Goal: Task Accomplishment & Management: Complete application form

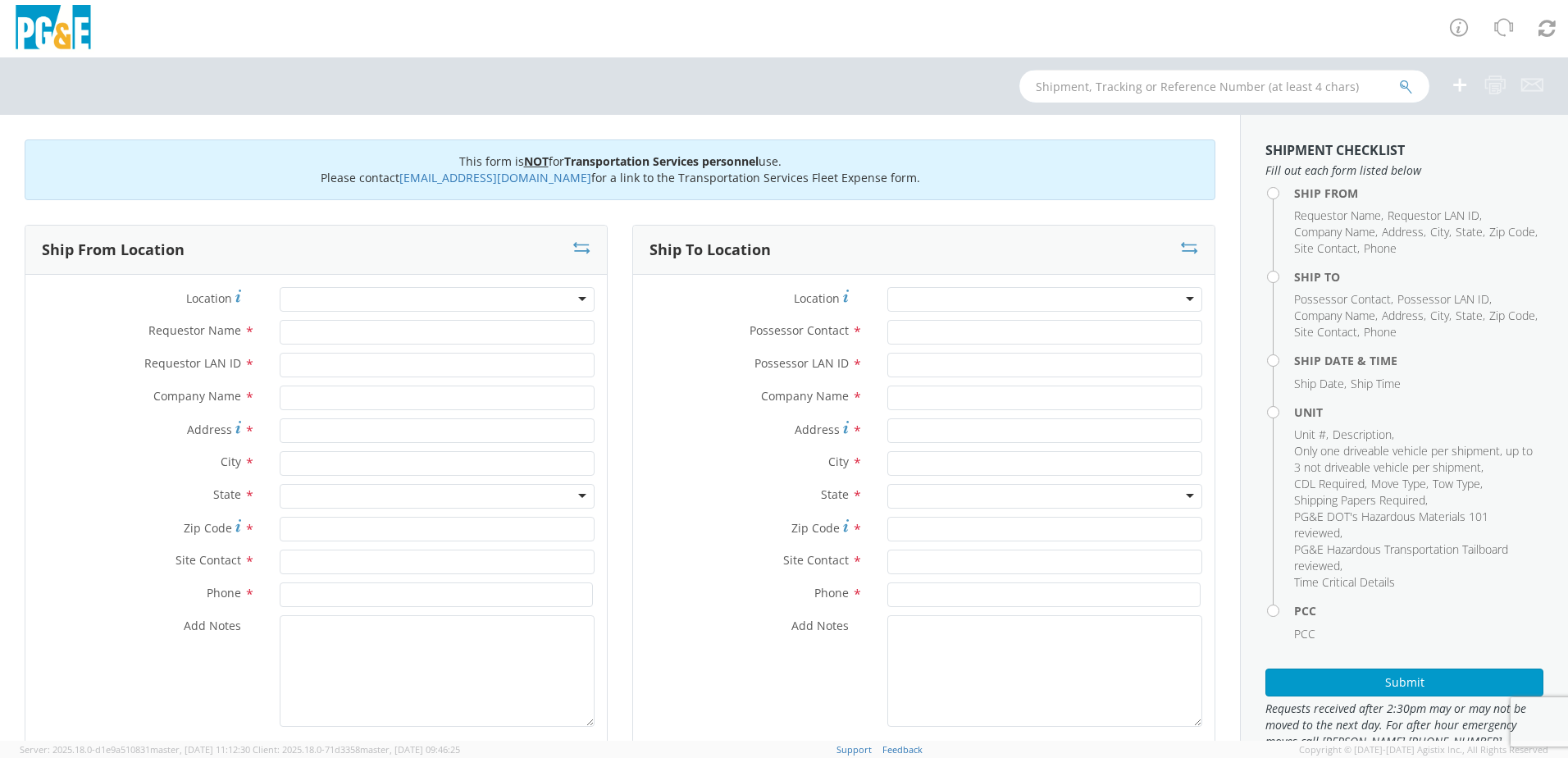
click at [1100, 86] on input "text" at bounding box center [1224, 86] width 410 height 33
type input "B26895"
click at [1403, 83] on icon "submit" at bounding box center [1406, 87] width 14 height 15
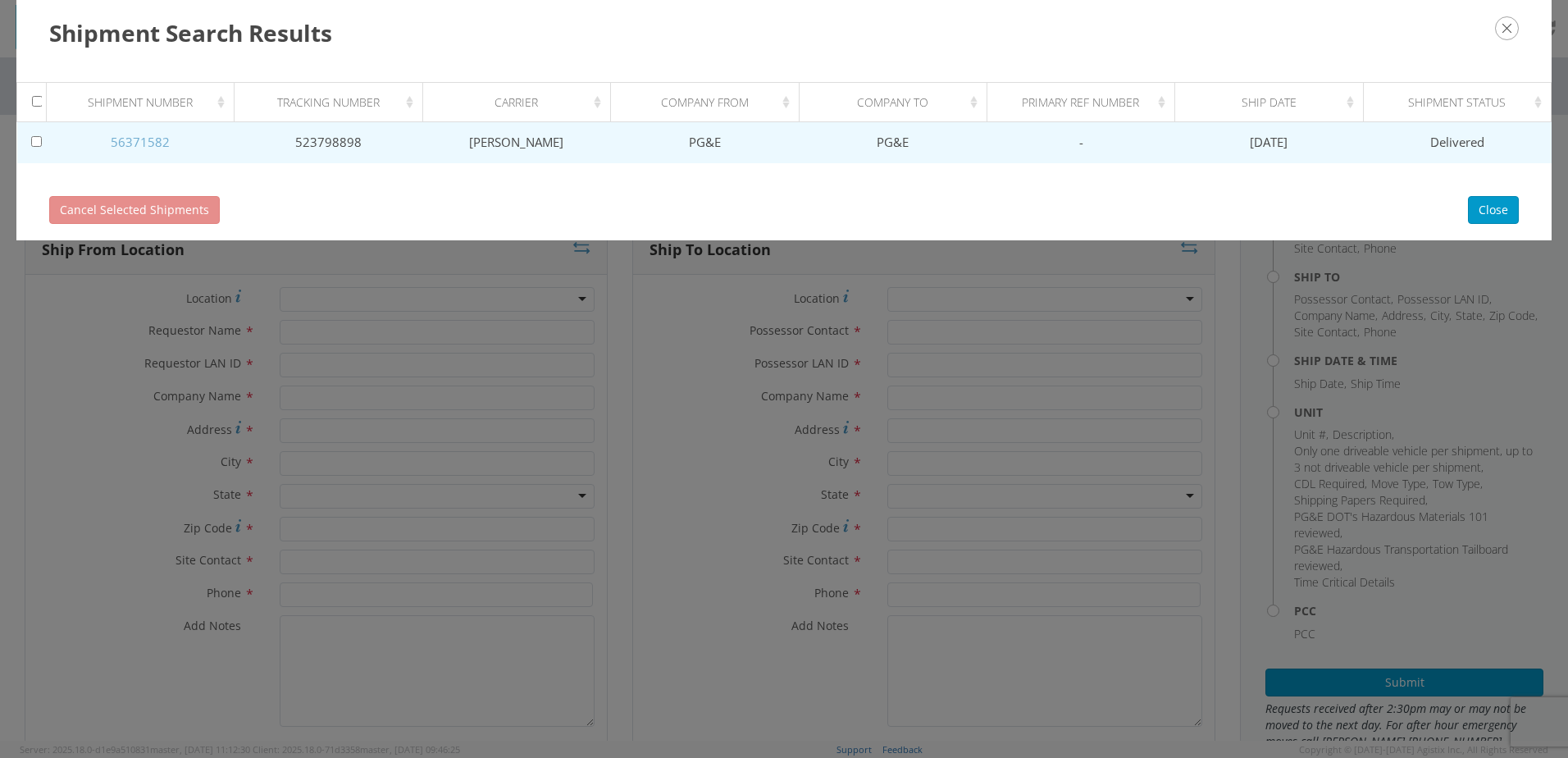
click at [121, 136] on link "56371582" at bounding box center [140, 141] width 59 height 16
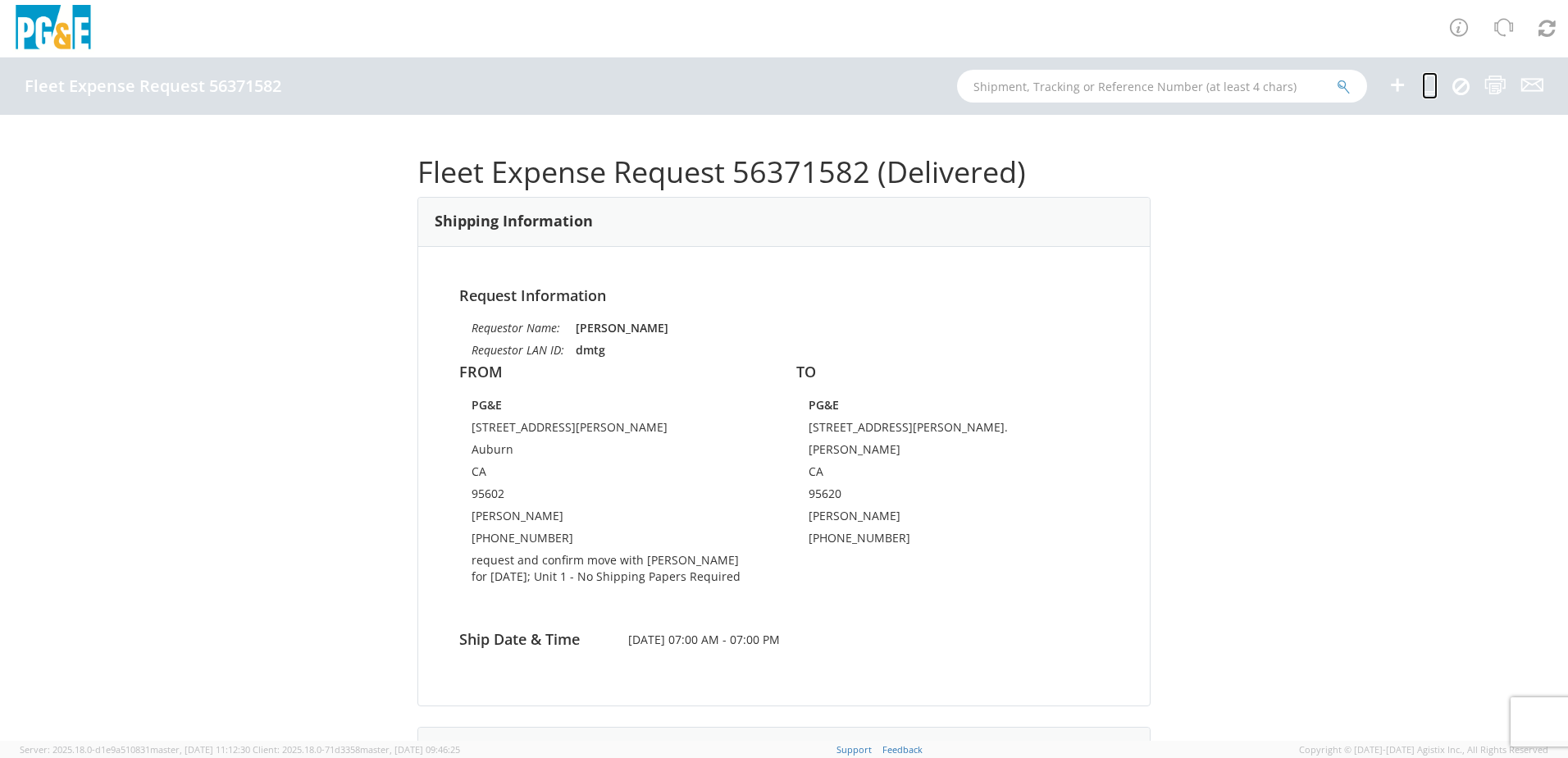
click at [1432, 85] on icon at bounding box center [1430, 85] width 16 height 21
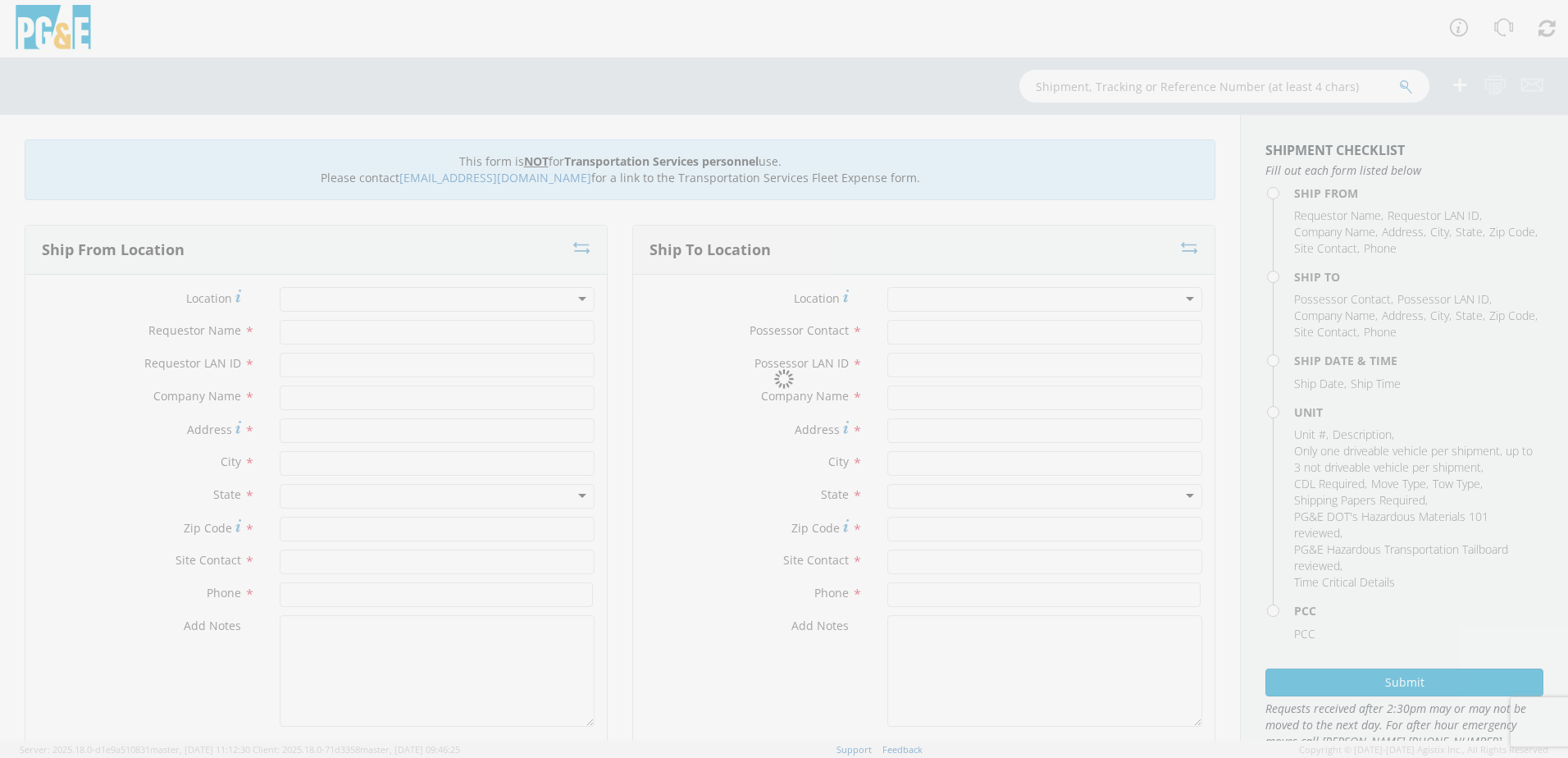
type input "[PERSON_NAME]"
type input "dmtg"
type input "PG&E"
type input "[STREET_ADDRESS][PERSON_NAME]"
type input "Auburn"
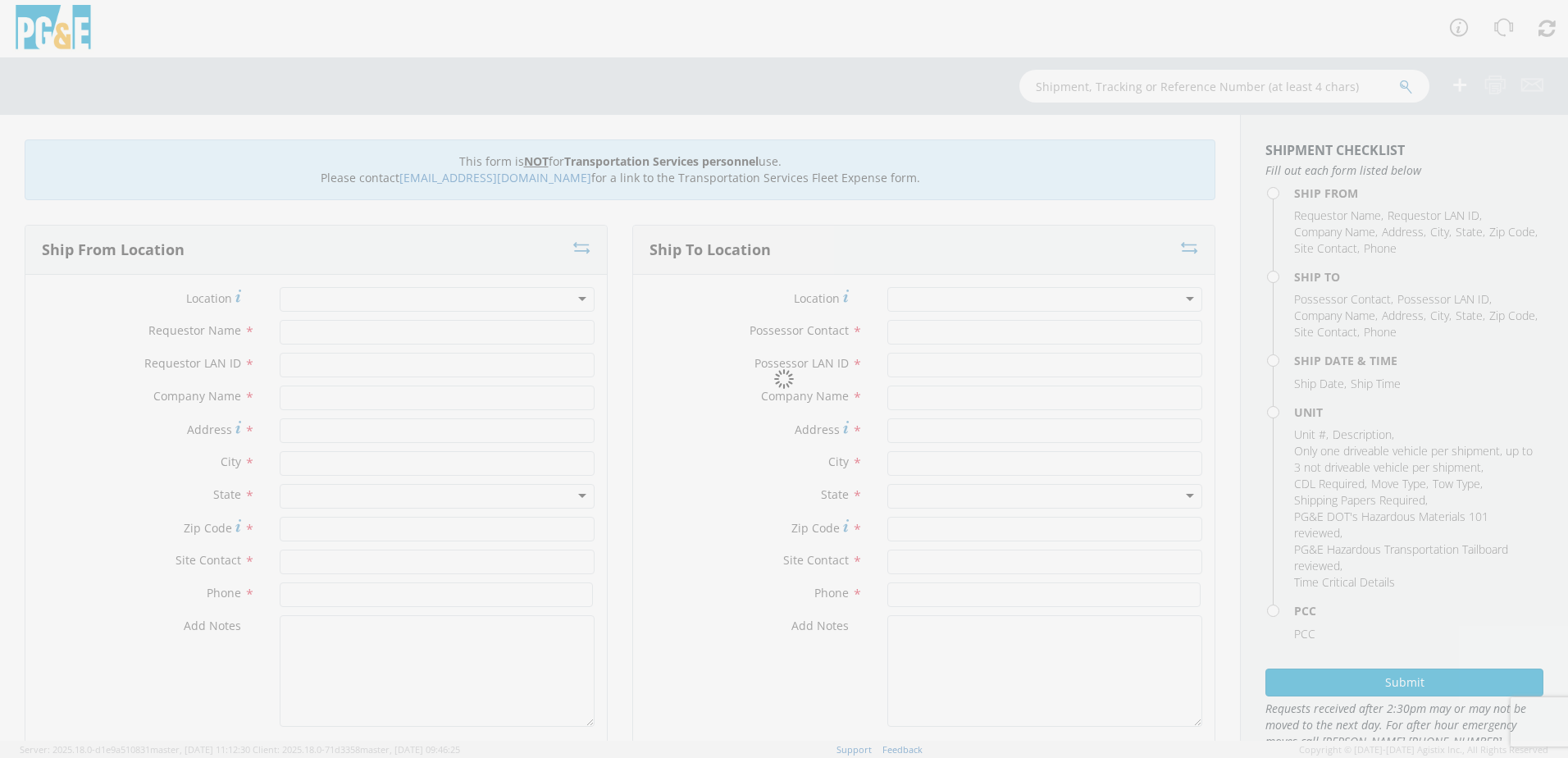
type input "95602"
type input "[PERSON_NAME]"
type input "[PHONE_NUMBER]"
type input "[PERSON_NAME]"
type input "dmtg"
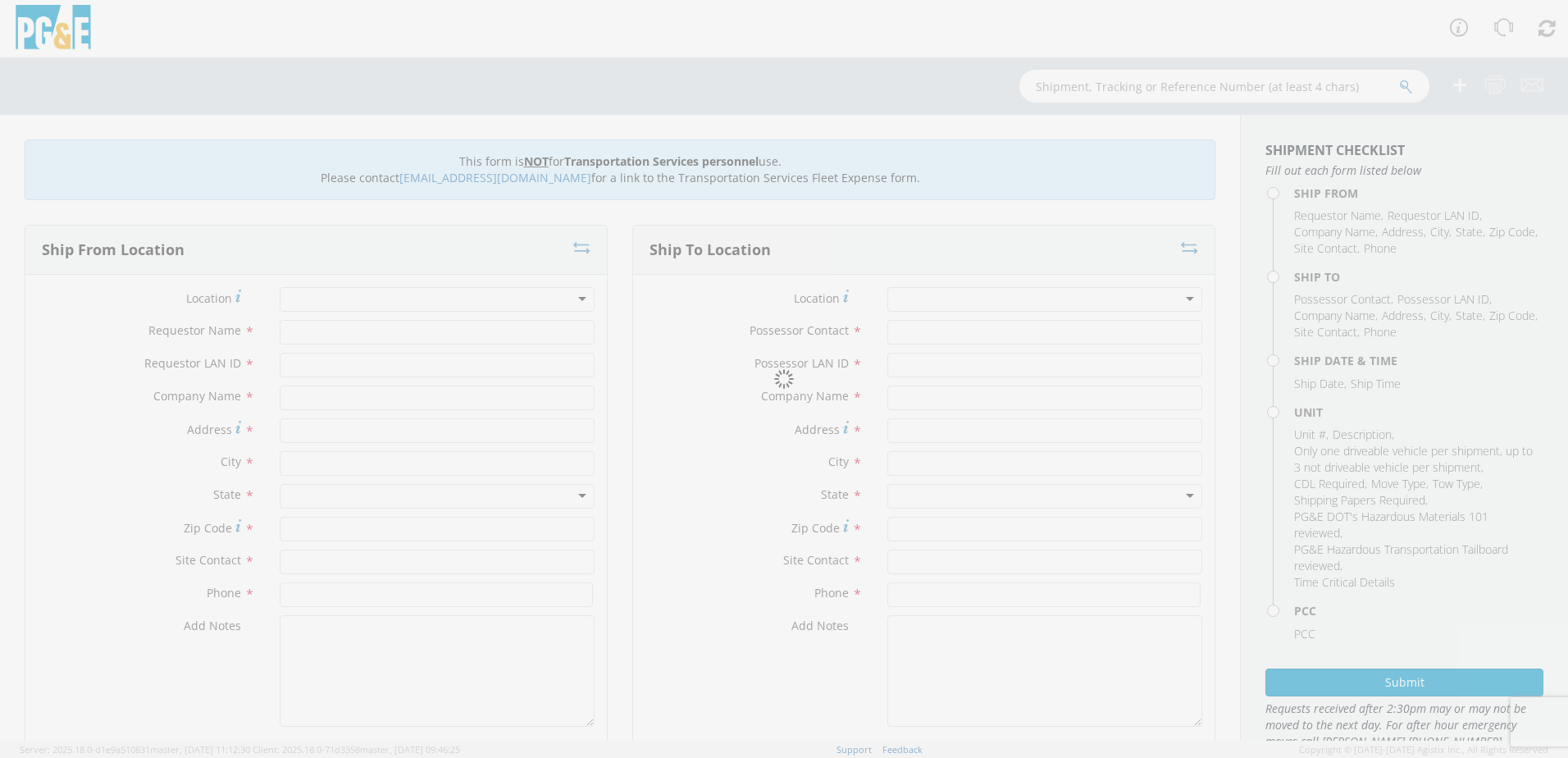
type input "PG&E"
type input "[STREET_ADDRESS][PERSON_NAME]."
type input "[PERSON_NAME]"
type input "95620"
type input "[PERSON_NAME]"
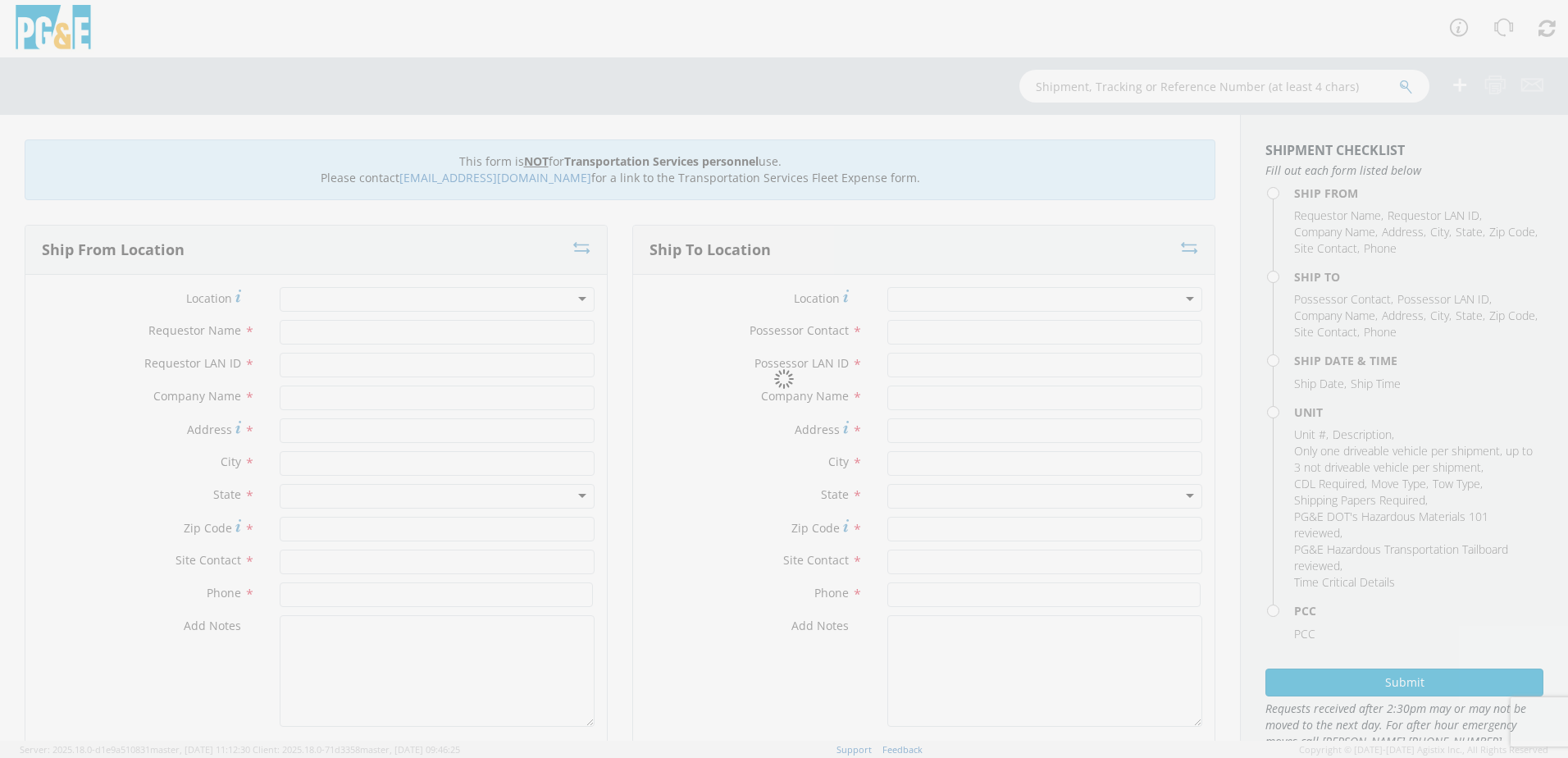
type input "[PHONE_NUMBER]"
type input "[DATE]"
type input "BACKHOE/LOADER"
type input "18000"
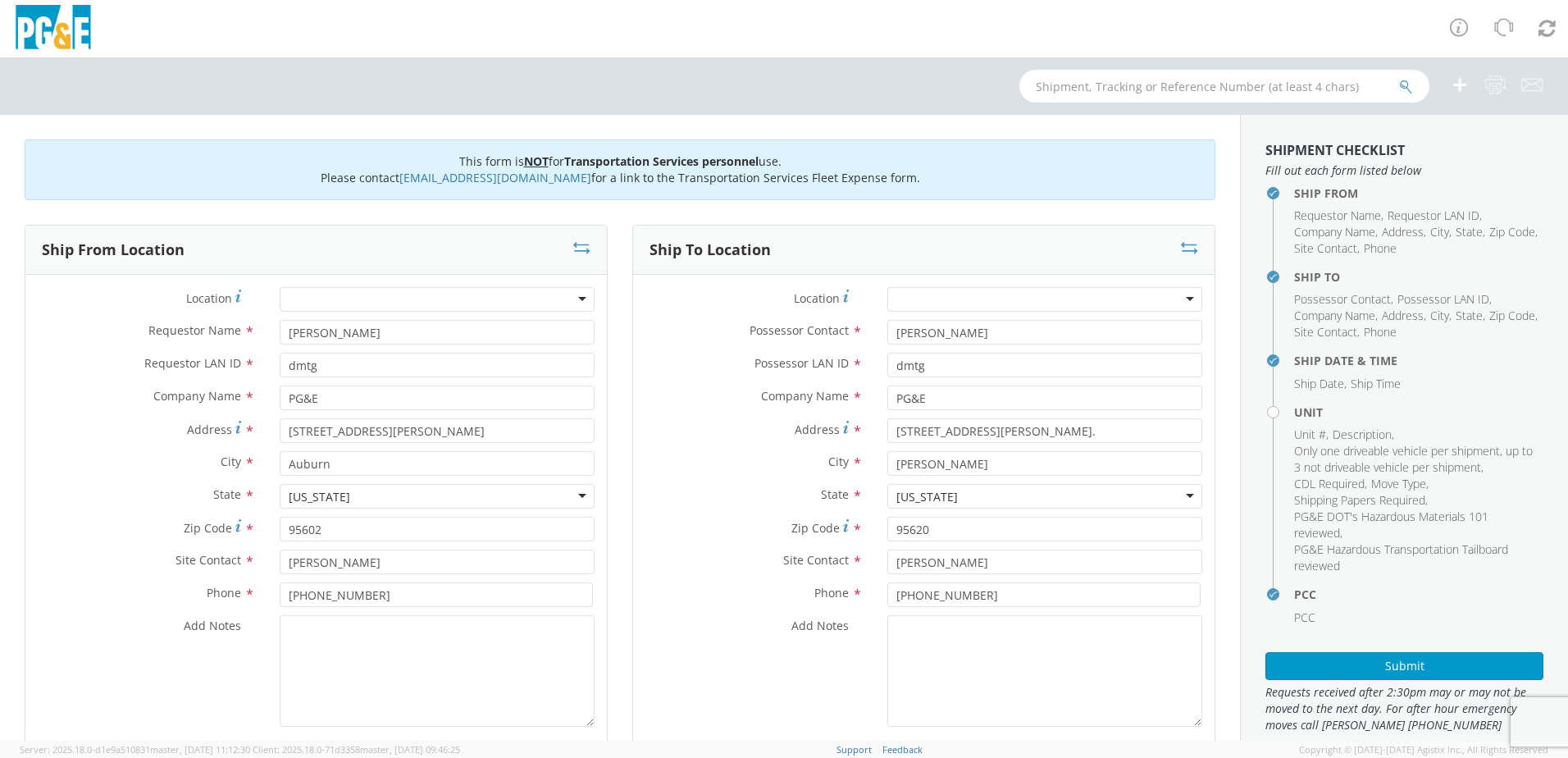
select select "11307"
select select "B26895"
click at [378, 325] on input "[PERSON_NAME]" at bounding box center [437, 332] width 315 height 24
click at [1119, 96] on input "text" at bounding box center [1224, 86] width 410 height 33
type input "B27626"
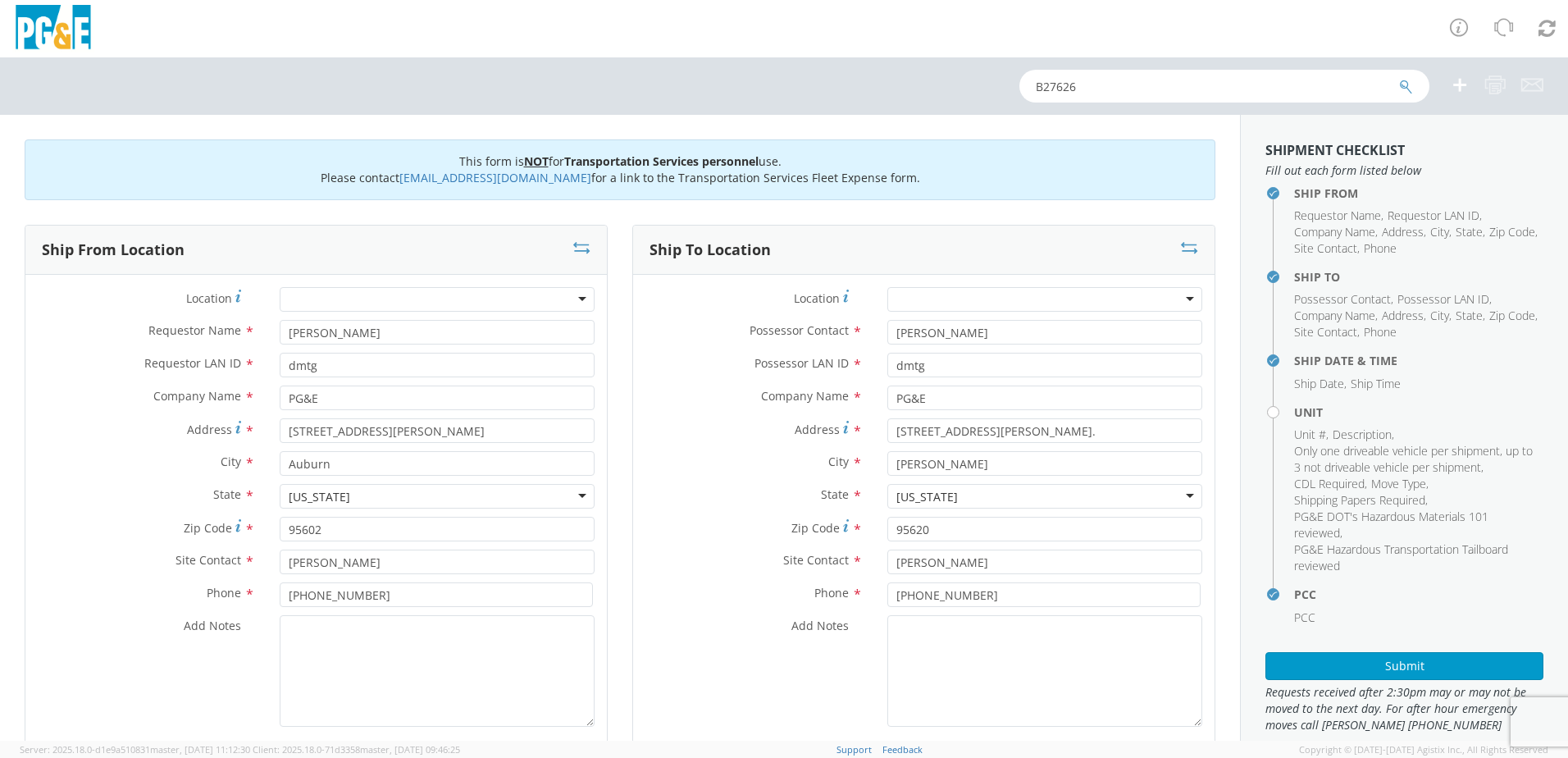
click at [1401, 86] on icon "submit" at bounding box center [1406, 87] width 14 height 15
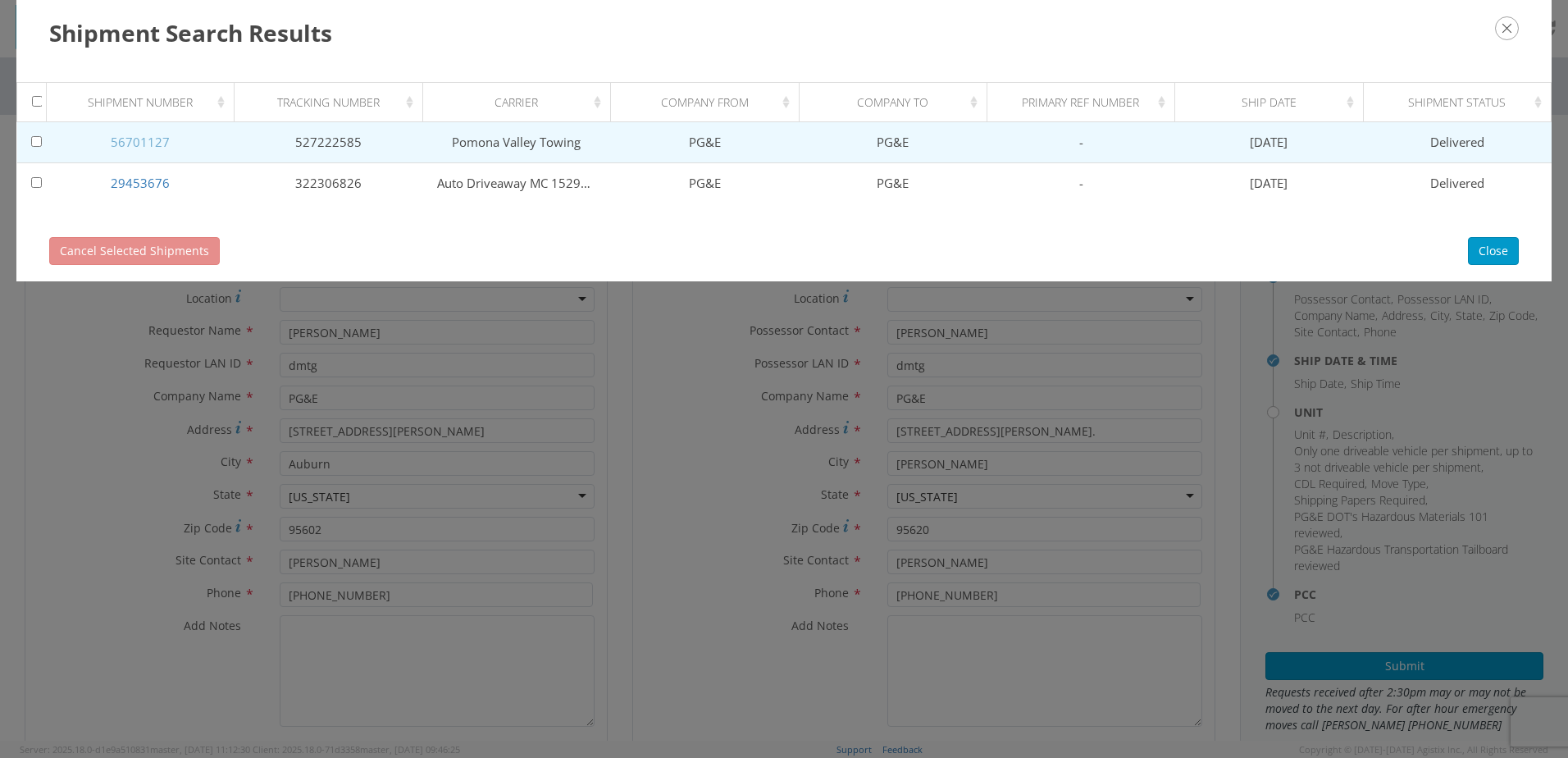
click at [159, 143] on link "56701127" at bounding box center [140, 141] width 59 height 16
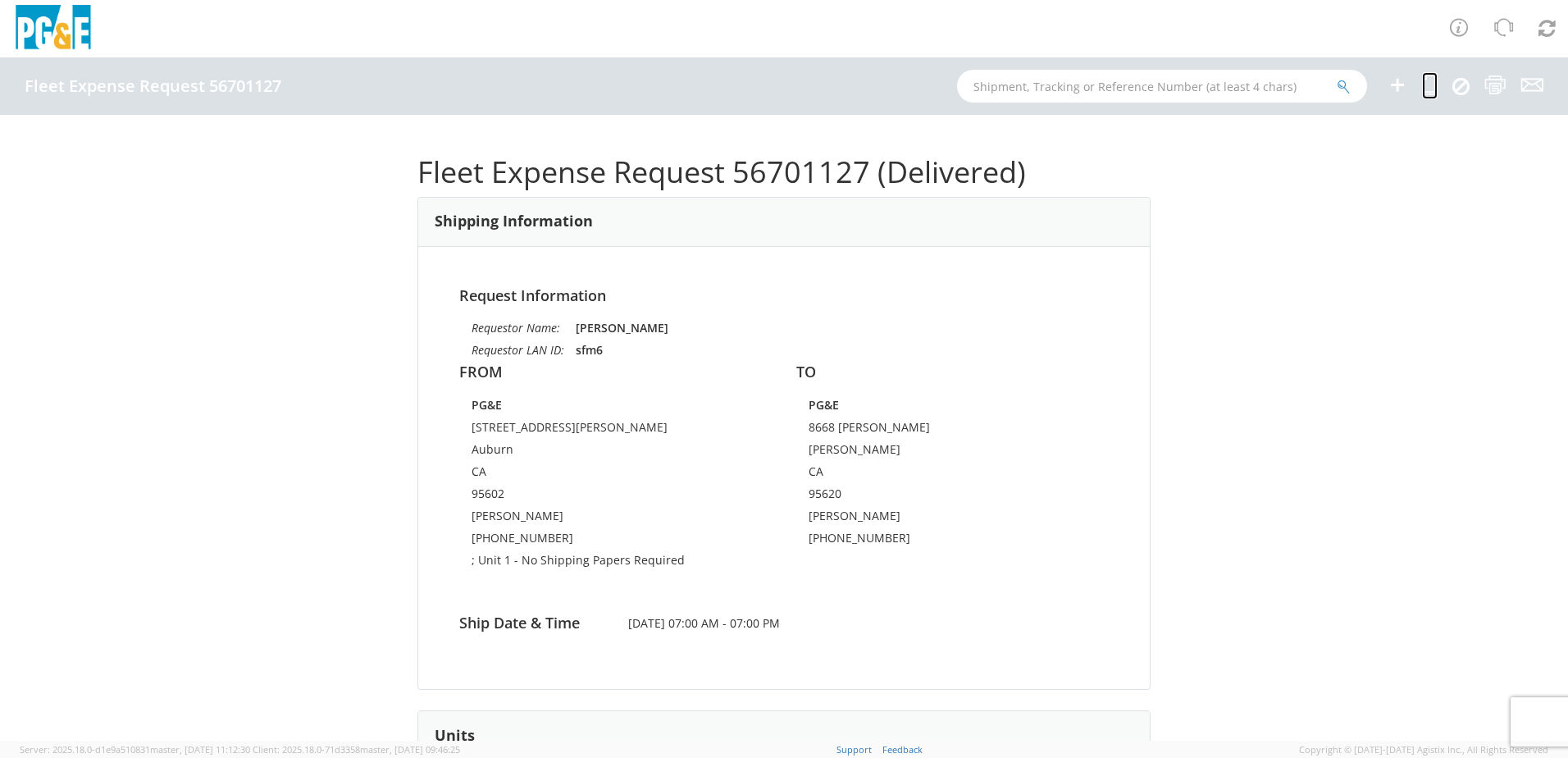
click at [1430, 91] on icon at bounding box center [1430, 85] width 16 height 21
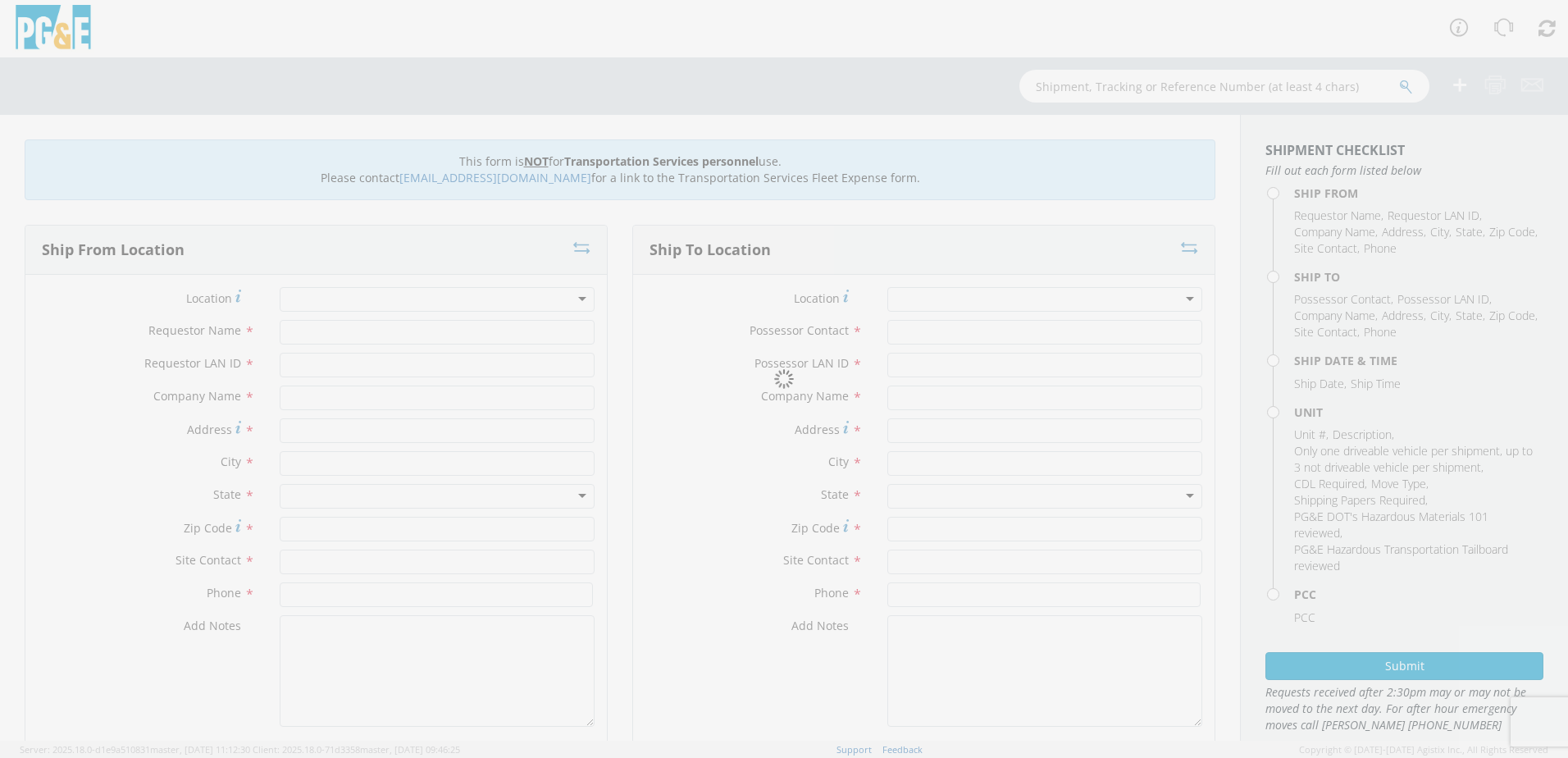
type input "[PERSON_NAME]"
type input "sfm6"
type input "PG&E"
type input "[STREET_ADDRESS][PERSON_NAME]"
type input "Auburn"
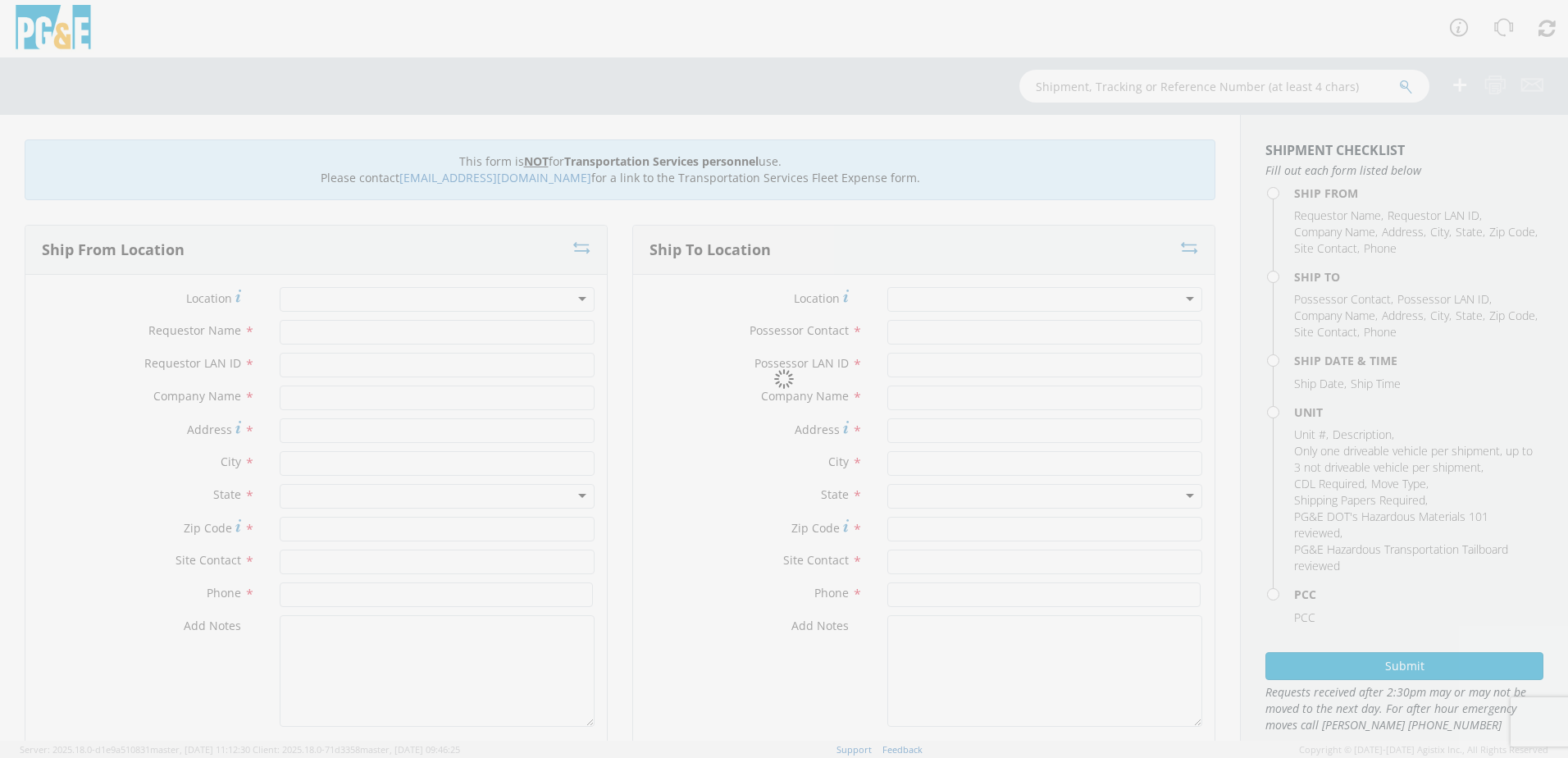
type input "95602"
type input "[PERSON_NAME]"
type input "[PHONE_NUMBER]"
type input "[PERSON_NAME]"
type input "sfm6"
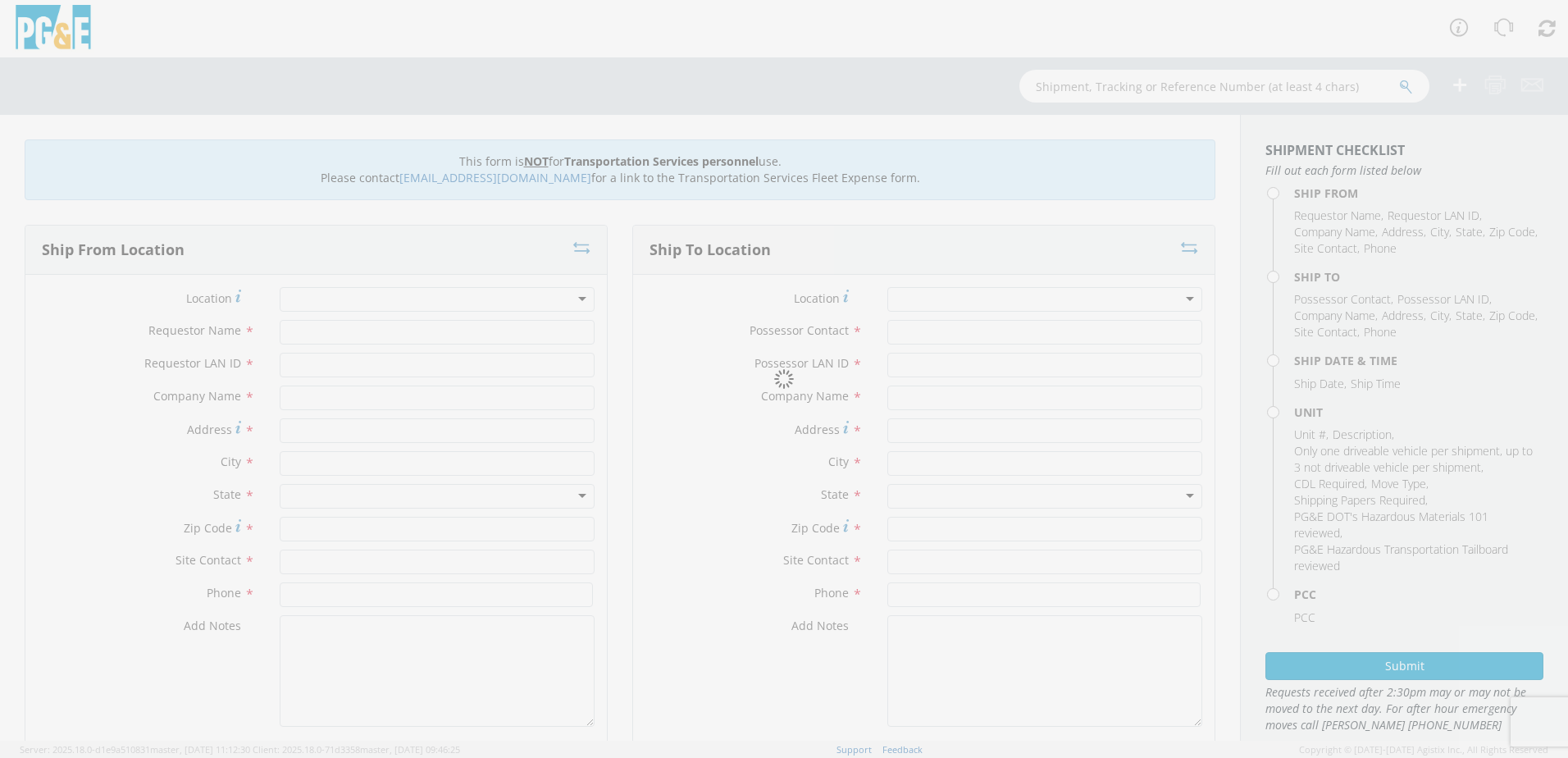
type input "PG&E"
type input "8668 [PERSON_NAME]"
type input "[PERSON_NAME]"
type input "95620"
type input "[PERSON_NAME]"
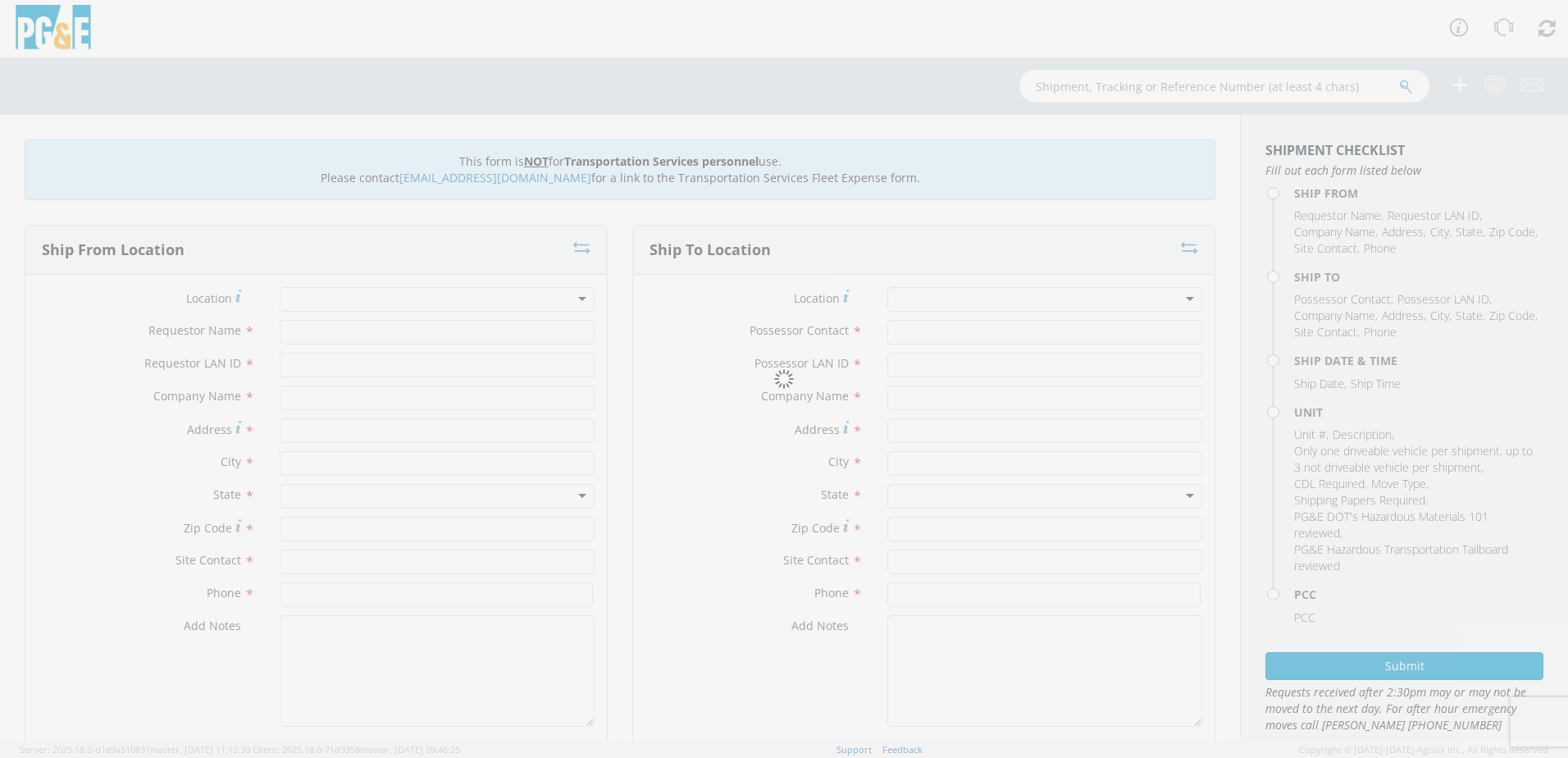
type input "[PHONE_NUMBER]"
type input "[DATE]"
type input "PICKUP; 1/2T 4x4"
type input "7300"
select select "11307"
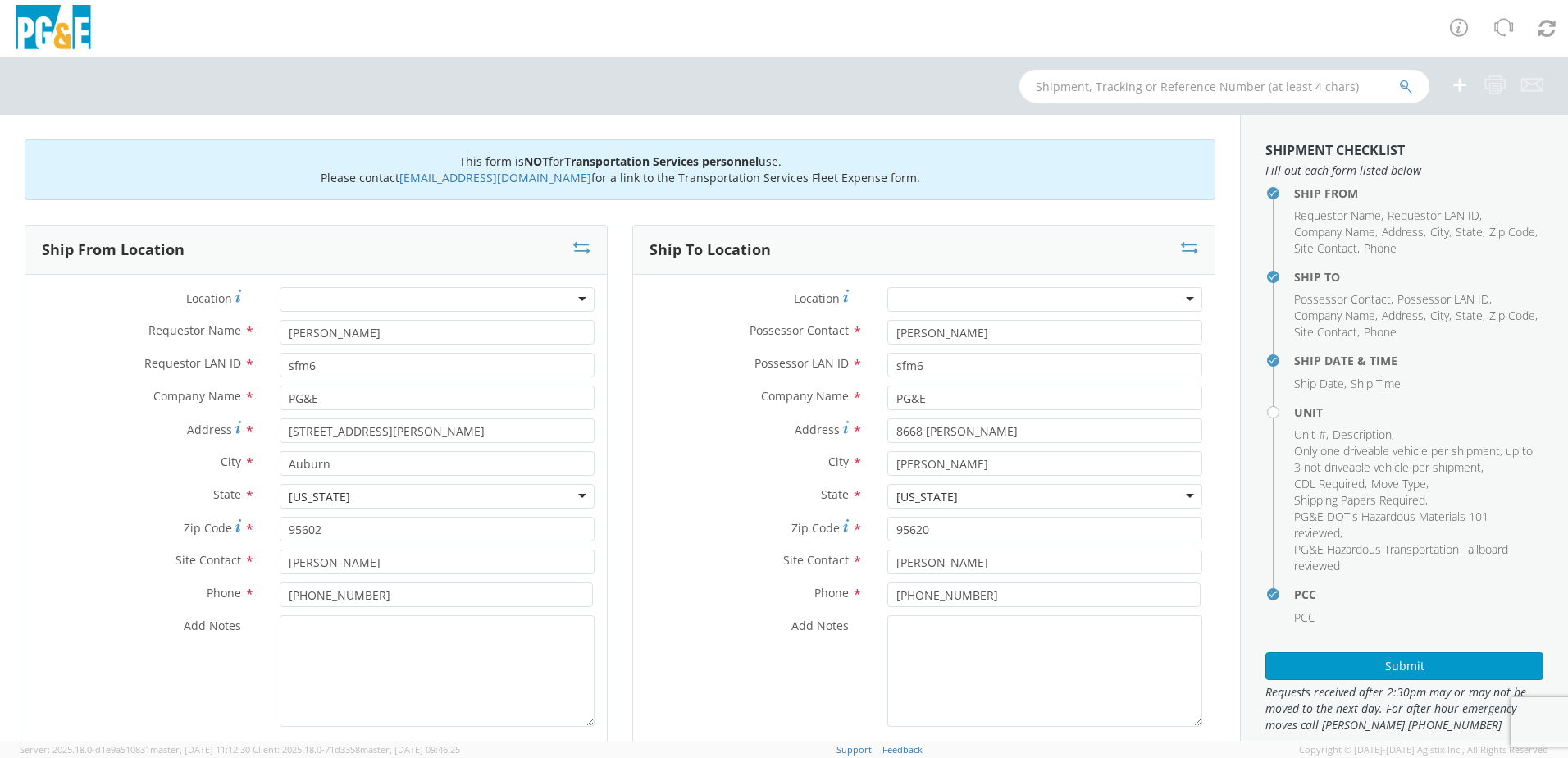
select select "B27626"
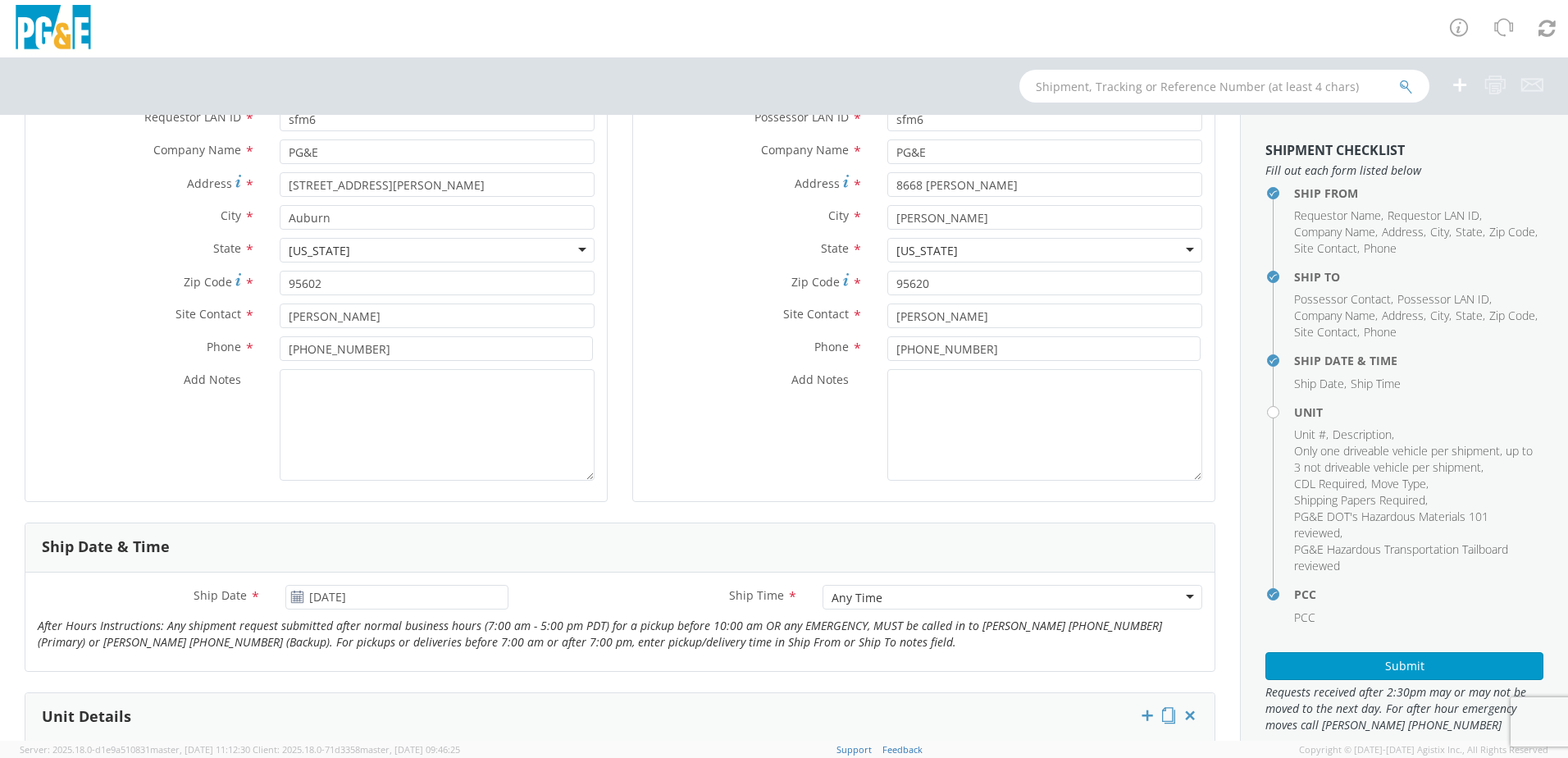
scroll to position [82, 0]
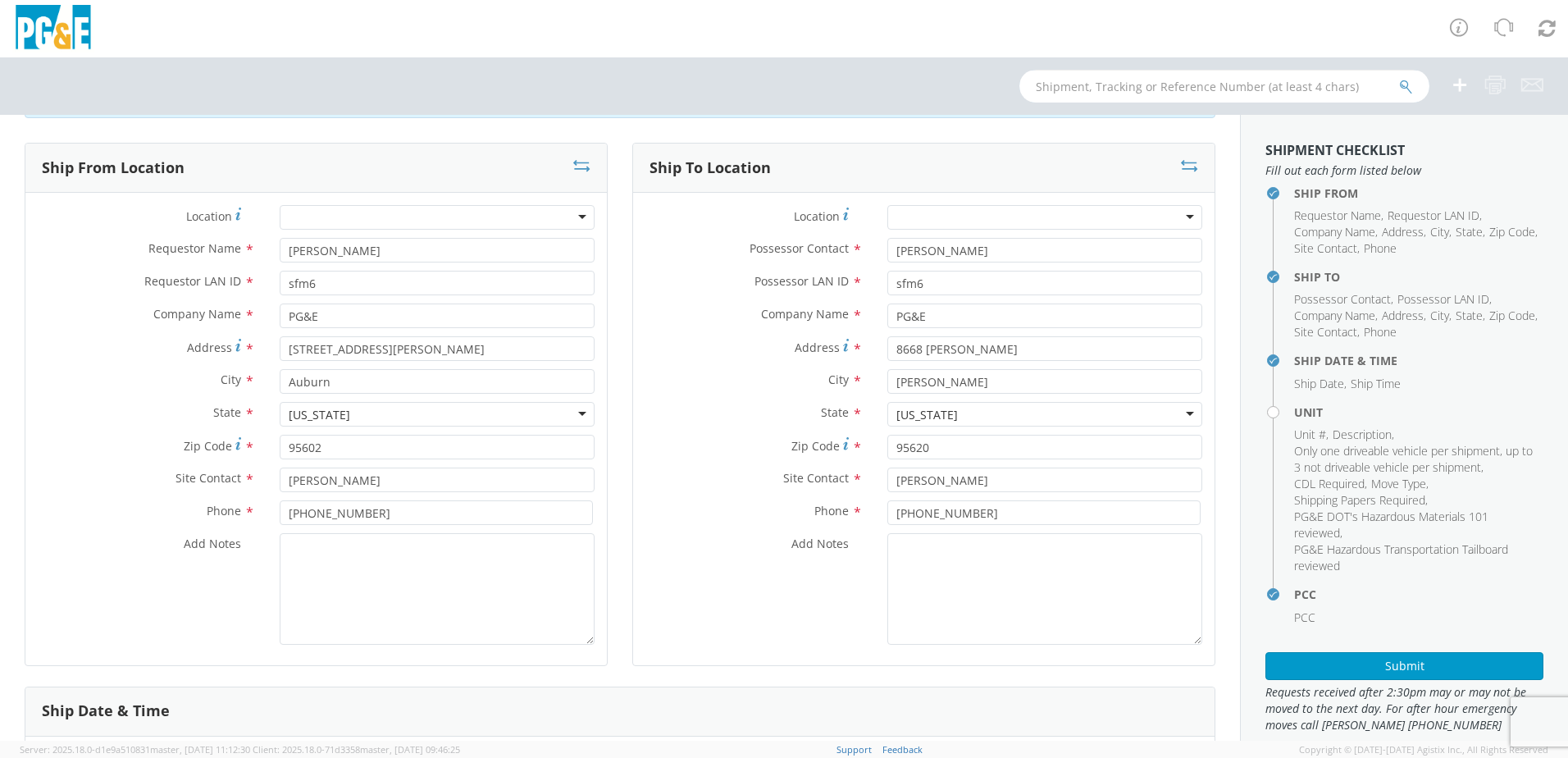
click at [1117, 85] on input "text" at bounding box center [1224, 86] width 410 height 33
type input "B27472"
click at [1406, 83] on icon "submit" at bounding box center [1406, 87] width 14 height 15
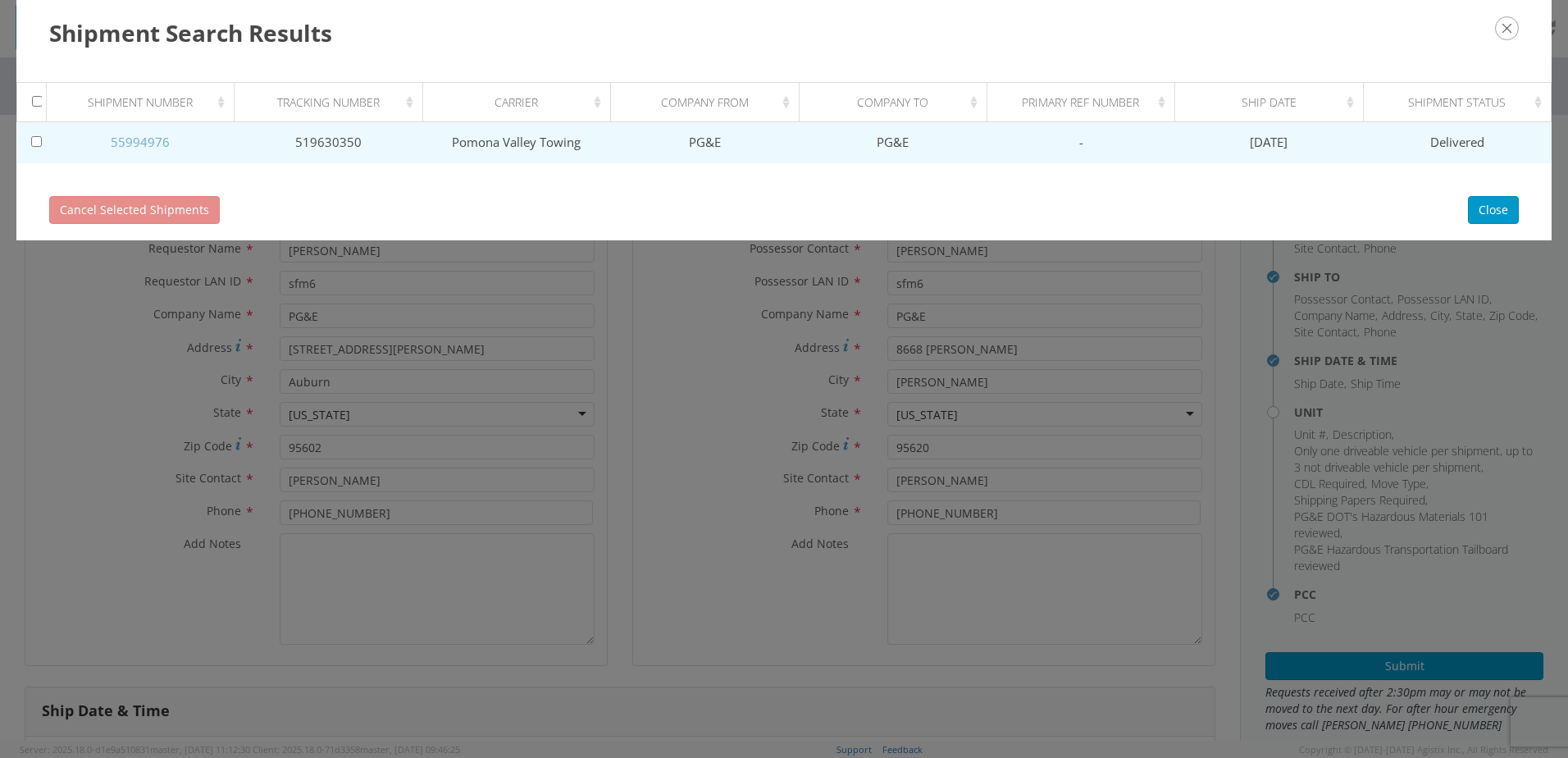
click at [147, 143] on link "55994976" at bounding box center [140, 141] width 59 height 16
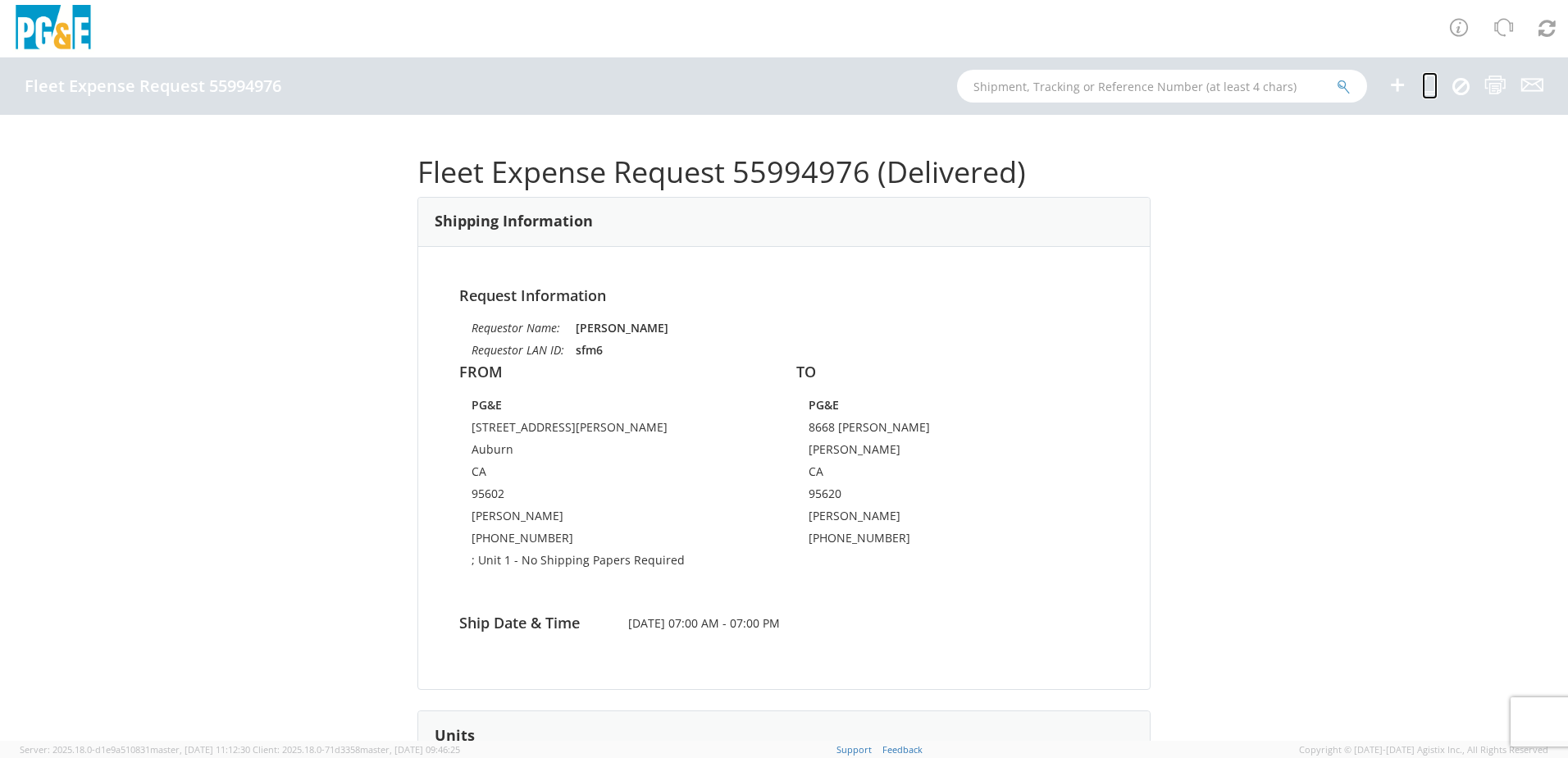
click at [1427, 82] on icon at bounding box center [1430, 85] width 16 height 21
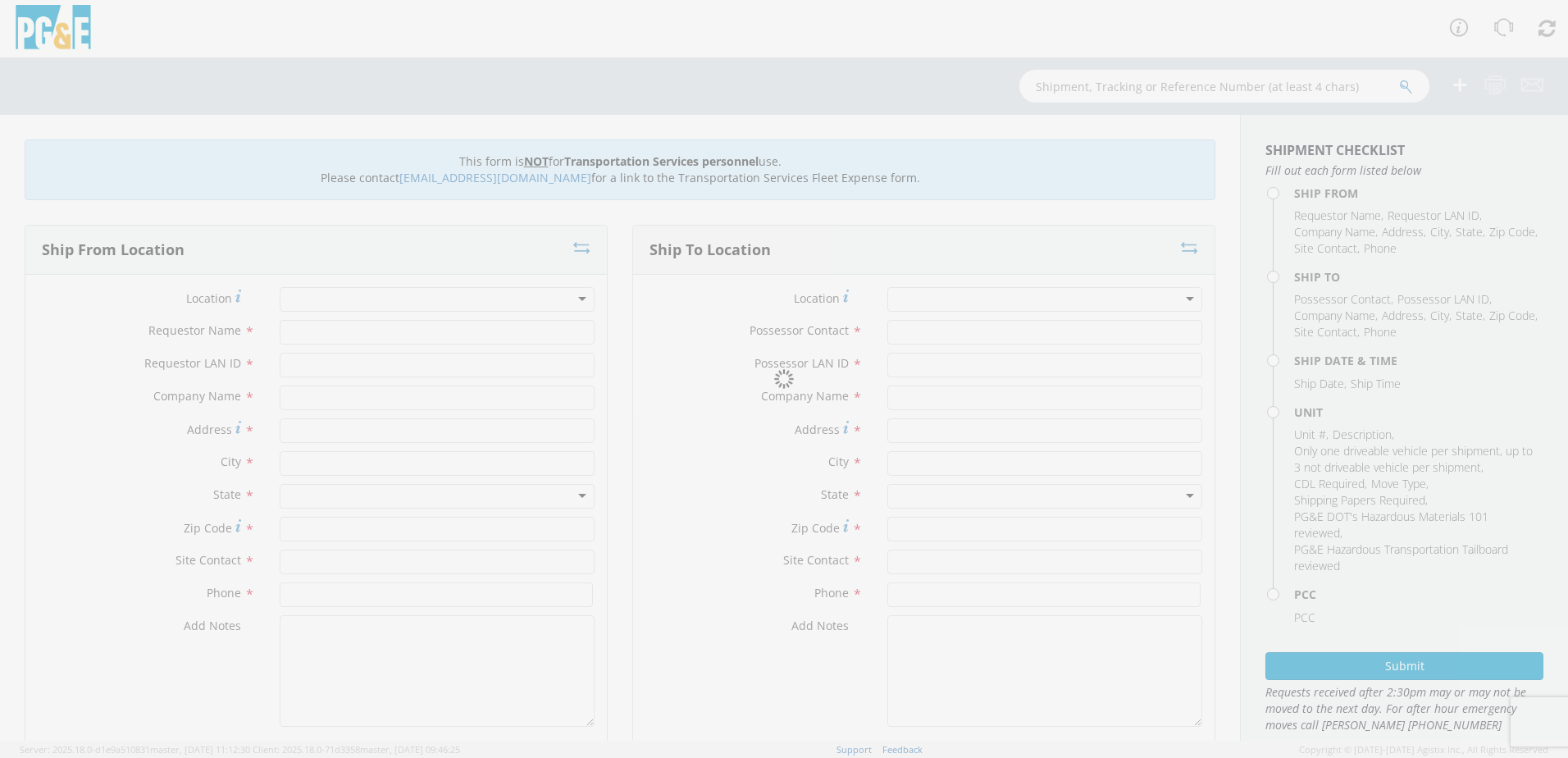
type input "[PERSON_NAME]"
type input "sfm6"
type input "PG&E"
type input "[STREET_ADDRESS][PERSON_NAME]"
type input "Auburn"
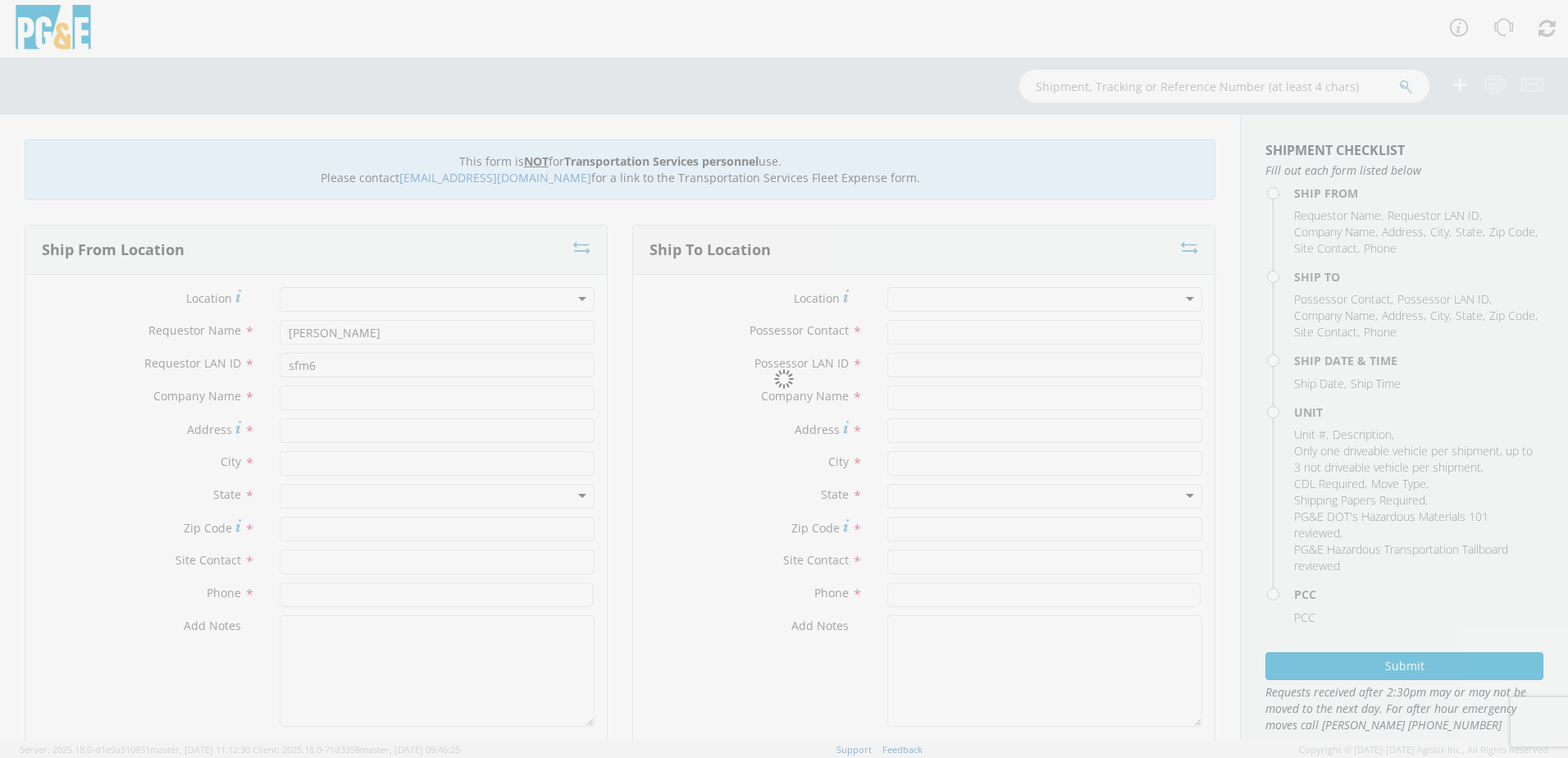
type input "95602"
type input "[PERSON_NAME]"
type input "[PHONE_NUMBER]"
type input "[PERSON_NAME]"
type input "sfm6"
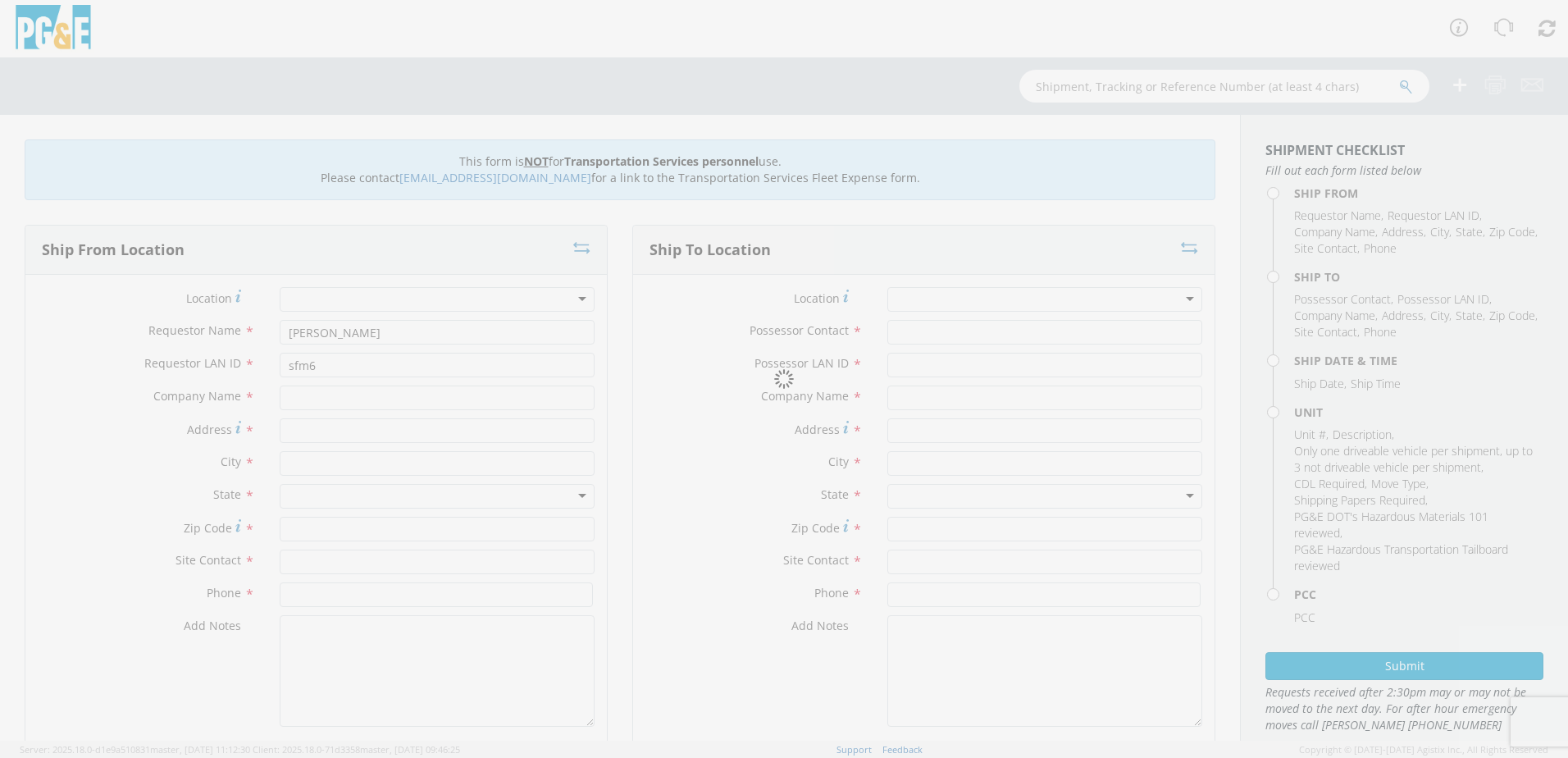
type input "PG&E"
type input "8668 [PERSON_NAME]"
type input "[PERSON_NAME]"
type input "95620"
type input "[PERSON_NAME]"
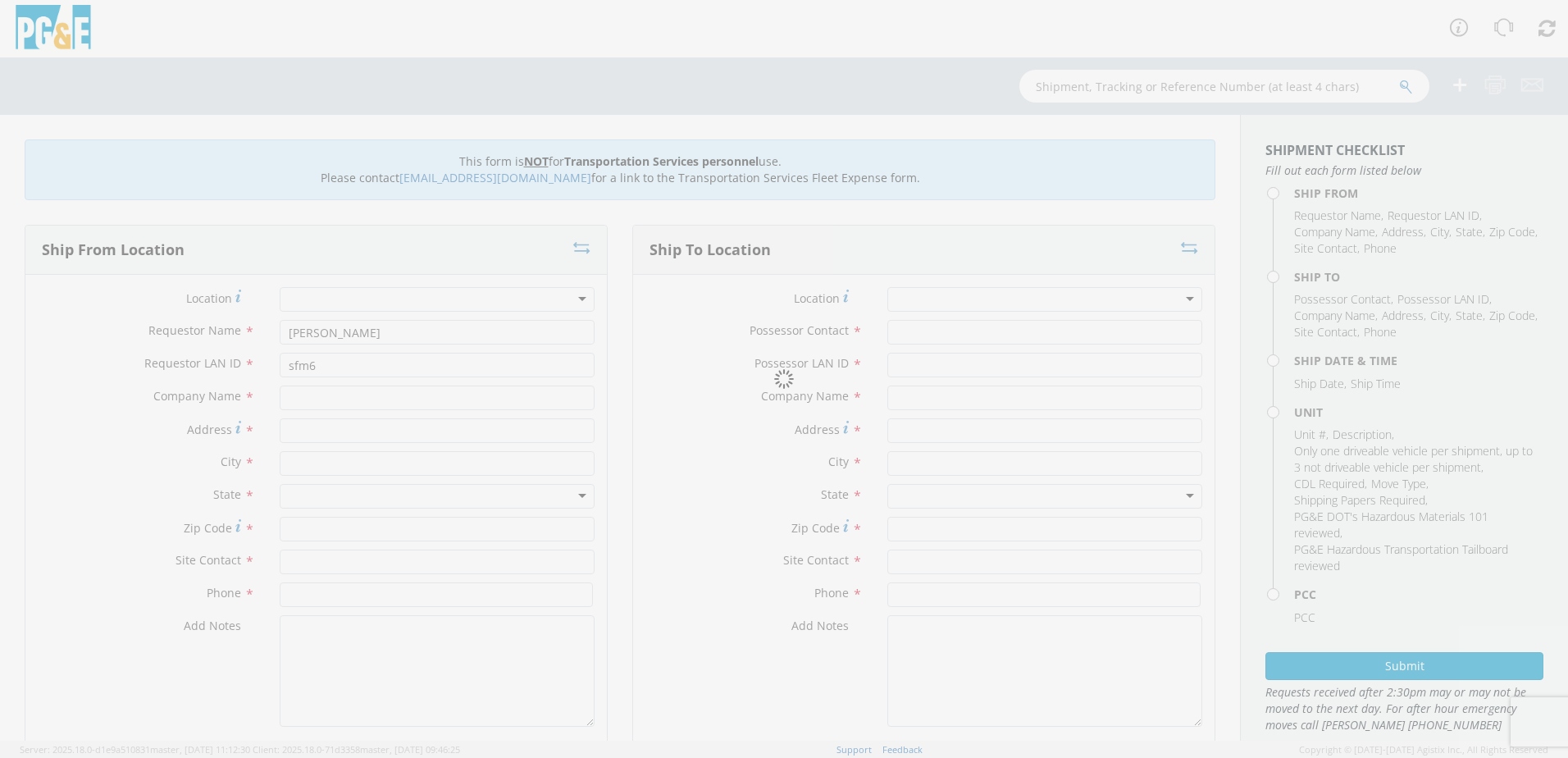
type input "[PHONE_NUMBER]"
type input "[DATE]"
type input "PICKUP; 1/2T 4x4"
type input "7300"
select select "11307"
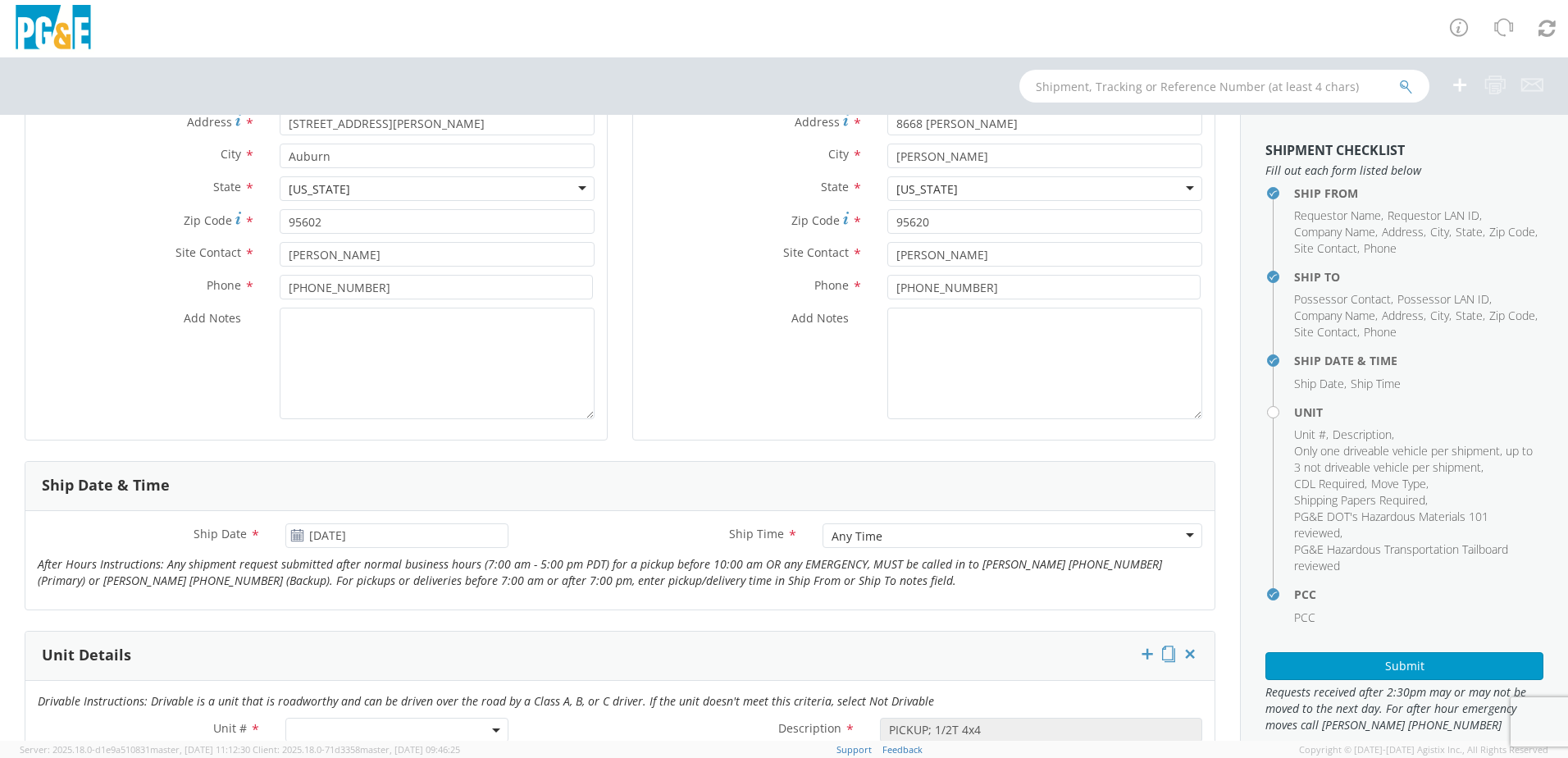
select select "B27472"
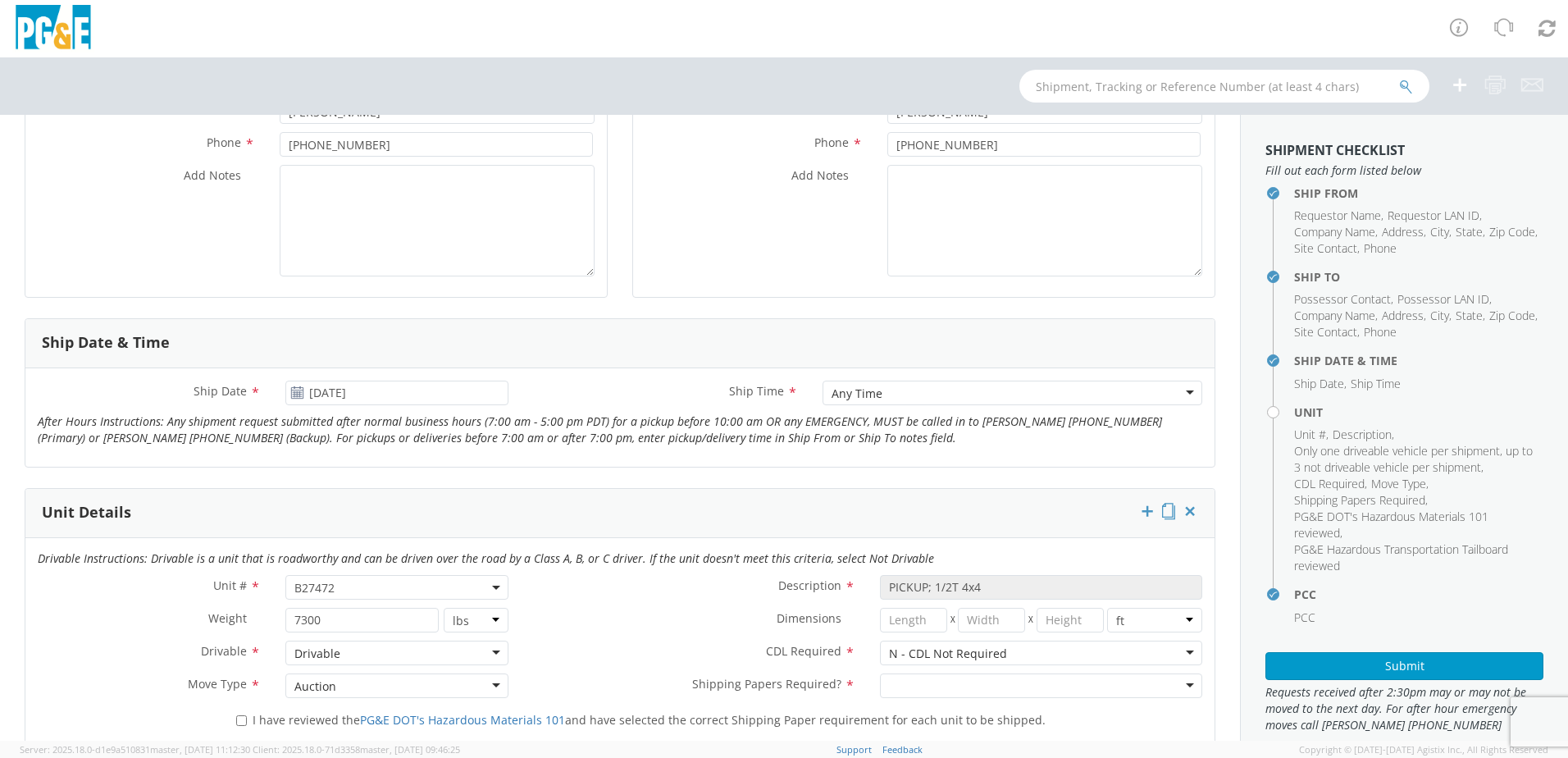
scroll to position [492, 0]
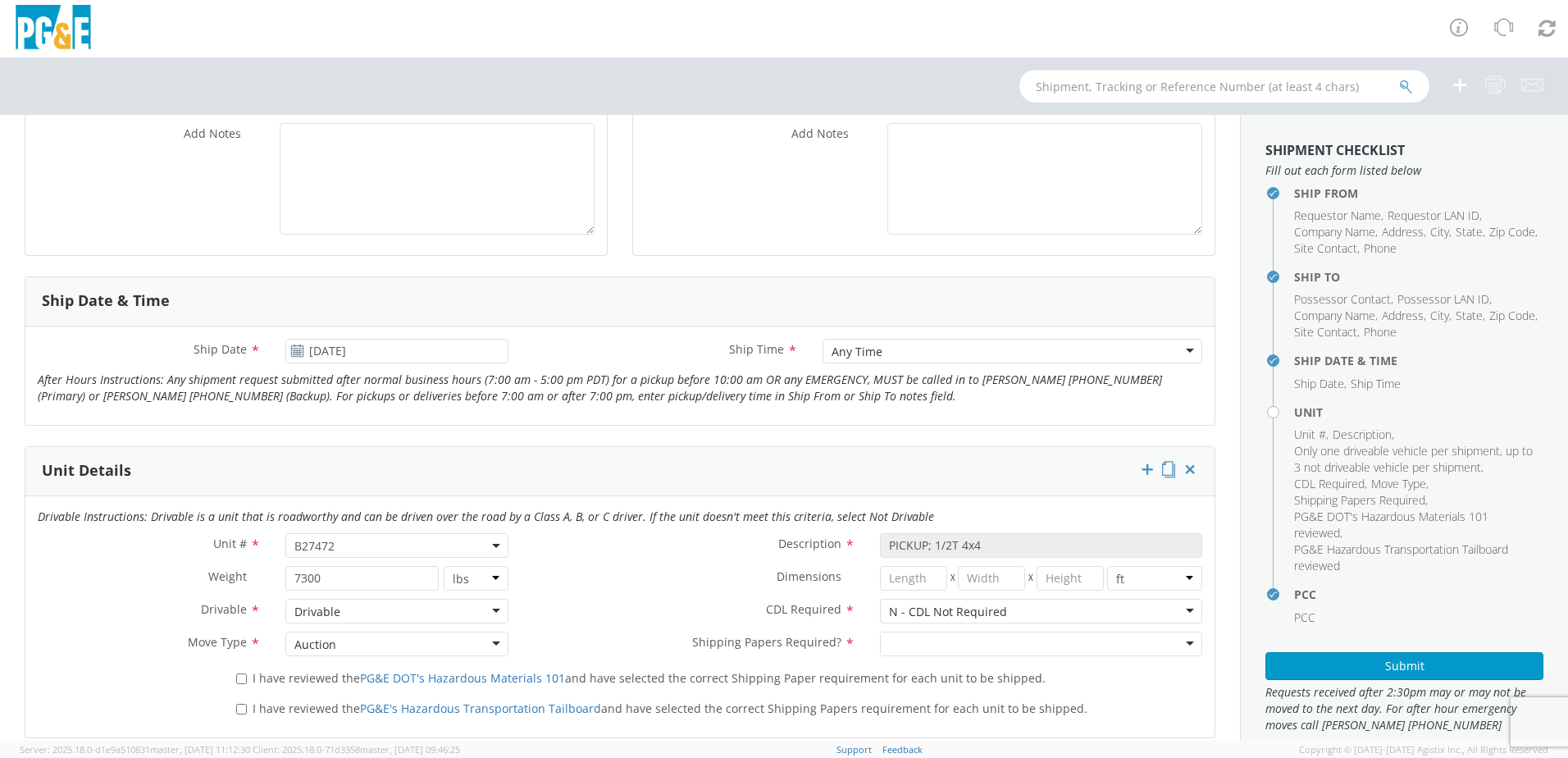
click at [1212, 81] on input "text" at bounding box center [1224, 86] width 410 height 33
type input "B30763"
click at [1405, 92] on icon "submit" at bounding box center [1406, 87] width 14 height 15
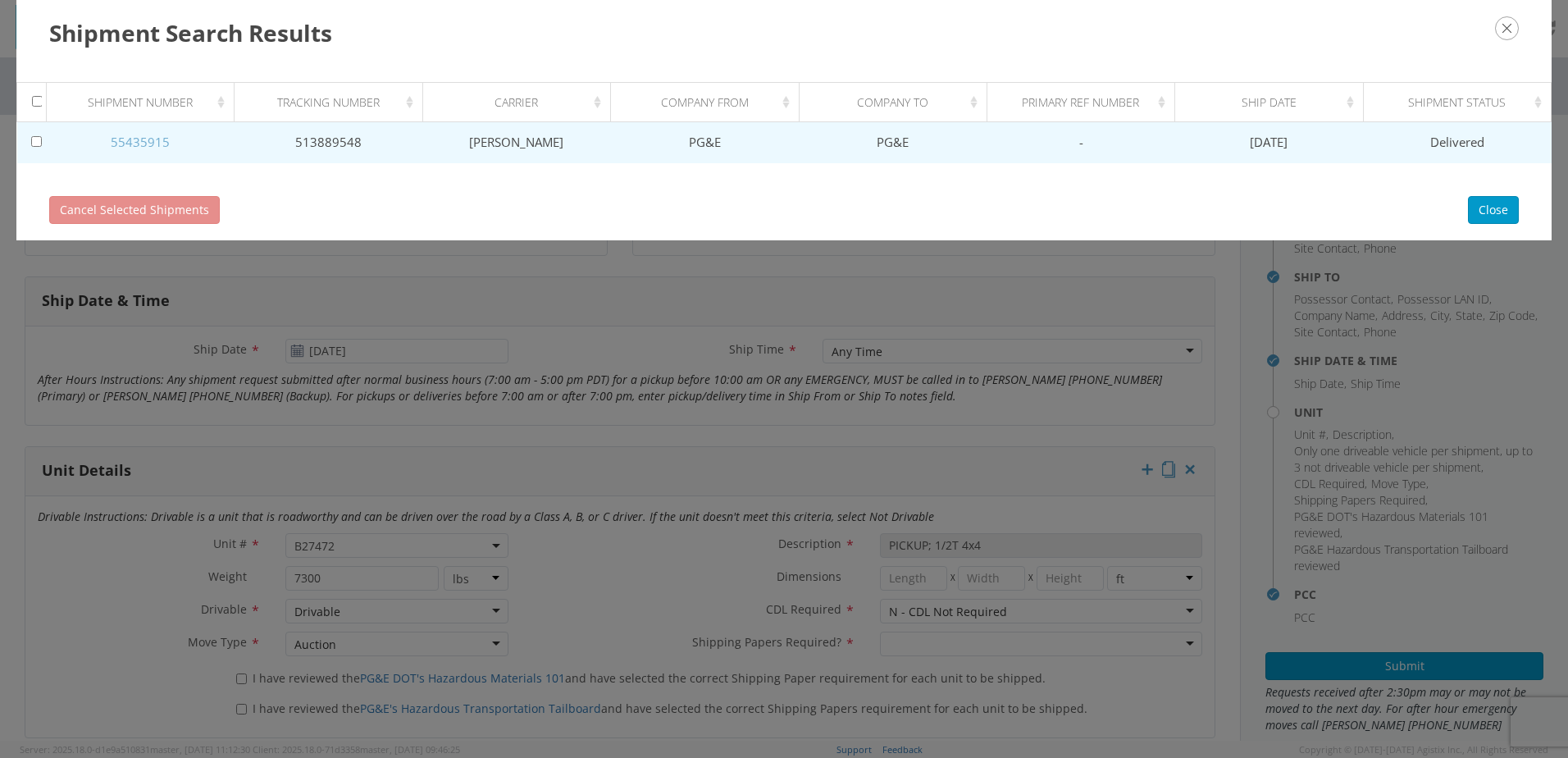
click at [146, 142] on link "55435915" at bounding box center [140, 141] width 59 height 16
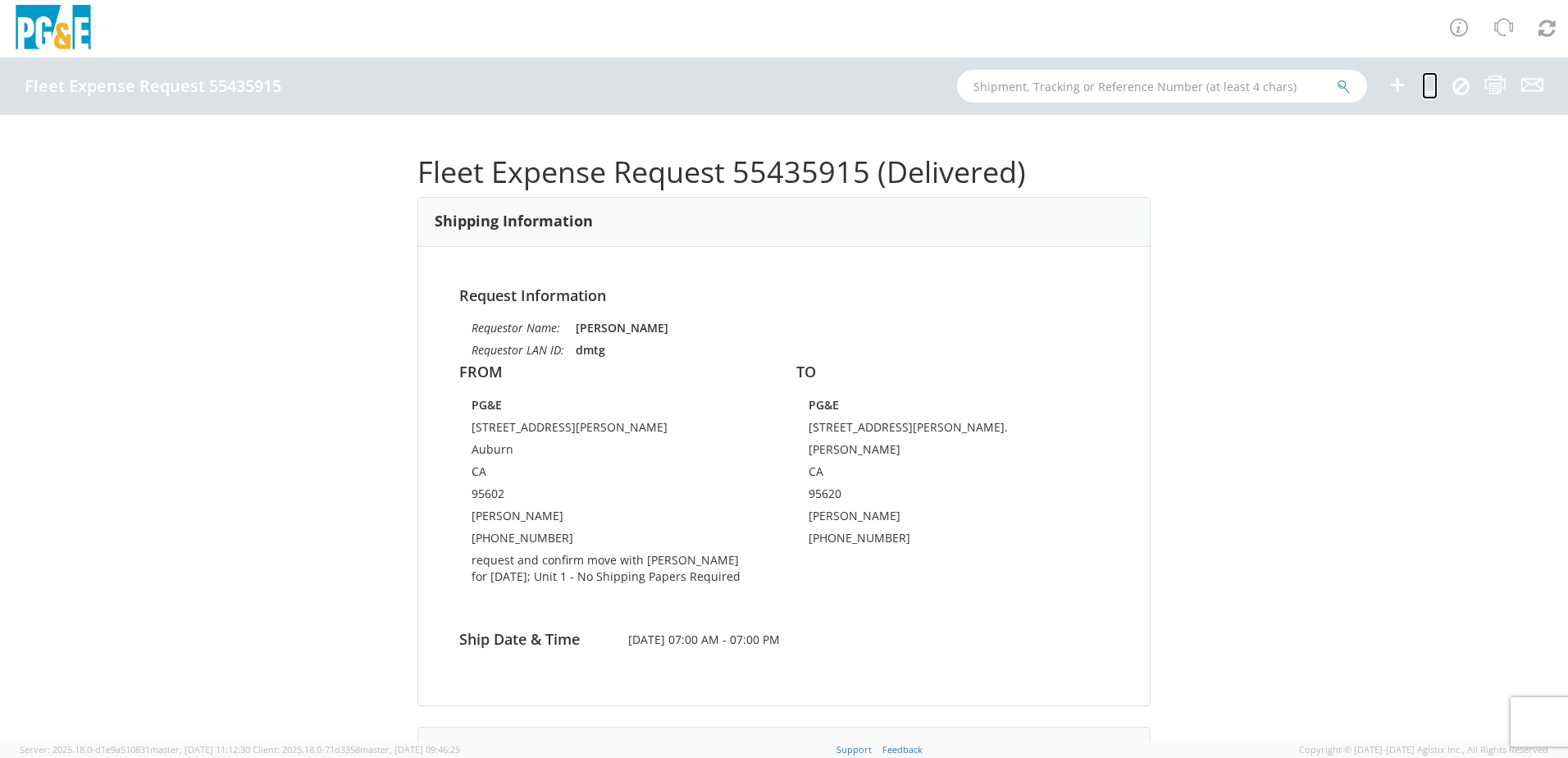
click at [1427, 84] on icon at bounding box center [1430, 85] width 16 height 21
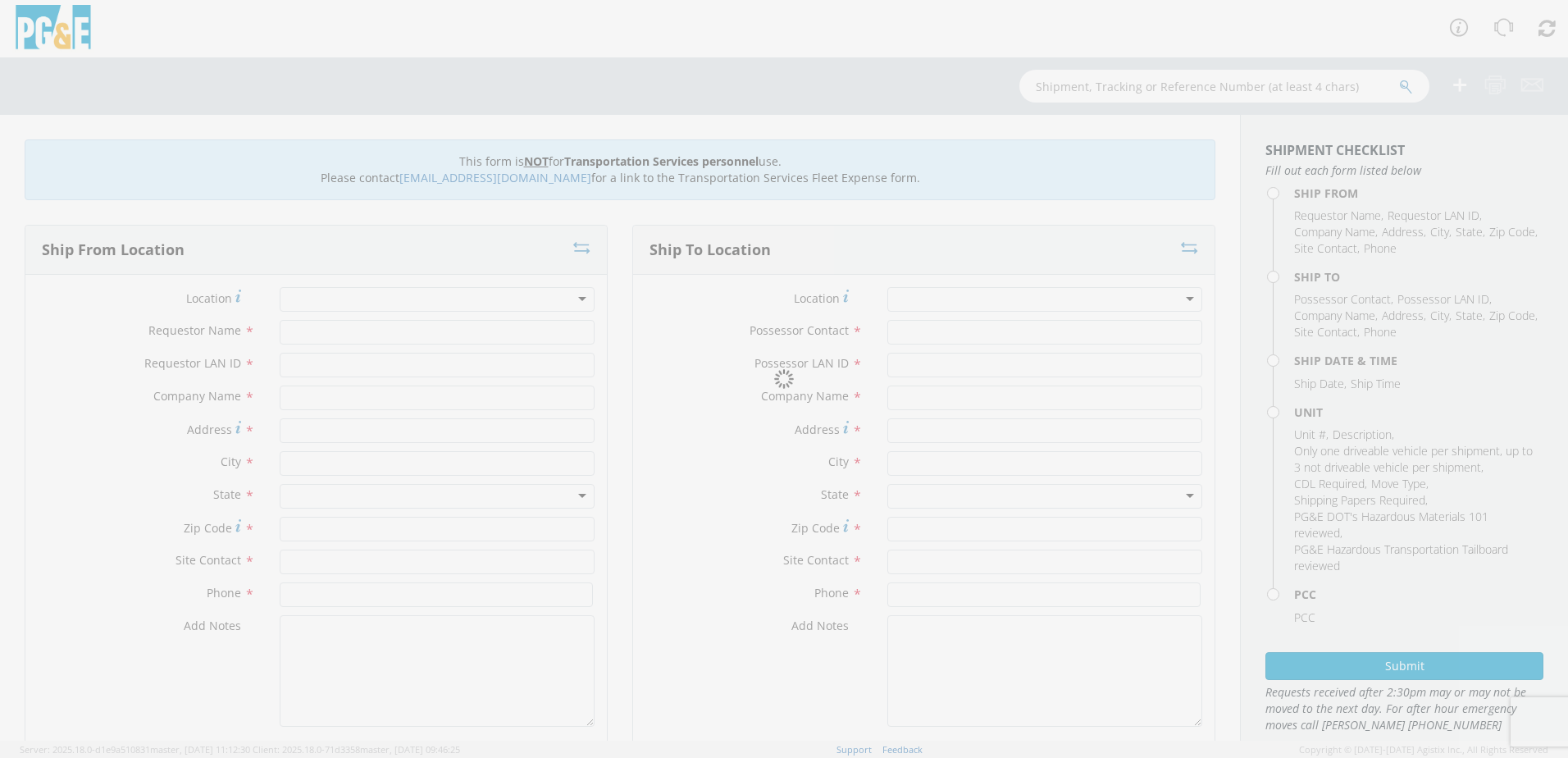
type input "[PERSON_NAME]"
type input "dmtg"
type input "PG&E"
type input "[STREET_ADDRESS][PERSON_NAME]"
type input "Auburn"
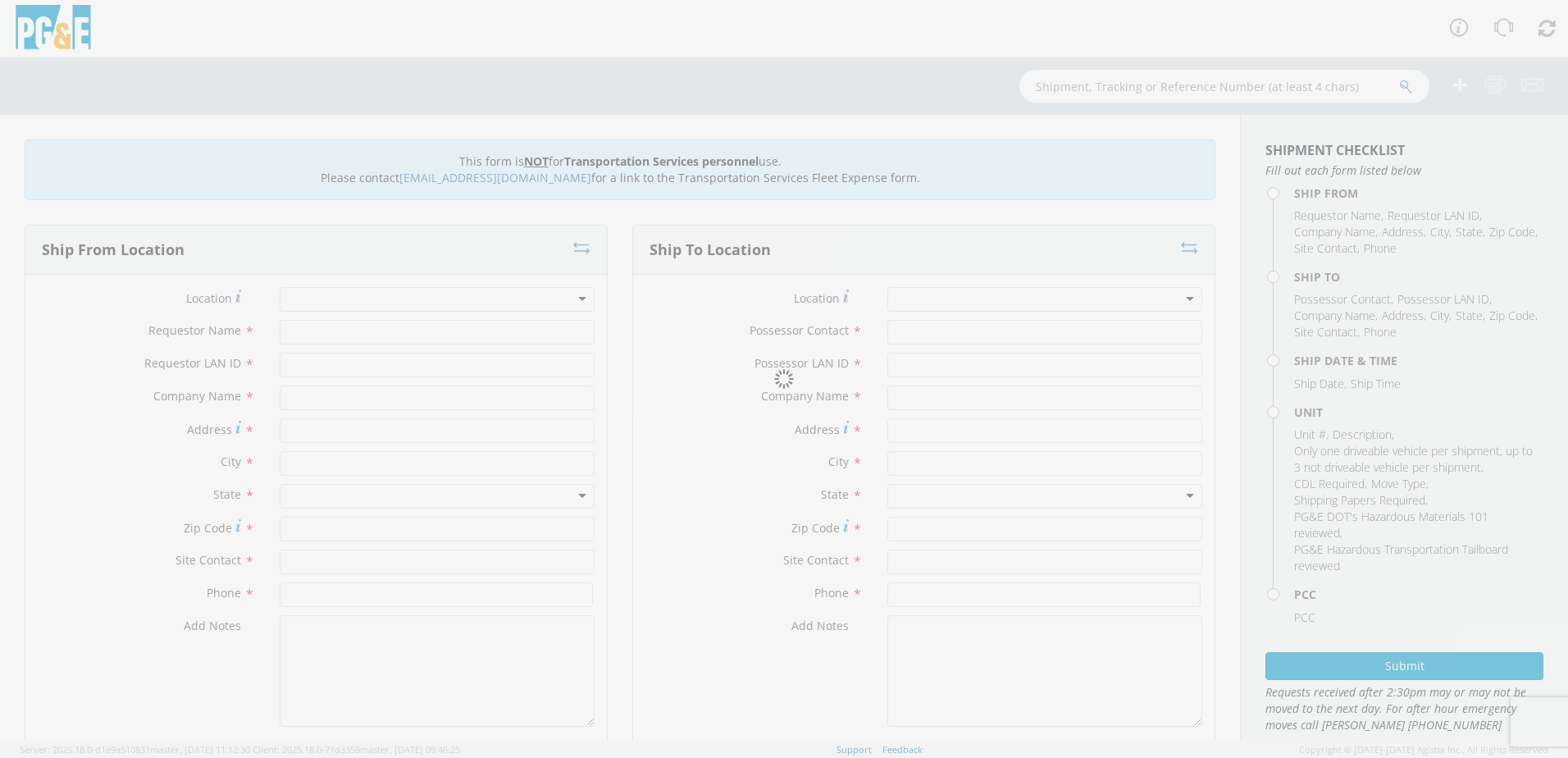
type input "[PERSON_NAME]"
type input "[PHONE_NUMBER]"
type input "[PERSON_NAME]"
type input "dmtg"
type input "PG&E"
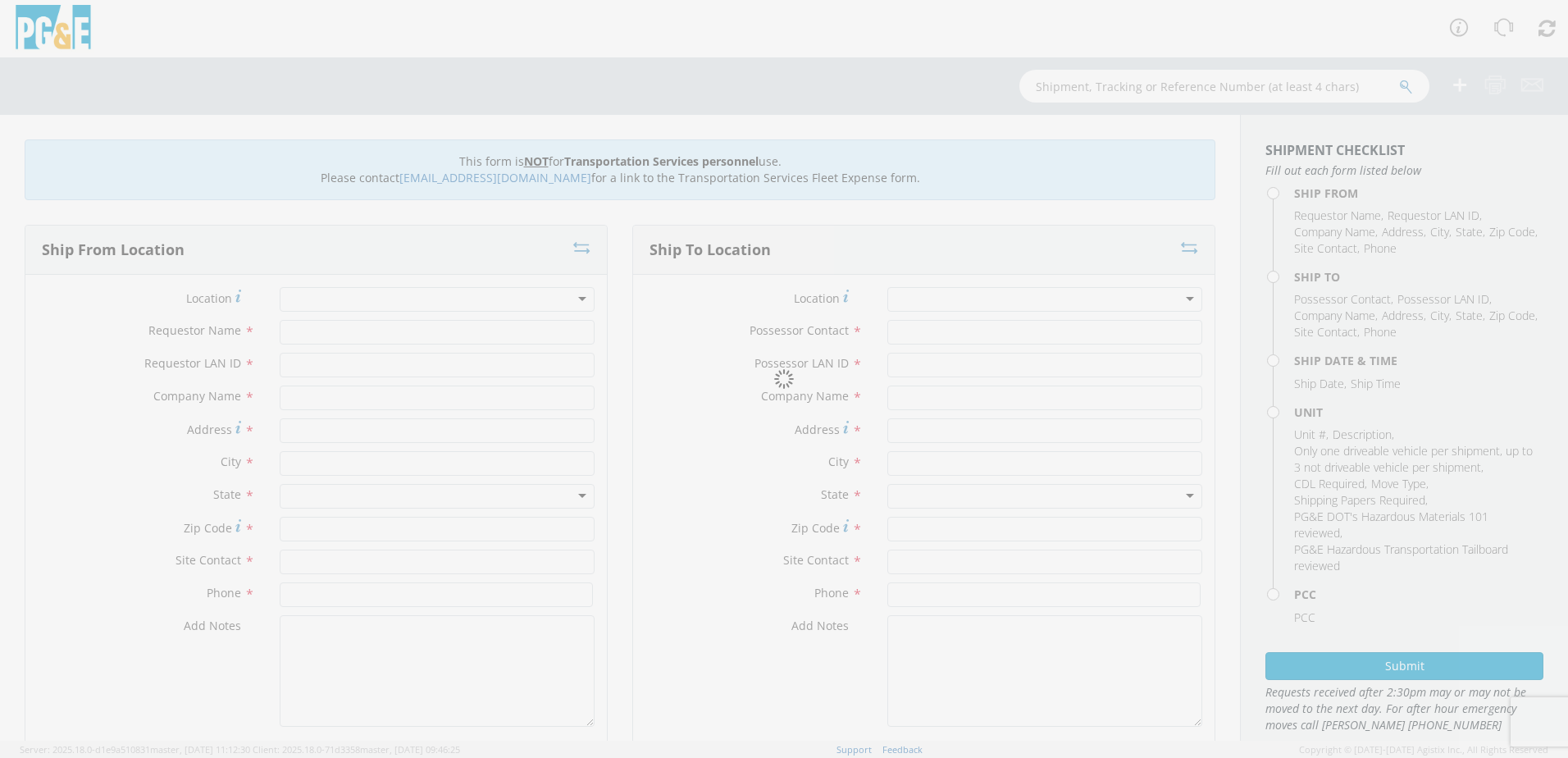
type input "[STREET_ADDRESS][PERSON_NAME]."
type input "[PERSON_NAME]"
type input "95620"
type input "[PERSON_NAME]"
type input "[PHONE_NUMBER]"
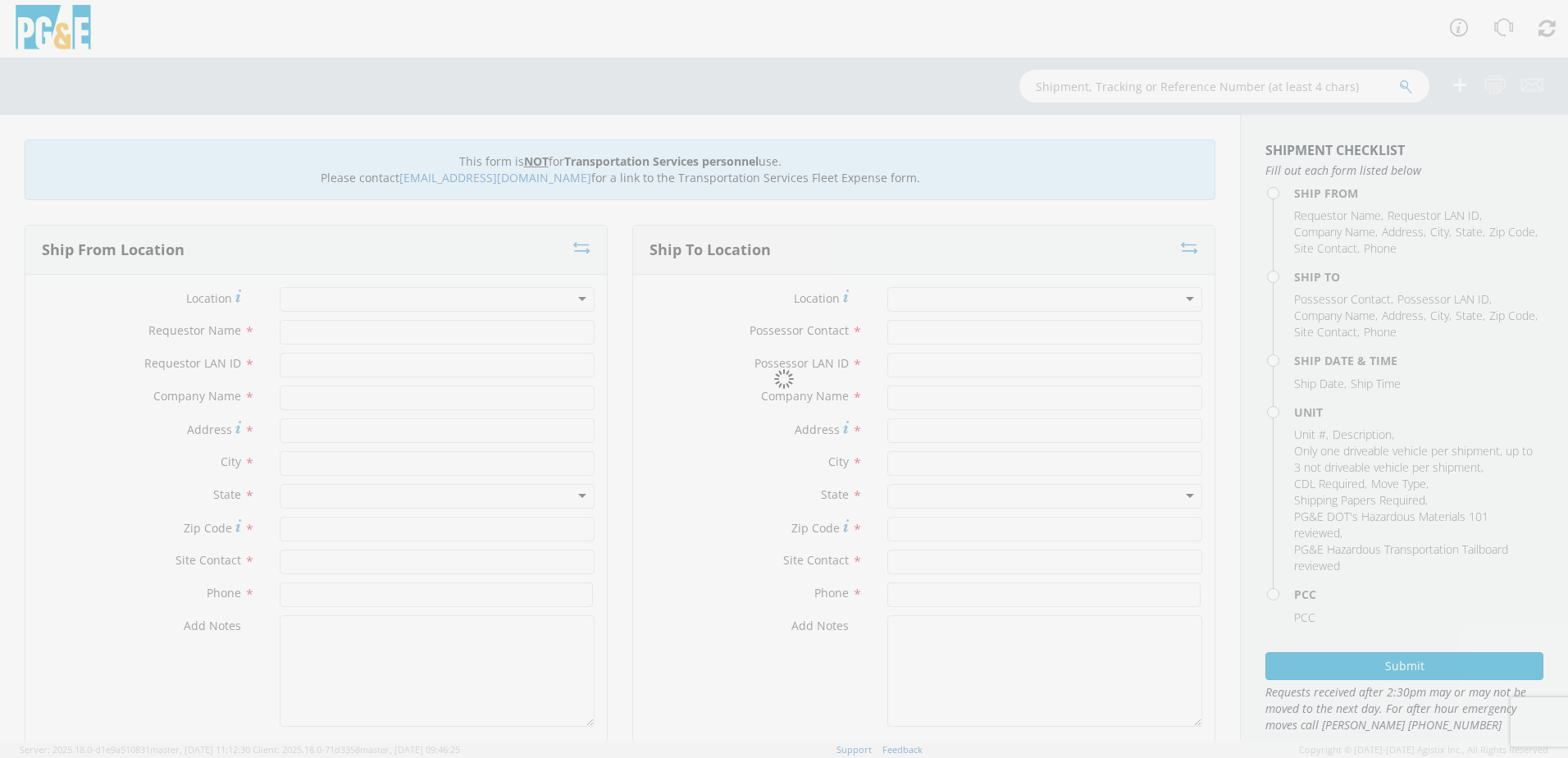
type input "[DATE]"
type input "PICKUP; 1/2T 4x4"
type input "7200"
select select "11307"
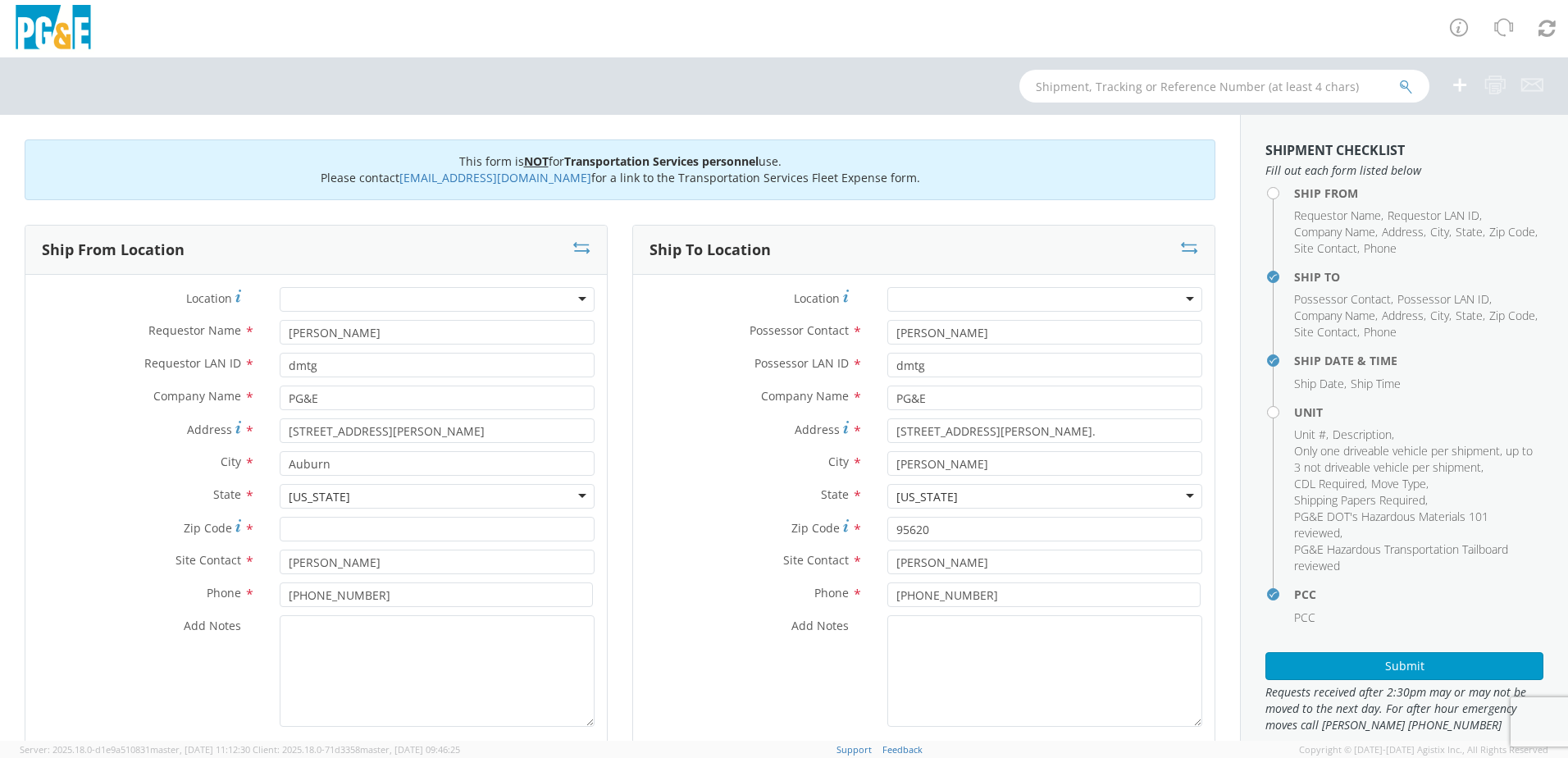
select select
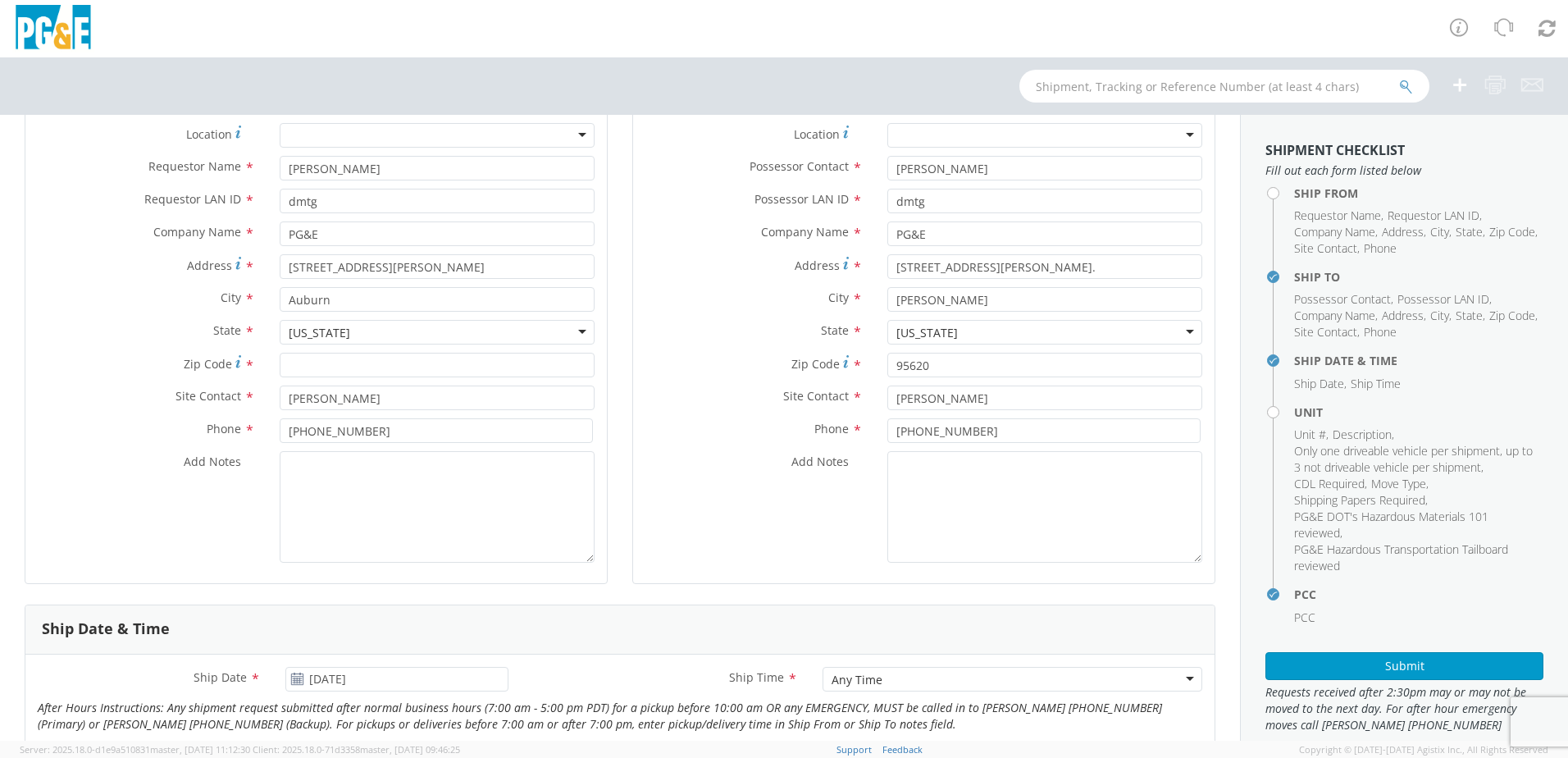
scroll to position [82, 0]
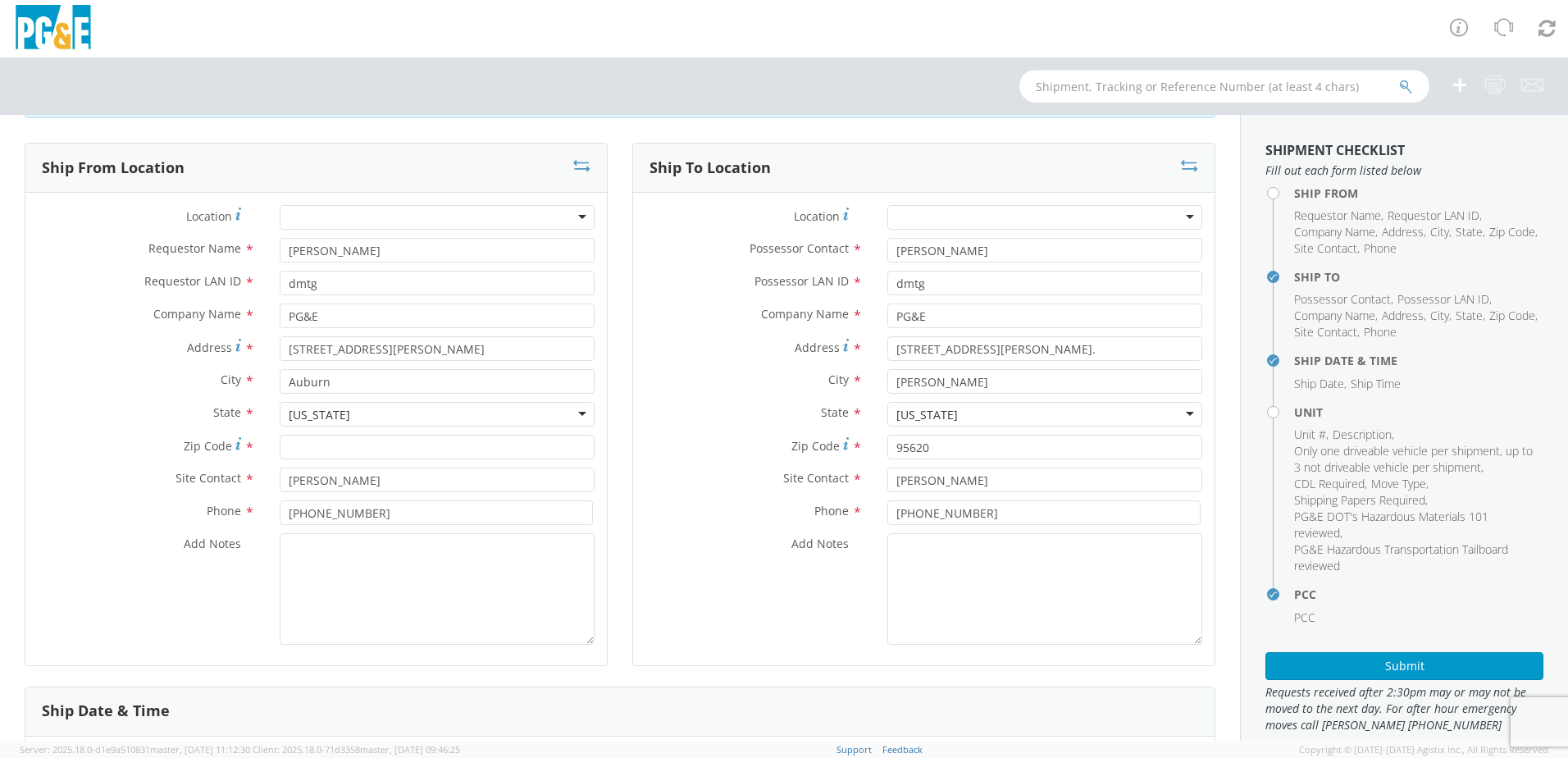
click at [1137, 86] on input "text" at bounding box center [1224, 86] width 410 height 33
click at [1173, 86] on input "text" at bounding box center [1224, 86] width 410 height 33
type input "B30199"
click at [1408, 87] on icon "submit" at bounding box center [1406, 87] width 14 height 15
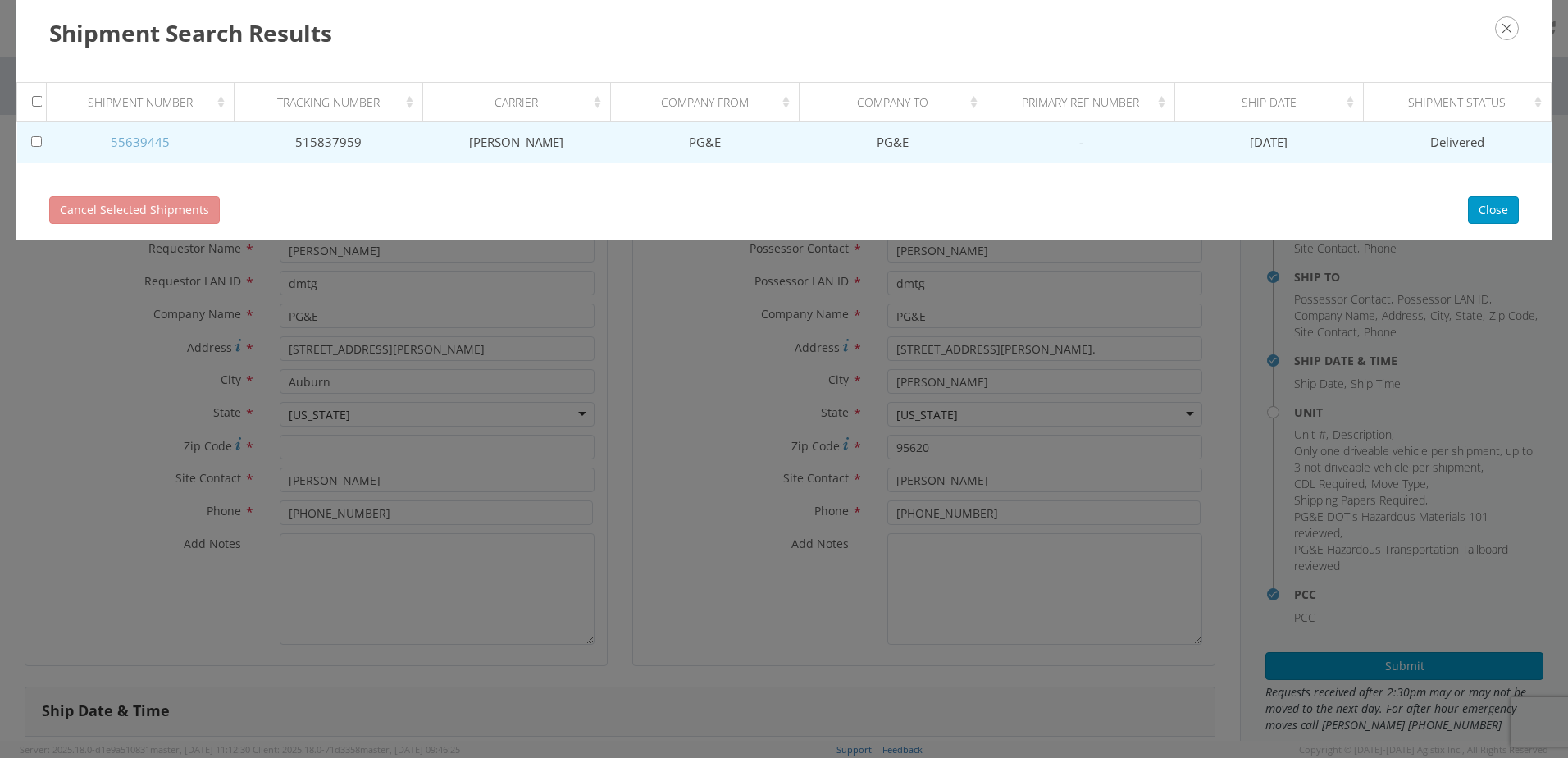
click at [158, 139] on link "55639445" at bounding box center [140, 141] width 59 height 16
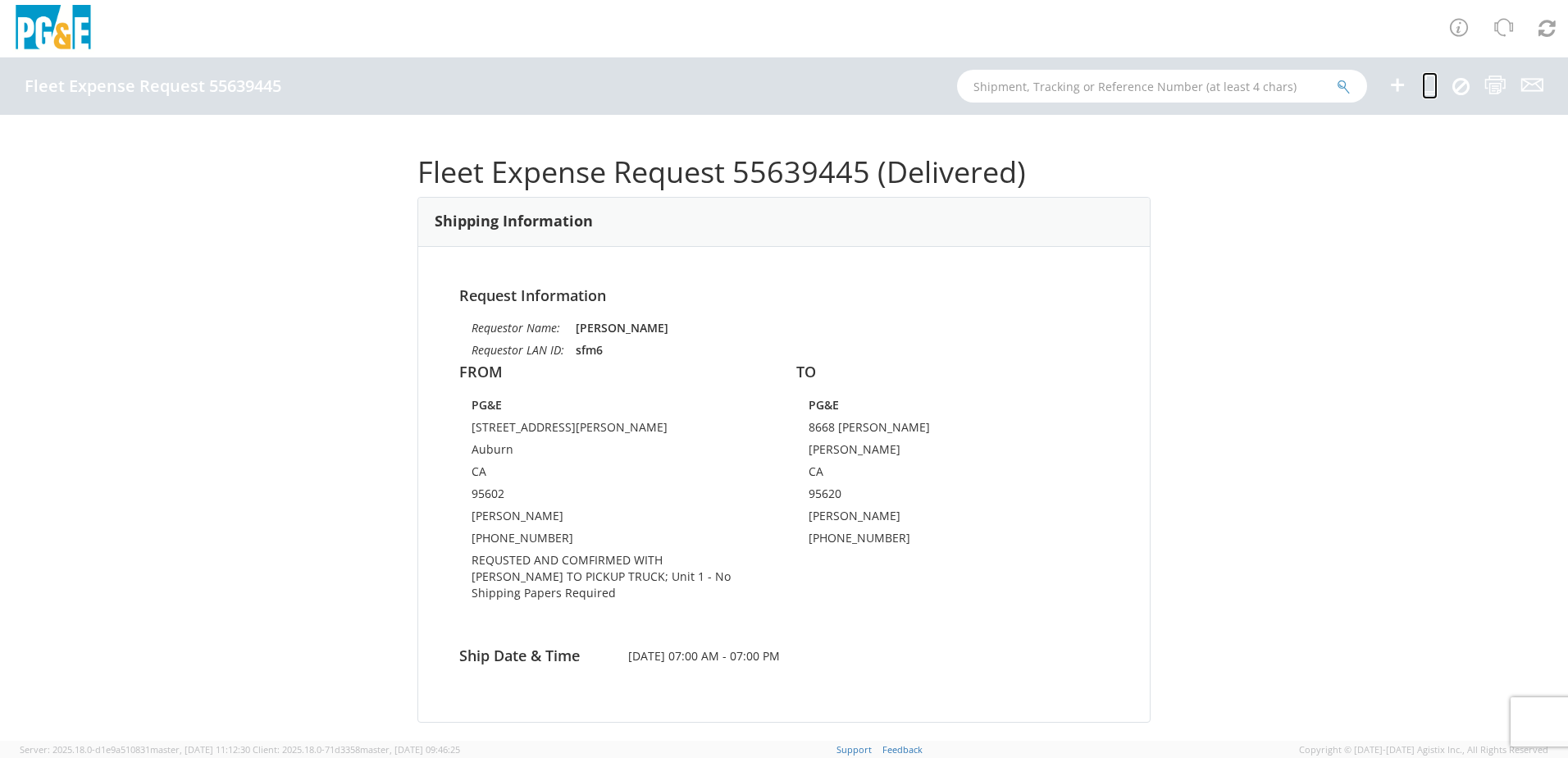
click at [1432, 81] on icon at bounding box center [1430, 85] width 16 height 21
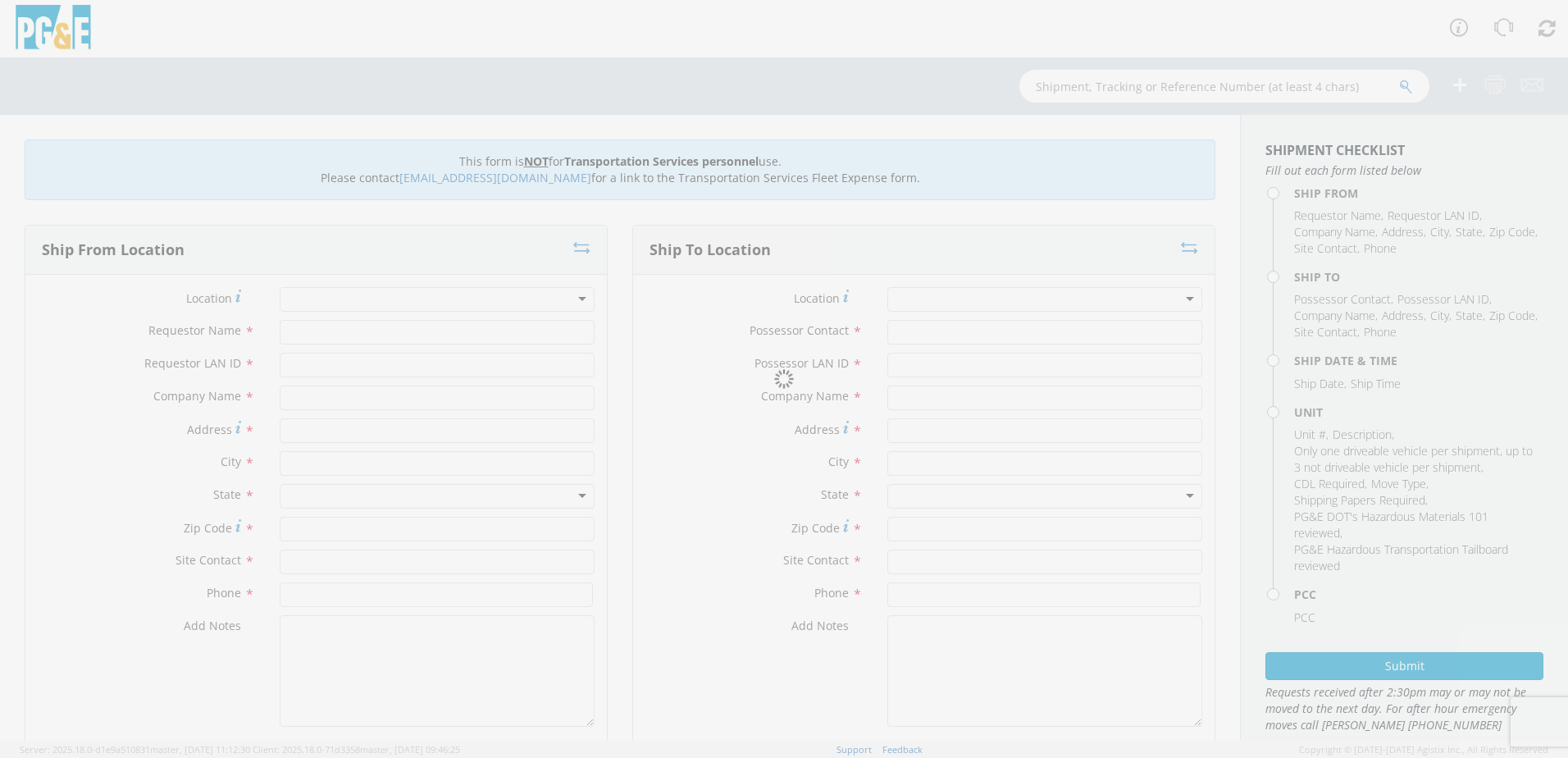
type input "[PERSON_NAME]"
type input "sfm6"
type input "PG&E"
type input "[STREET_ADDRESS][PERSON_NAME]"
type input "Auburn"
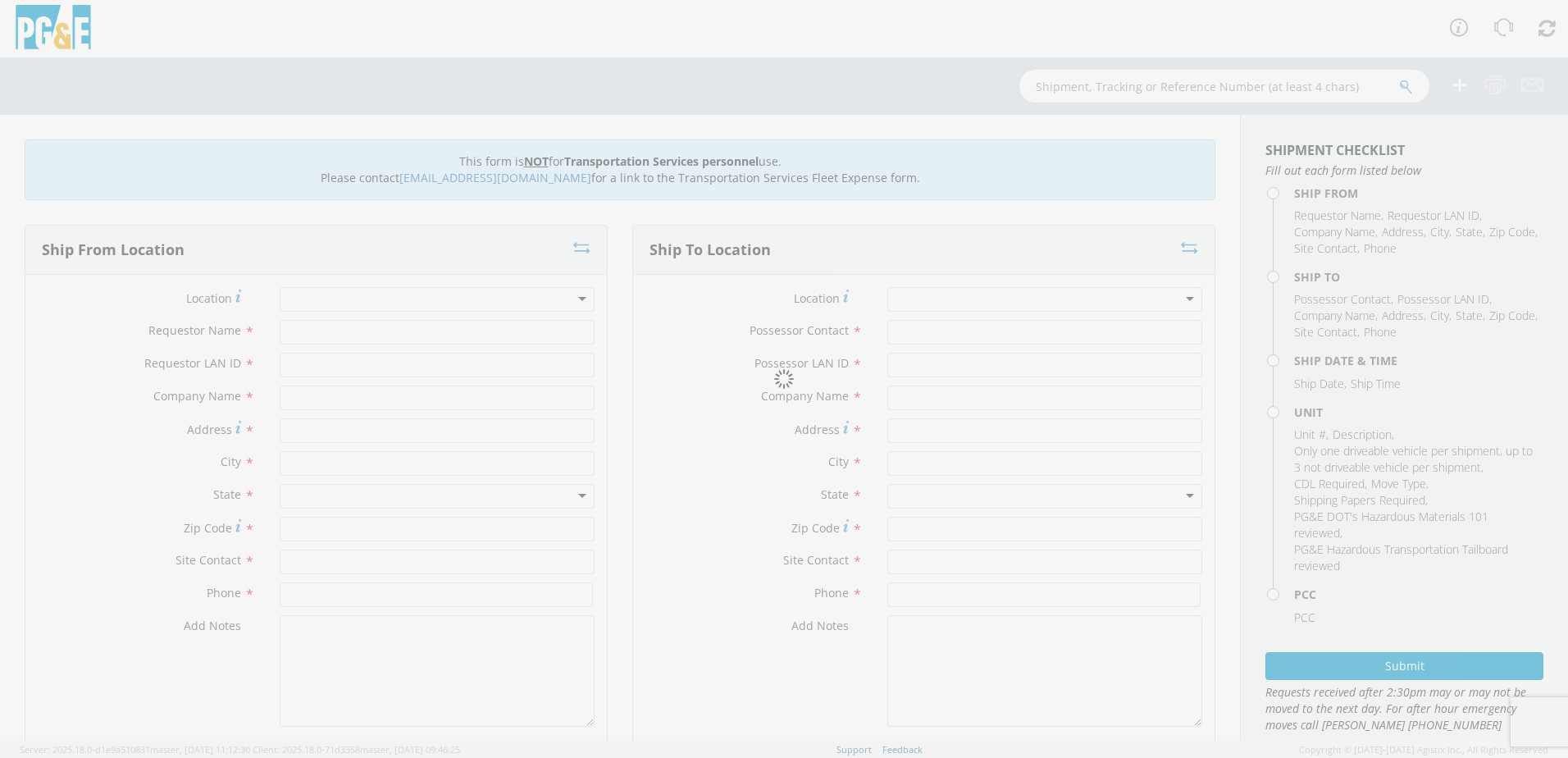
type input "95602"
type input "[PERSON_NAME]"
type input "[PHONE_NUMBER]"
type input "[PERSON_NAME]"
type input "sfm6"
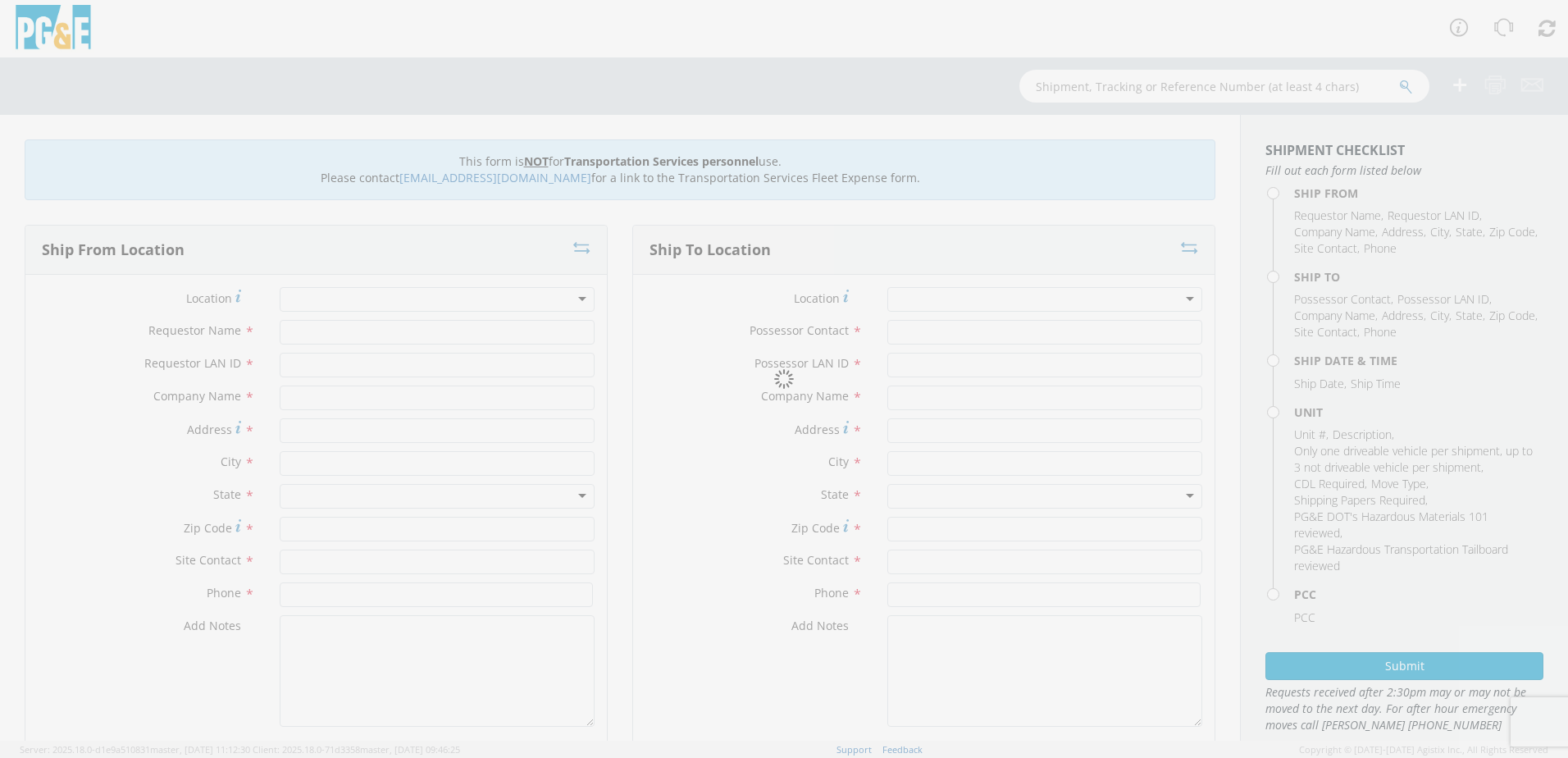
type input "PG&E"
type input "8668 [PERSON_NAME]"
type input "[PERSON_NAME]"
type input "95620"
type input "[PERSON_NAME]"
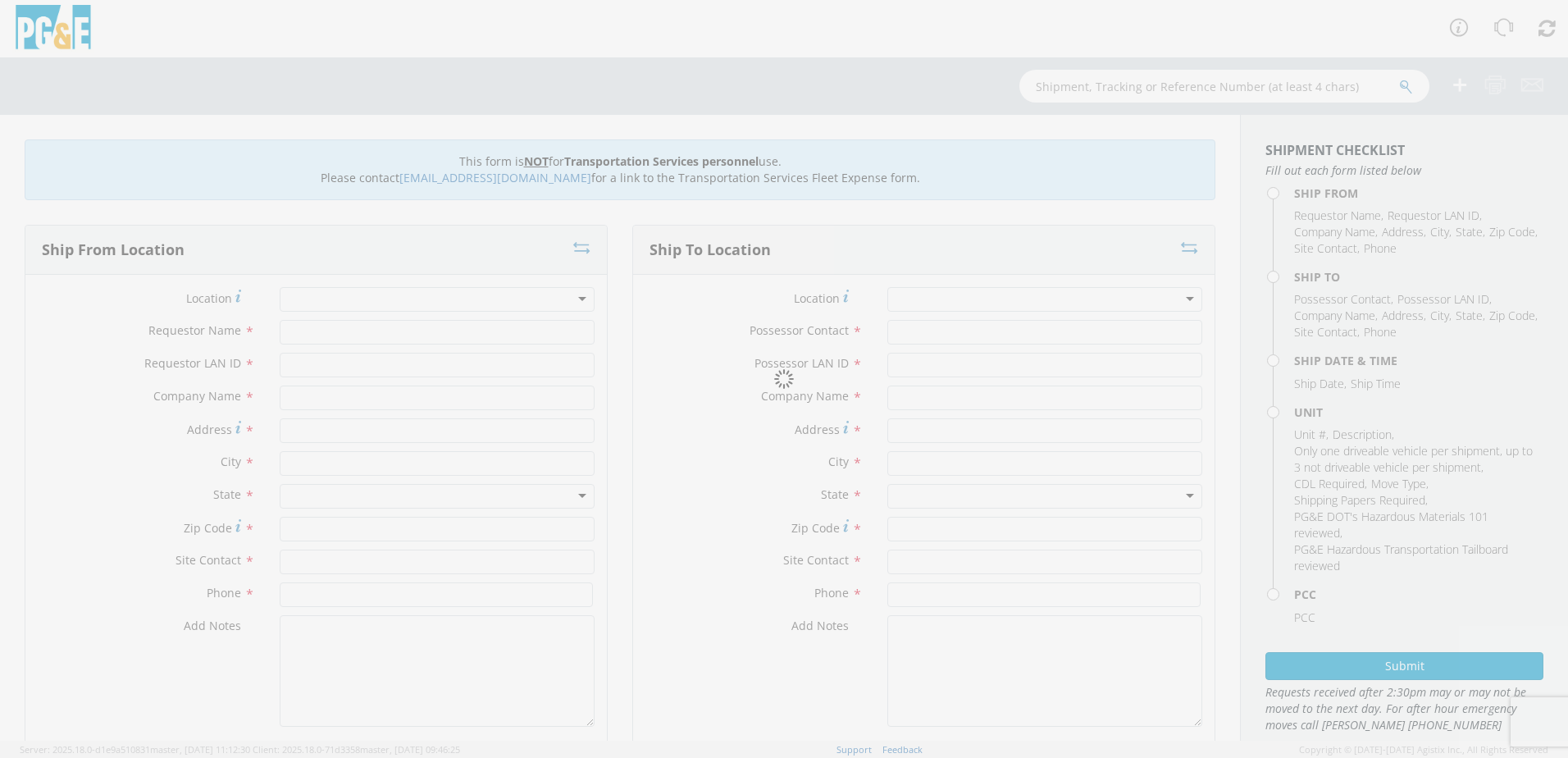
type input "[PHONE_NUMBER]"
type input "[DATE]"
type input "PICKUP; 1/2T 4x4"
type input "7200"
select select "11307"
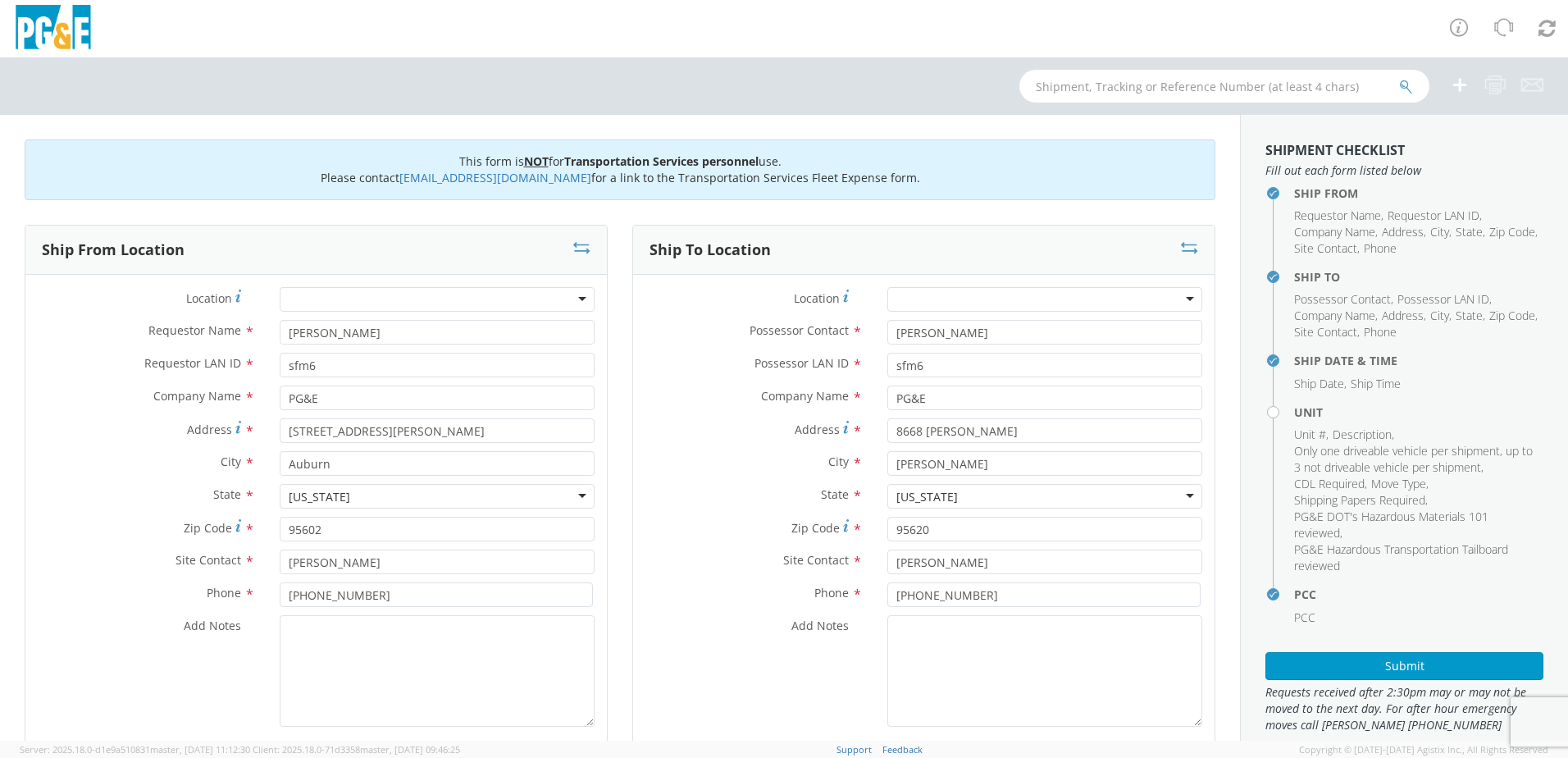
select select
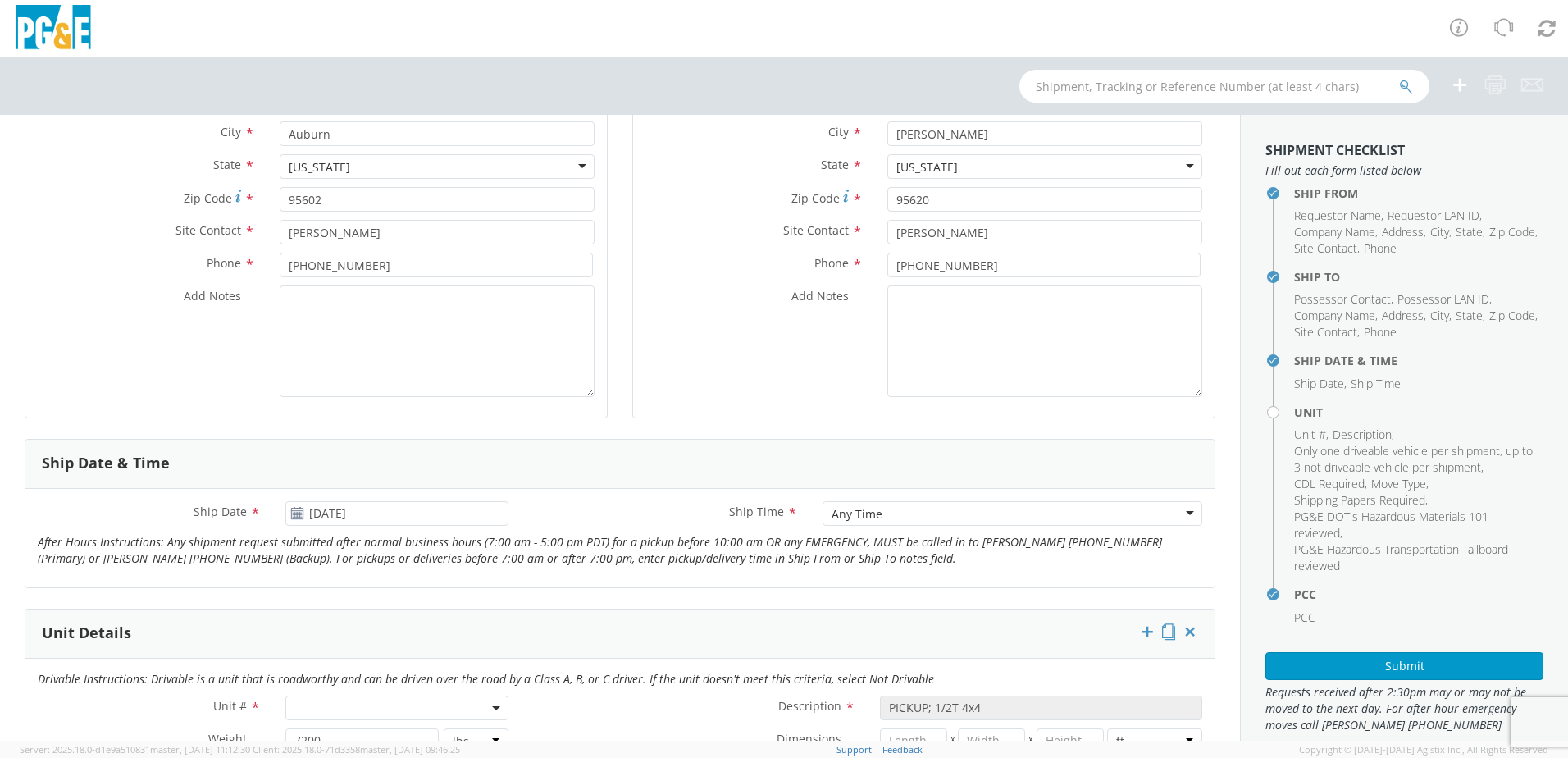
scroll to position [328, 0]
click at [384, 309] on textarea "Add Notes *" at bounding box center [437, 343] width 315 height 111
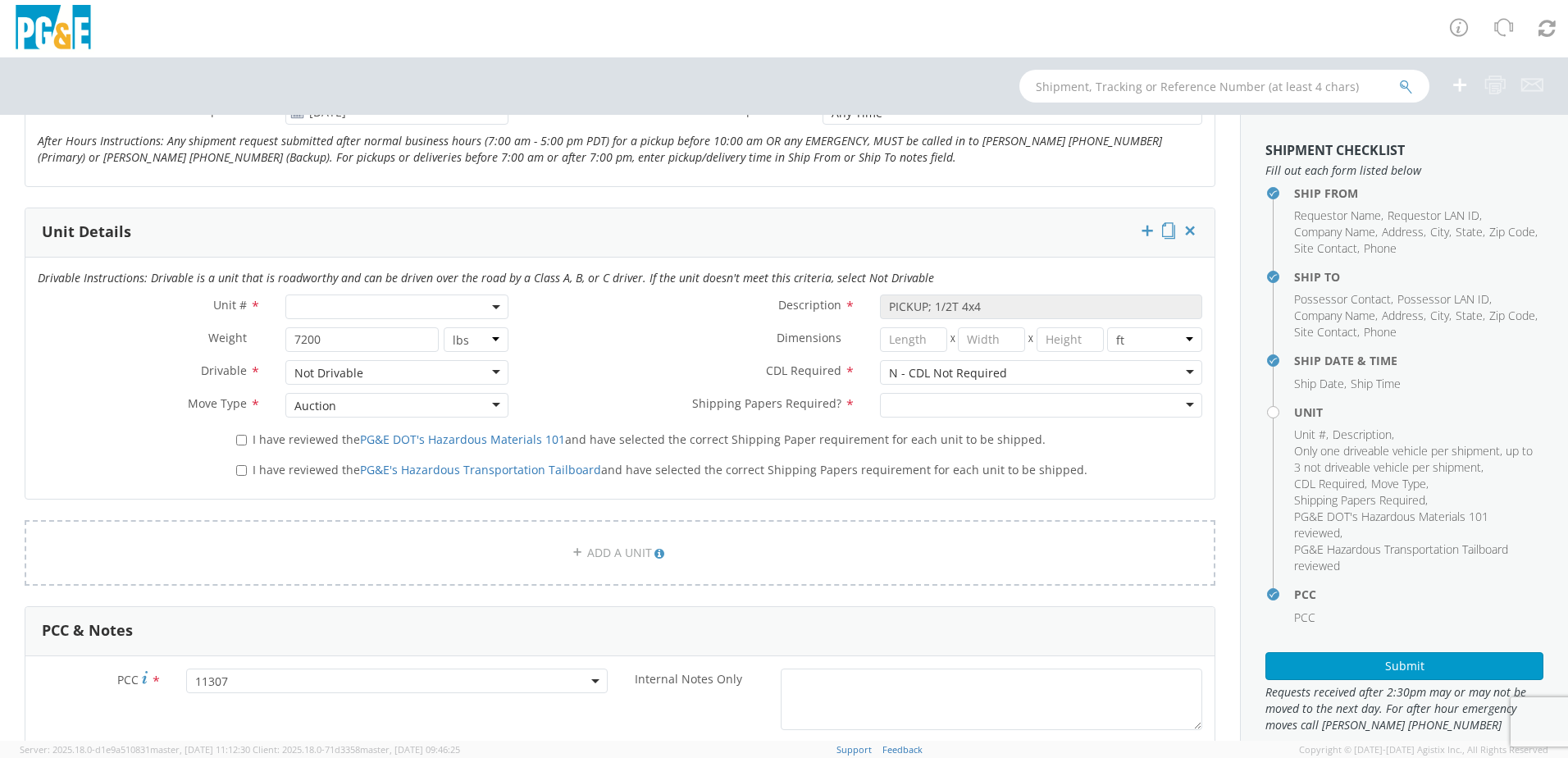
scroll to position [656, 0]
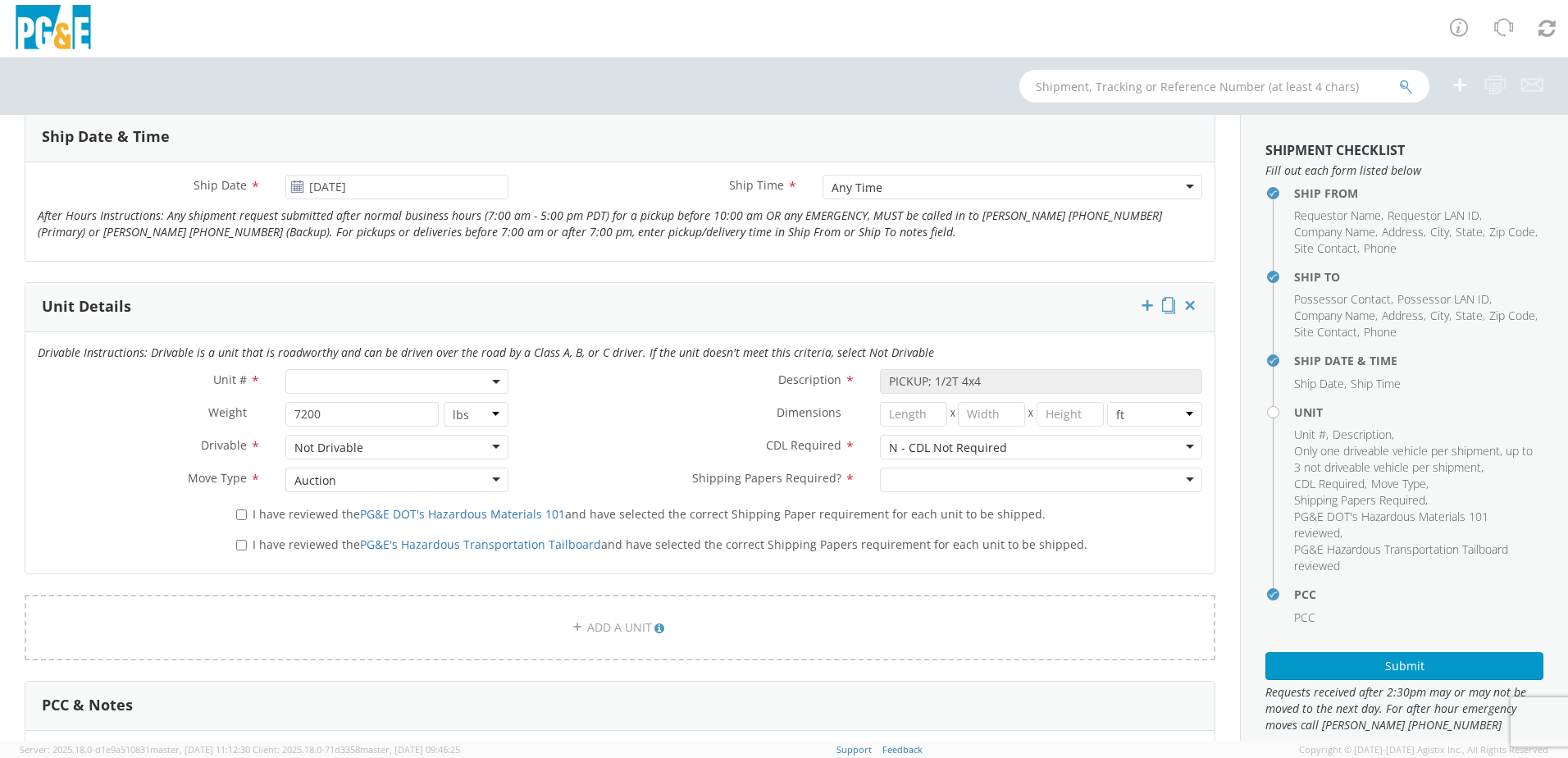
click at [493, 382] on b at bounding box center [496, 381] width 8 height 4
click at [400, 409] on input "search" at bounding box center [396, 409] width 213 height 24
type input "B31350"
type input "TRUCK; SUBSTATION MAINT >17500 4X4"
type input "19500"
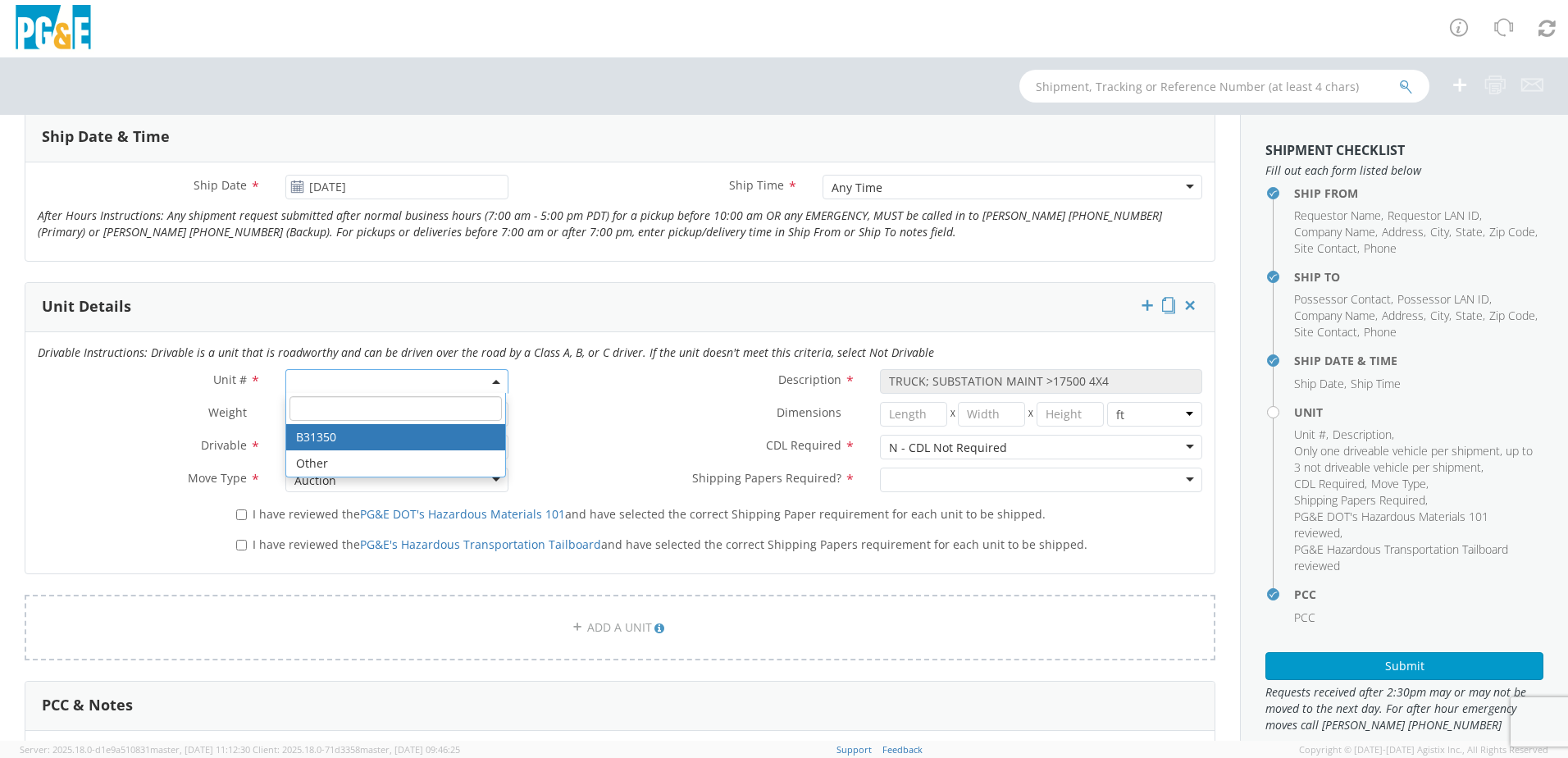
select select "B31350"
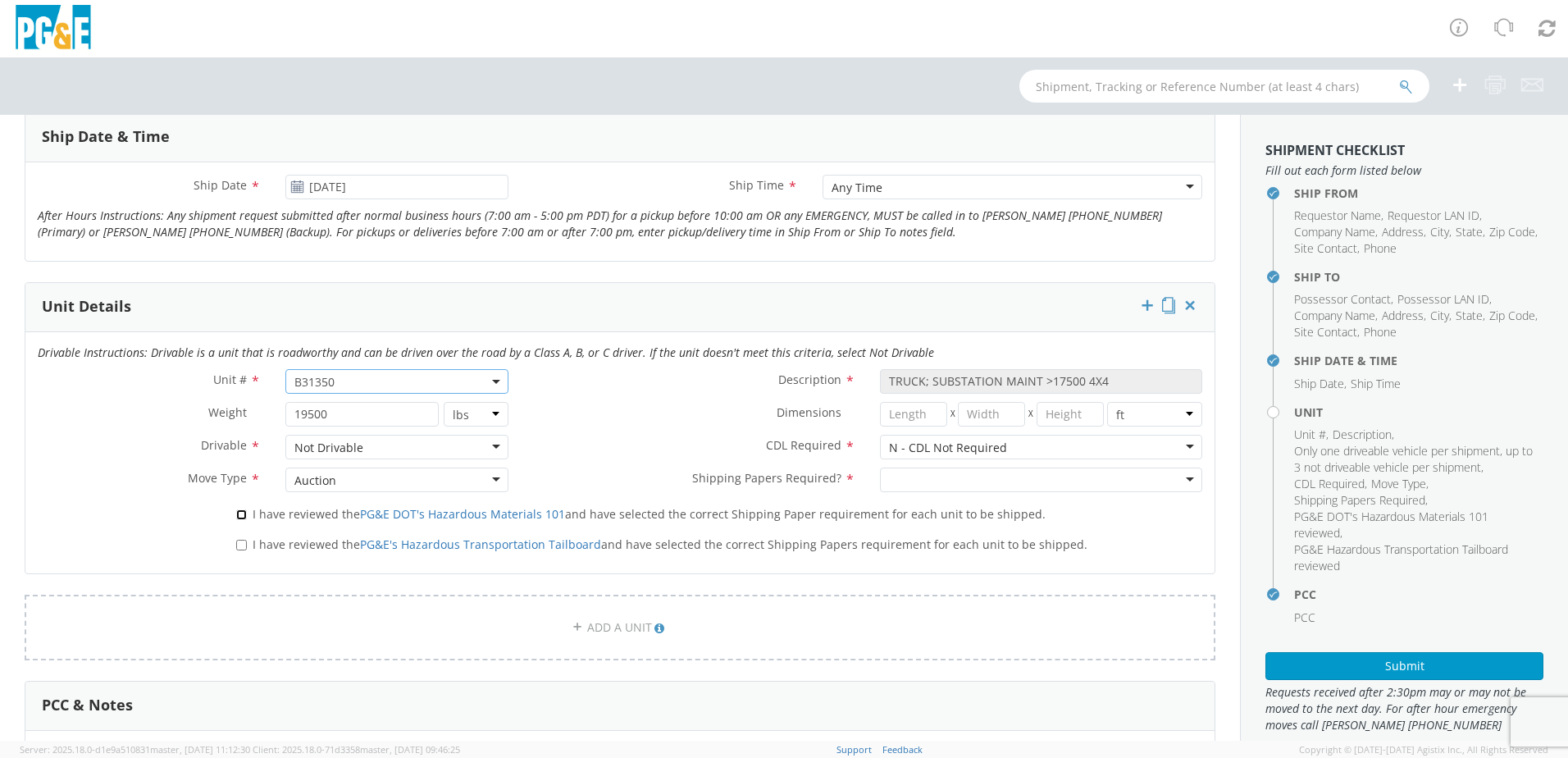
click at [236, 513] on input "I have reviewed the PG&E DOT's Hazardous Materials 101 and have selected the co…" at bounding box center [241, 514] width 10 height 10
checkbox input "true"
click at [242, 546] on input "I have reviewed the PG&E's Hazardous Transportation Tailboard and have selected…" at bounding box center [241, 544] width 10 height 10
checkbox input "true"
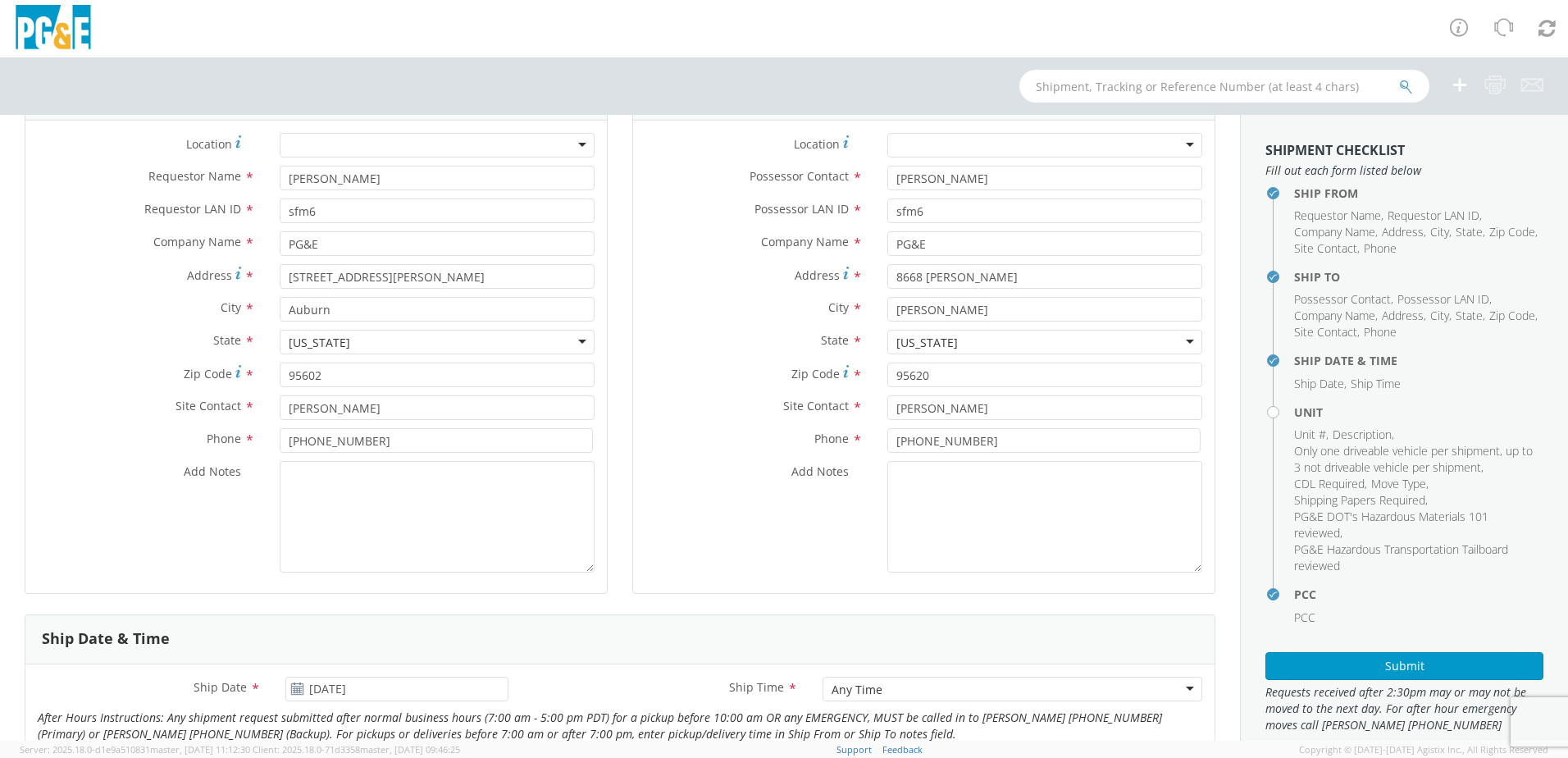
scroll to position [164, 0]
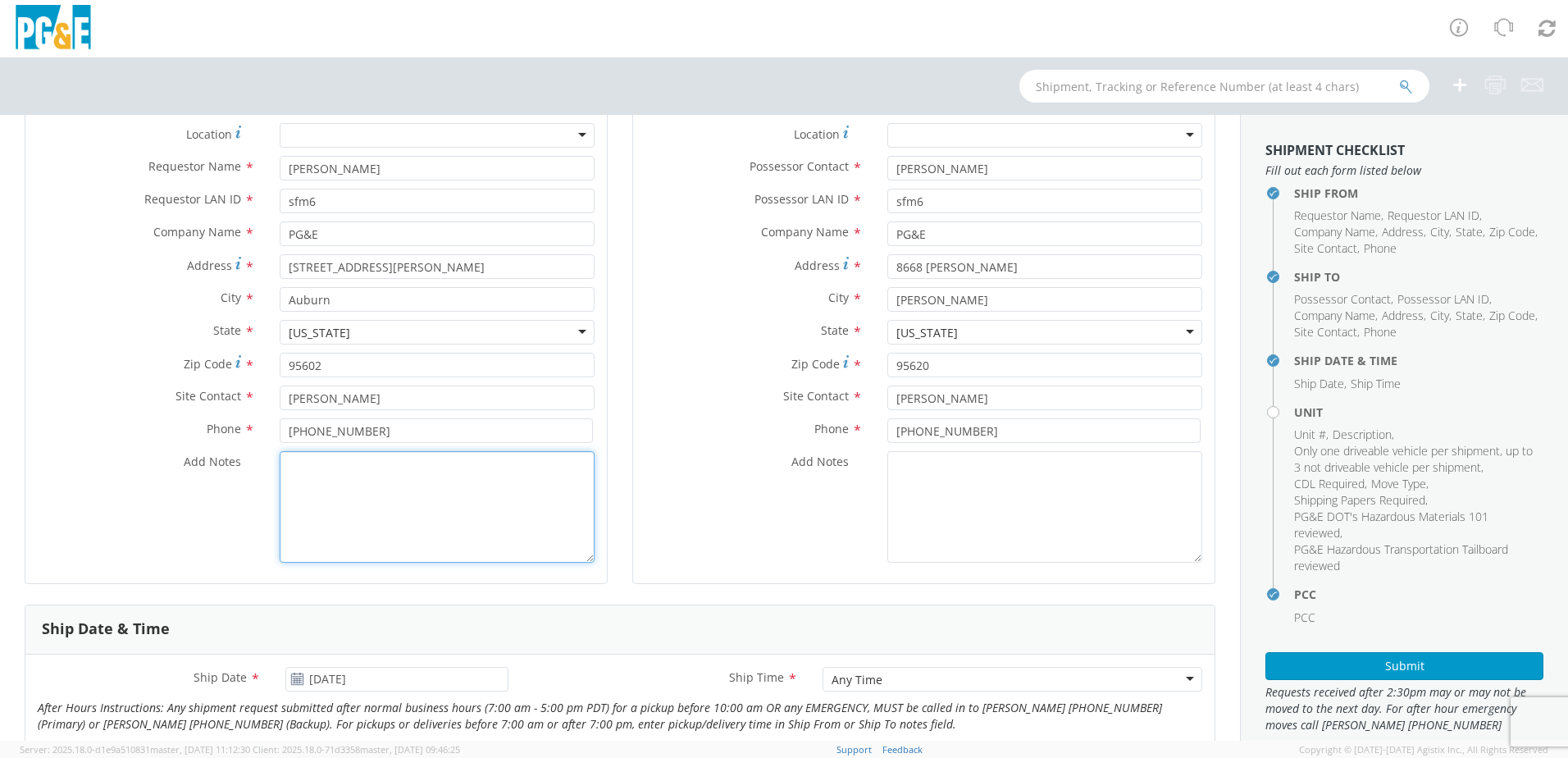
click at [391, 483] on textarea "Add Notes *" at bounding box center [437, 507] width 315 height 111
type textarea "H"
type textarea "N"
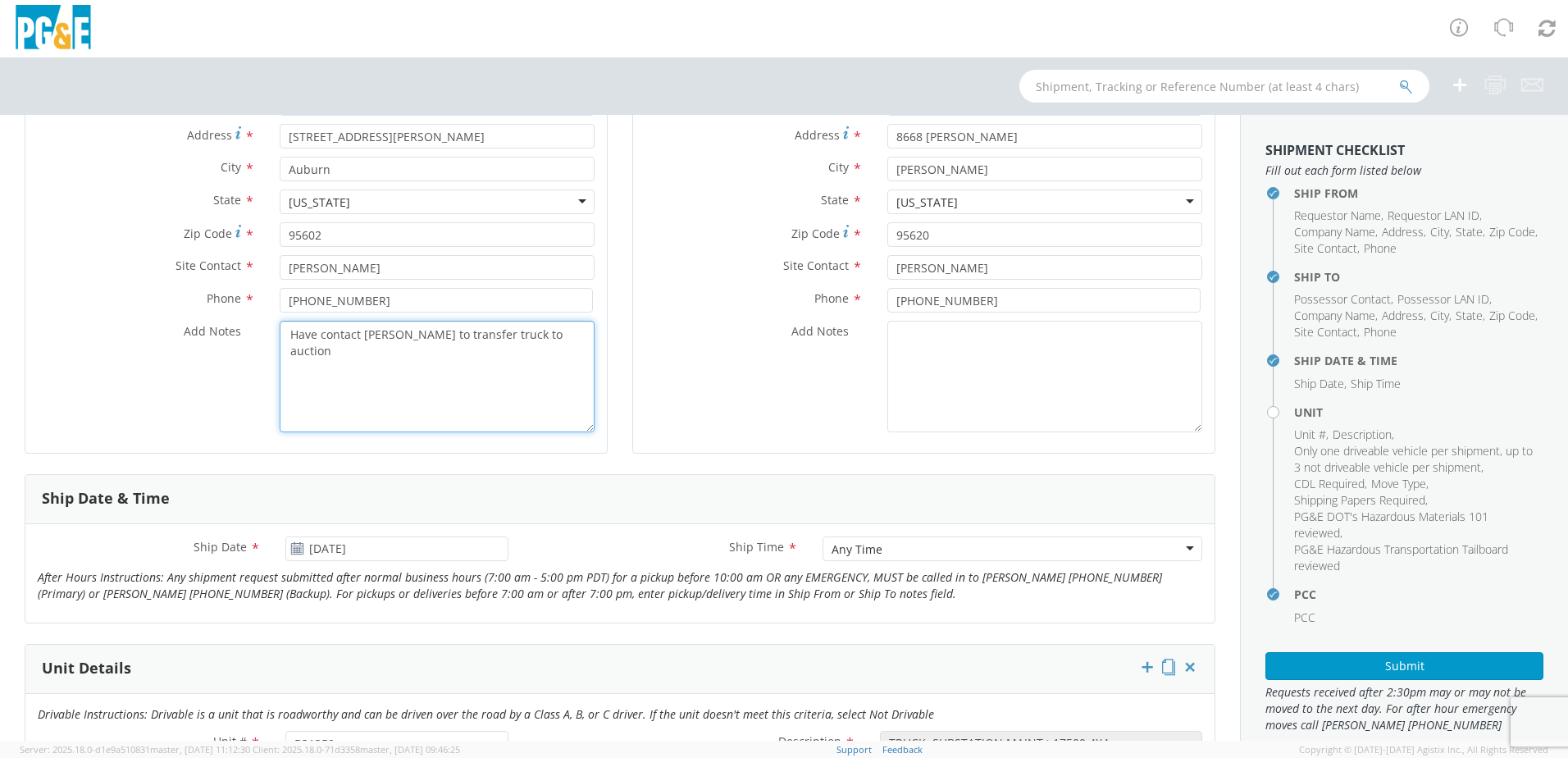
scroll to position [410, 0]
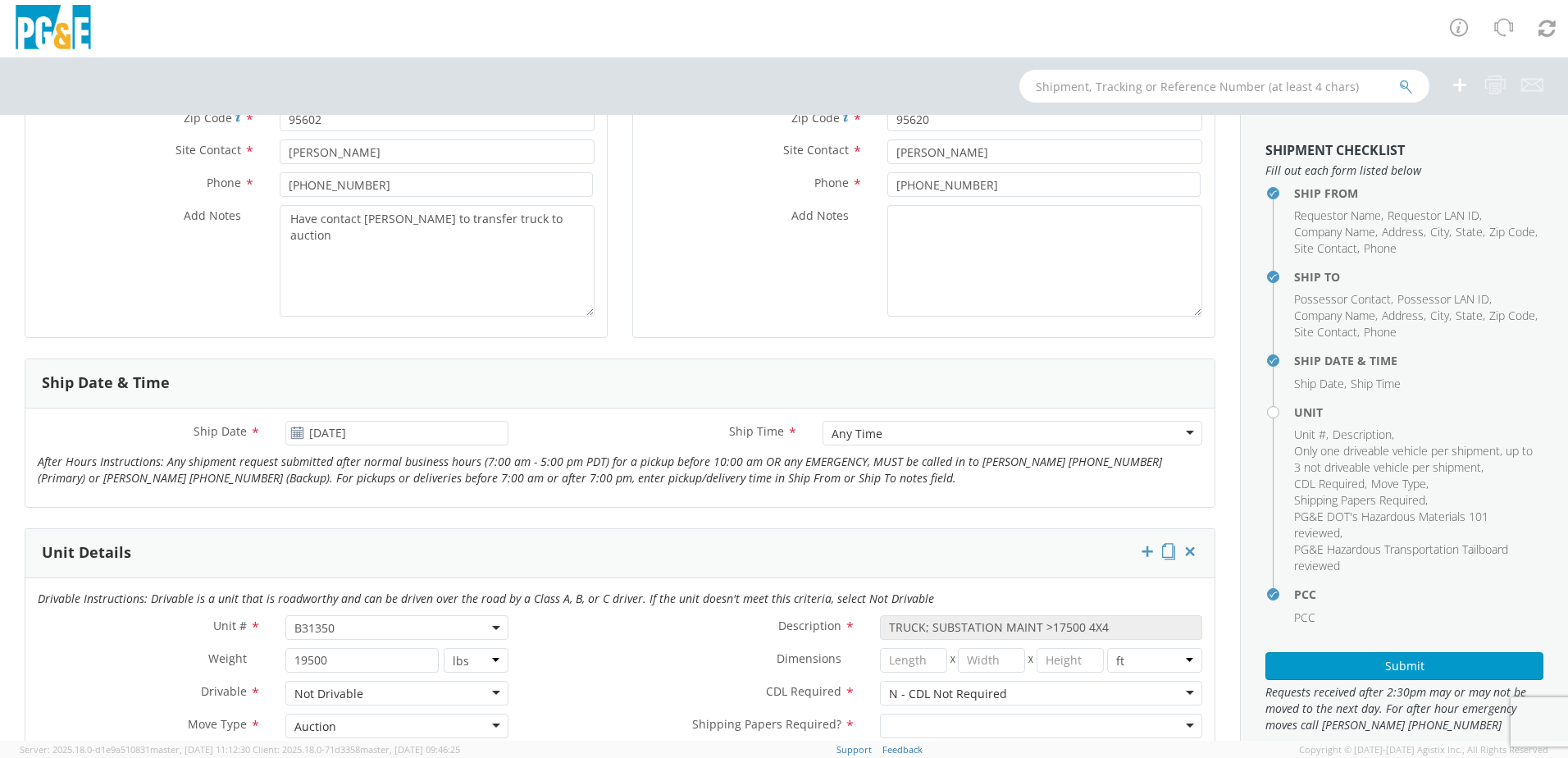
click at [296, 434] on use at bounding box center [297, 432] width 11 height 11
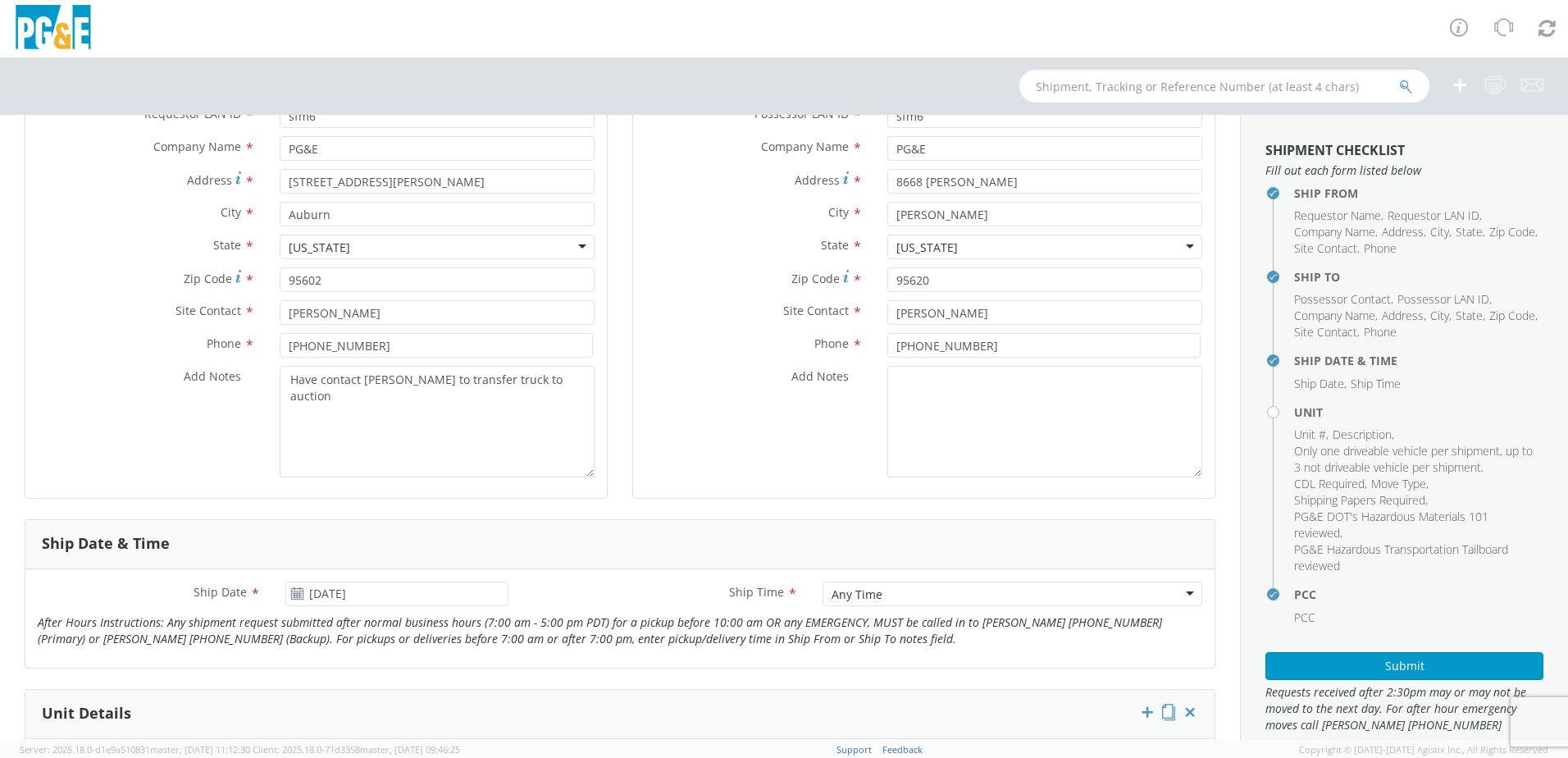
scroll to position [246, 0]
click at [574, 384] on textarea "Have contact [PERSON_NAME] to transfer truck to auction" at bounding box center [437, 425] width 315 height 111
type textarea "H"
click at [435, 384] on textarea "requested and comfirmed r transport throw" at bounding box center [437, 425] width 315 height 111
click at [518, 383] on textarea "requested and confirmed transport throw" at bounding box center [437, 425] width 315 height 111
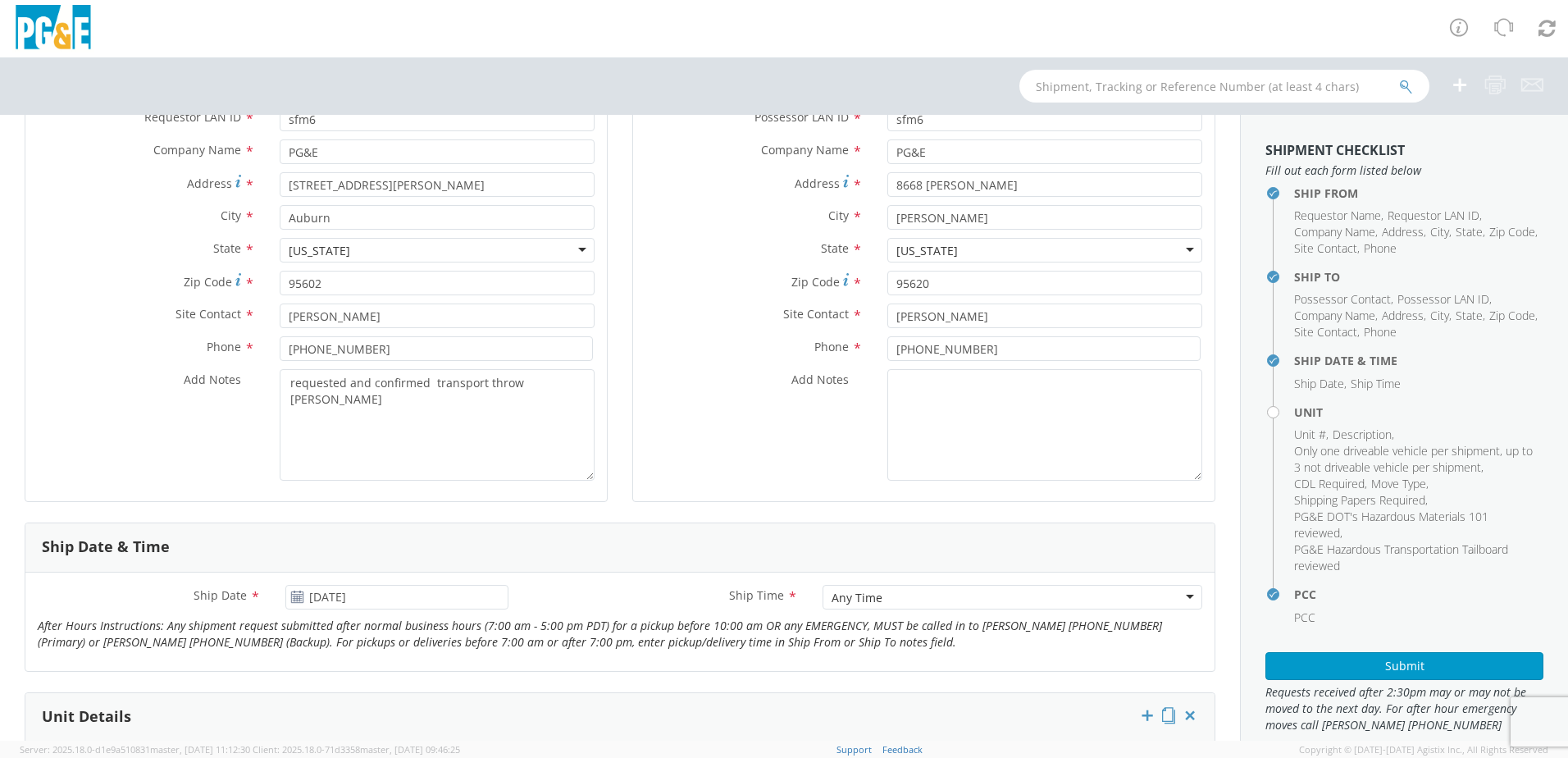
drag, startPoint x: 528, startPoint y: 383, endPoint x: 564, endPoint y: 302, distance: 88.6
click at [560, 295] on div "Zip Code * 95602" at bounding box center [315, 286] width 581 height 33
click at [523, 387] on textarea "requested and confirmed transport throw [PERSON_NAME]" at bounding box center [437, 425] width 315 height 111
click at [604, 365] on div "Ship From Location Location * (OBSOLETE) [GEOGRAPHIC_DATA] SC - GC TRAILER (OBS…" at bounding box center [315, 250] width 607 height 543
click at [398, 405] on textarea "requested and confirmed transport throw [PERSON_NAME]" at bounding box center [437, 425] width 315 height 111
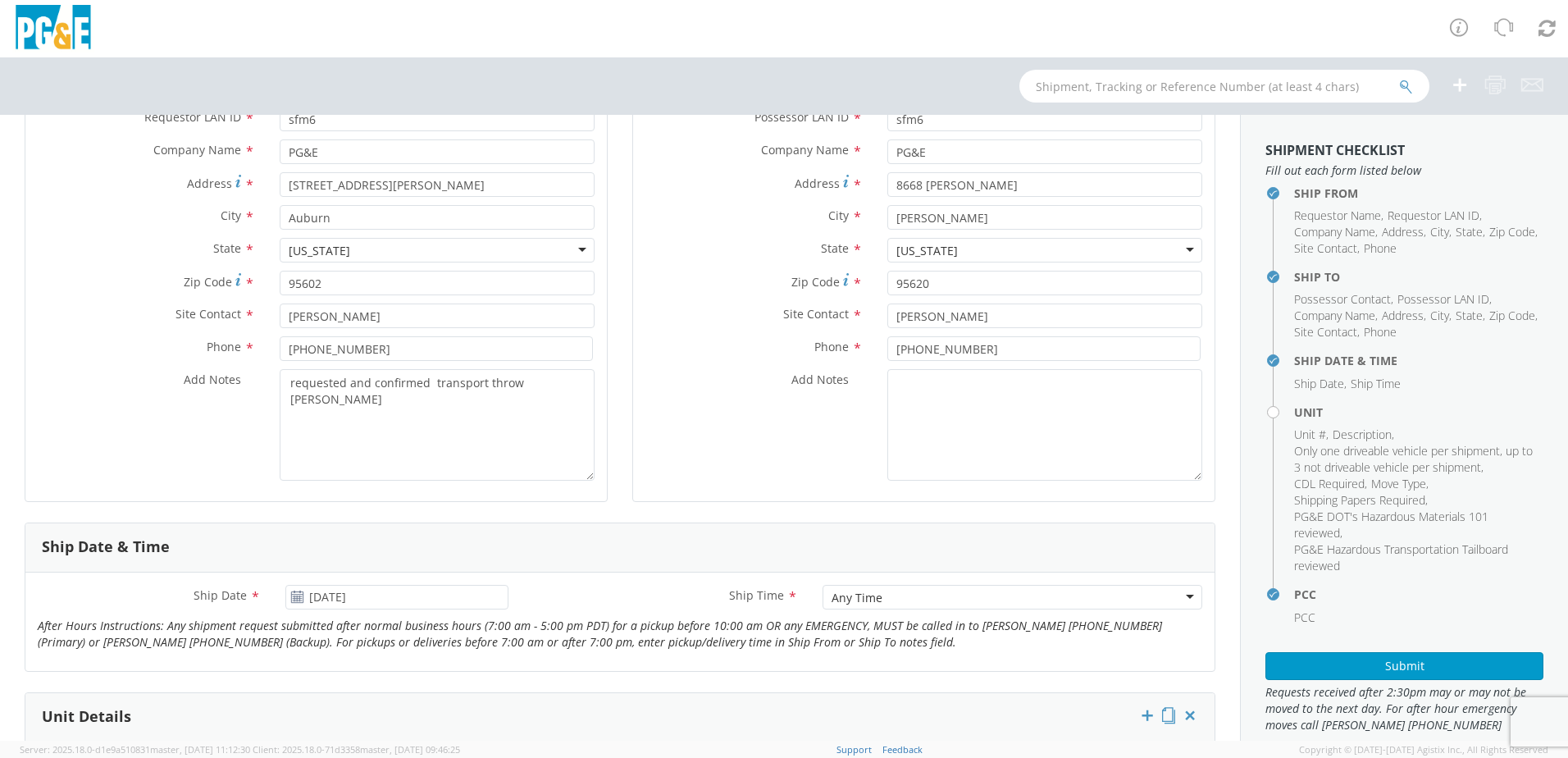
click at [299, 596] on use at bounding box center [297, 596] width 11 height 11
click at [292, 594] on use at bounding box center [297, 596] width 11 height 11
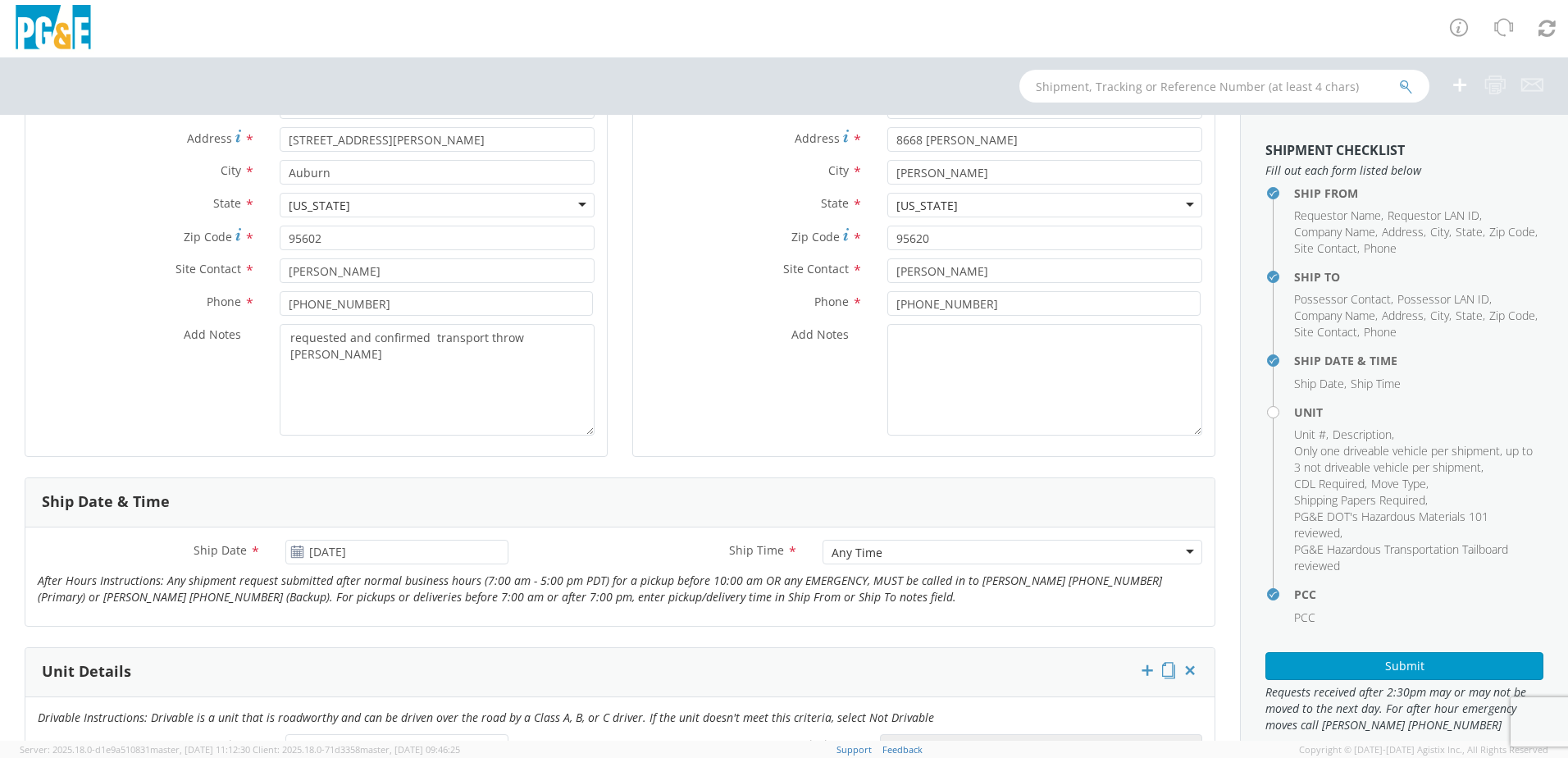
scroll to position [492, 0]
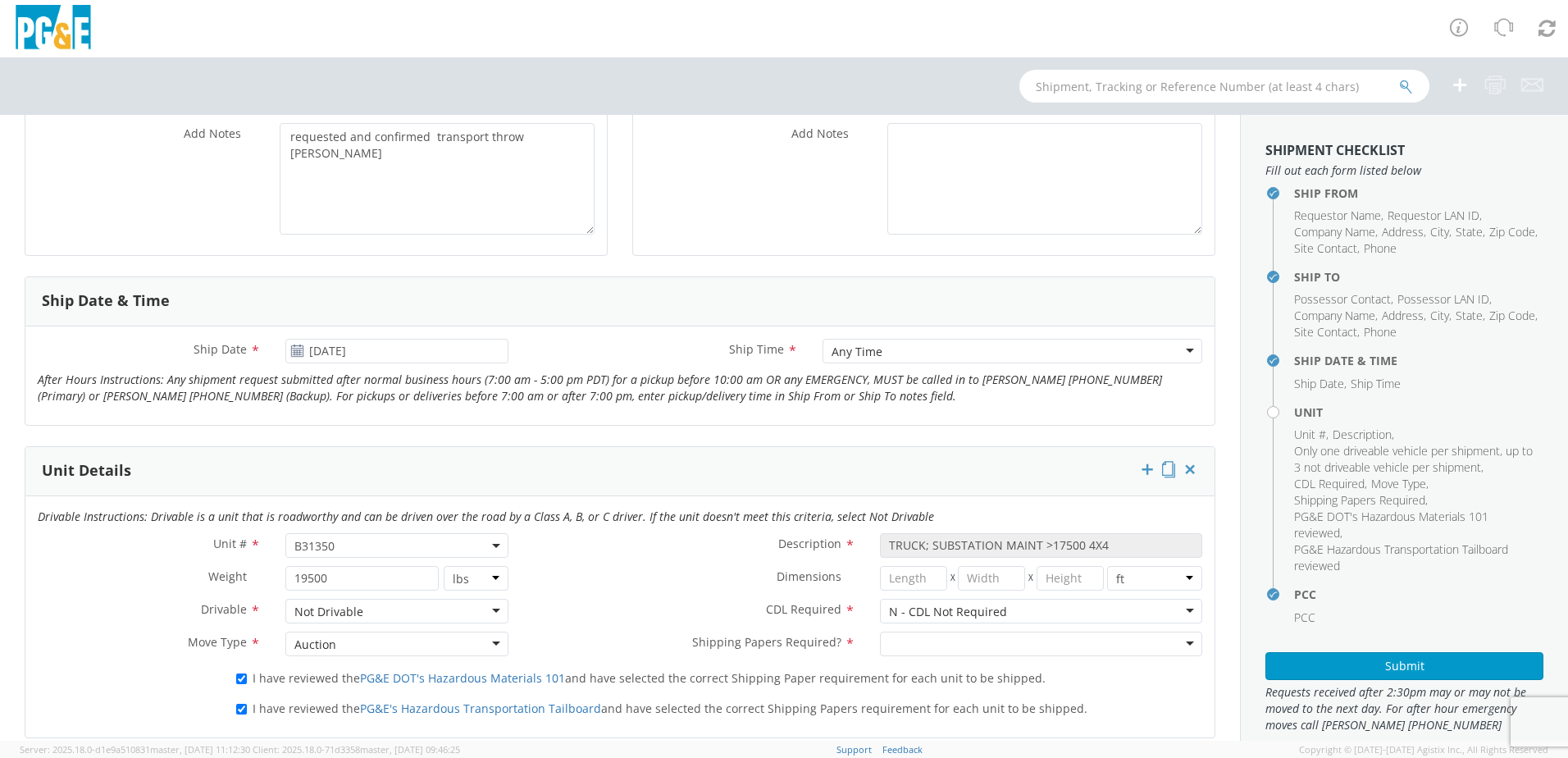
click at [300, 350] on icon at bounding box center [297, 351] width 14 height 13
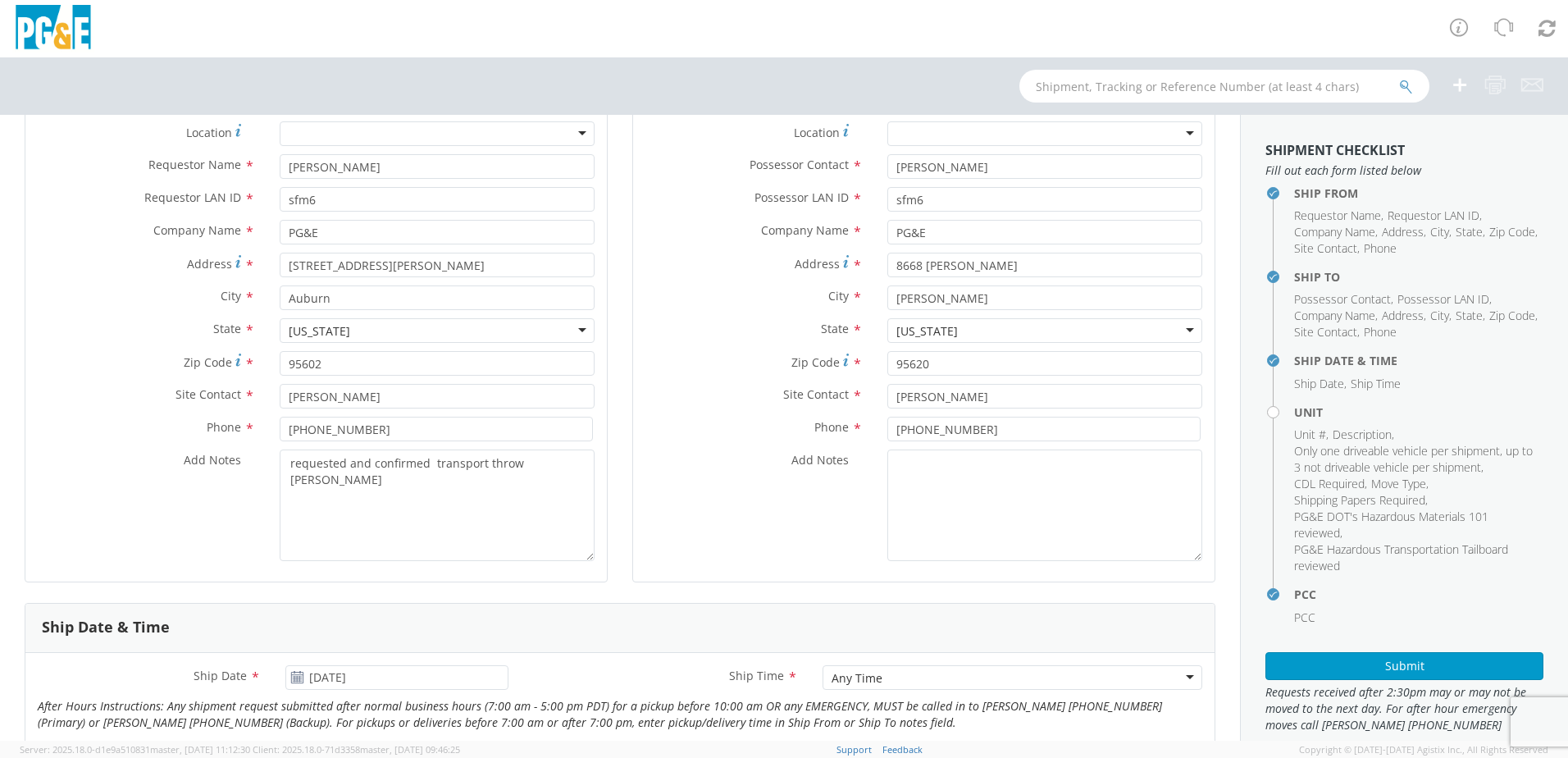
scroll to position [82, 0]
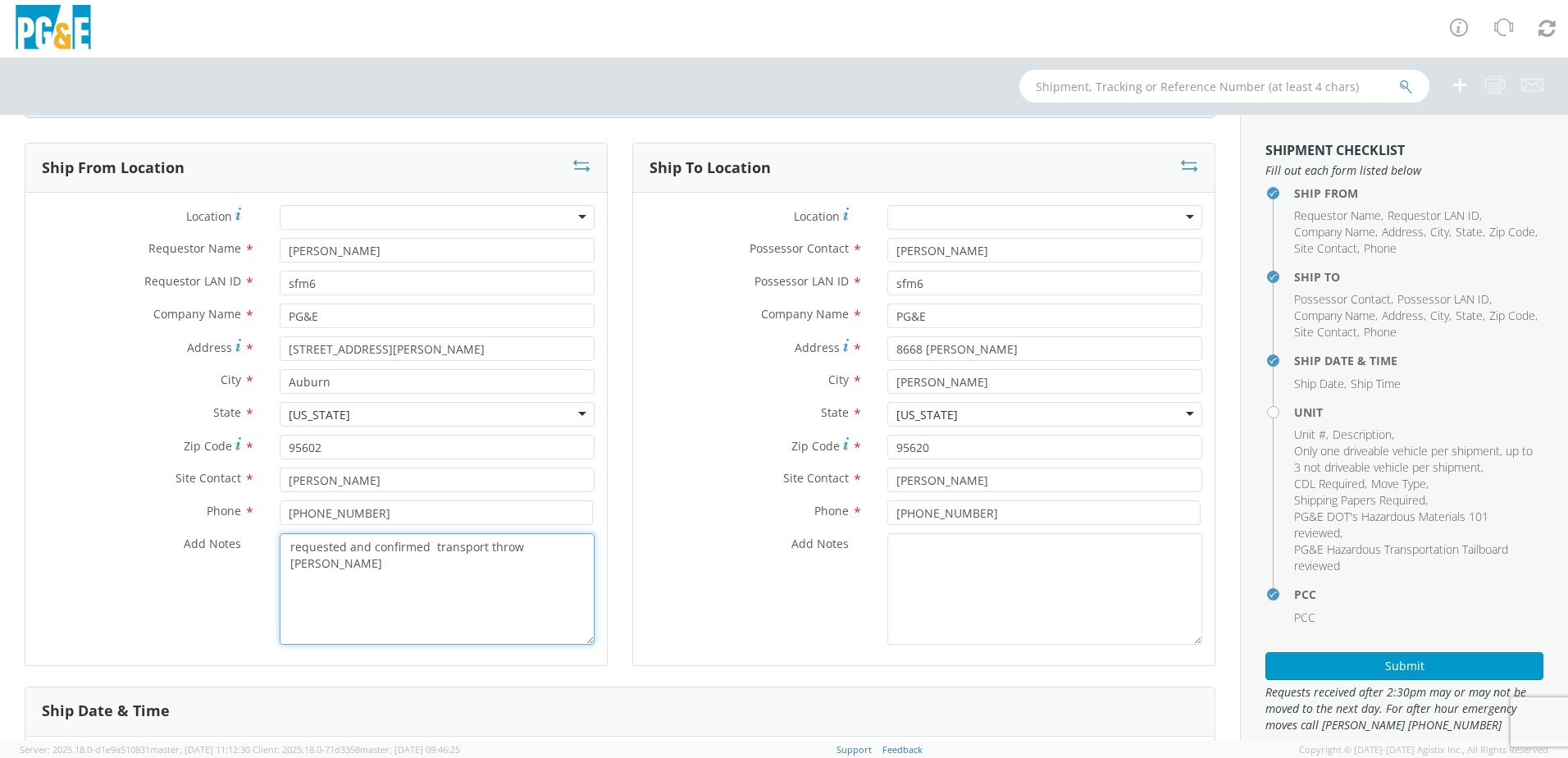
click at [585, 558] on textarea "requested and confirmed transport throw [PERSON_NAME]" at bounding box center [437, 589] width 315 height 111
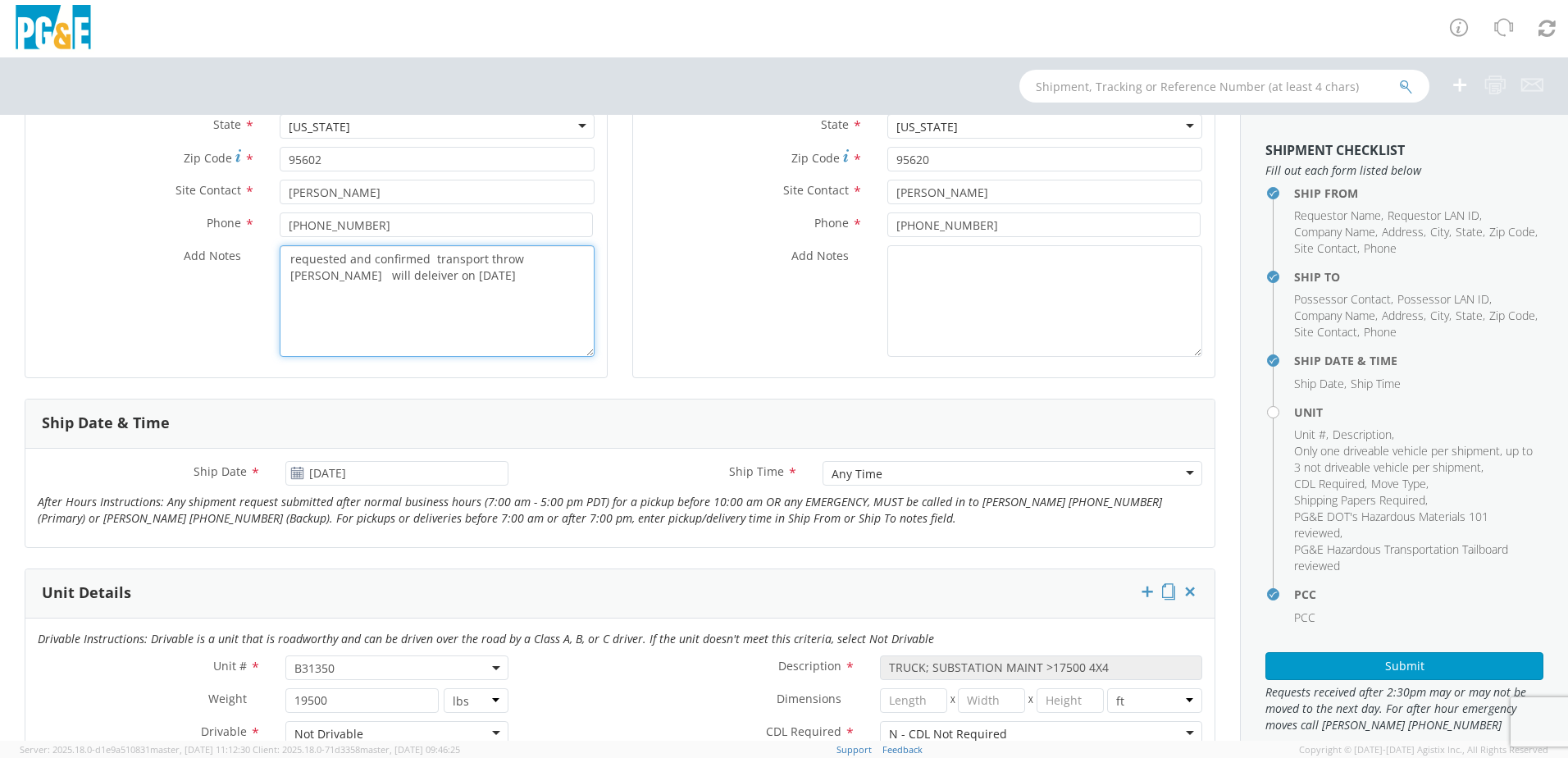
scroll to position [410, 0]
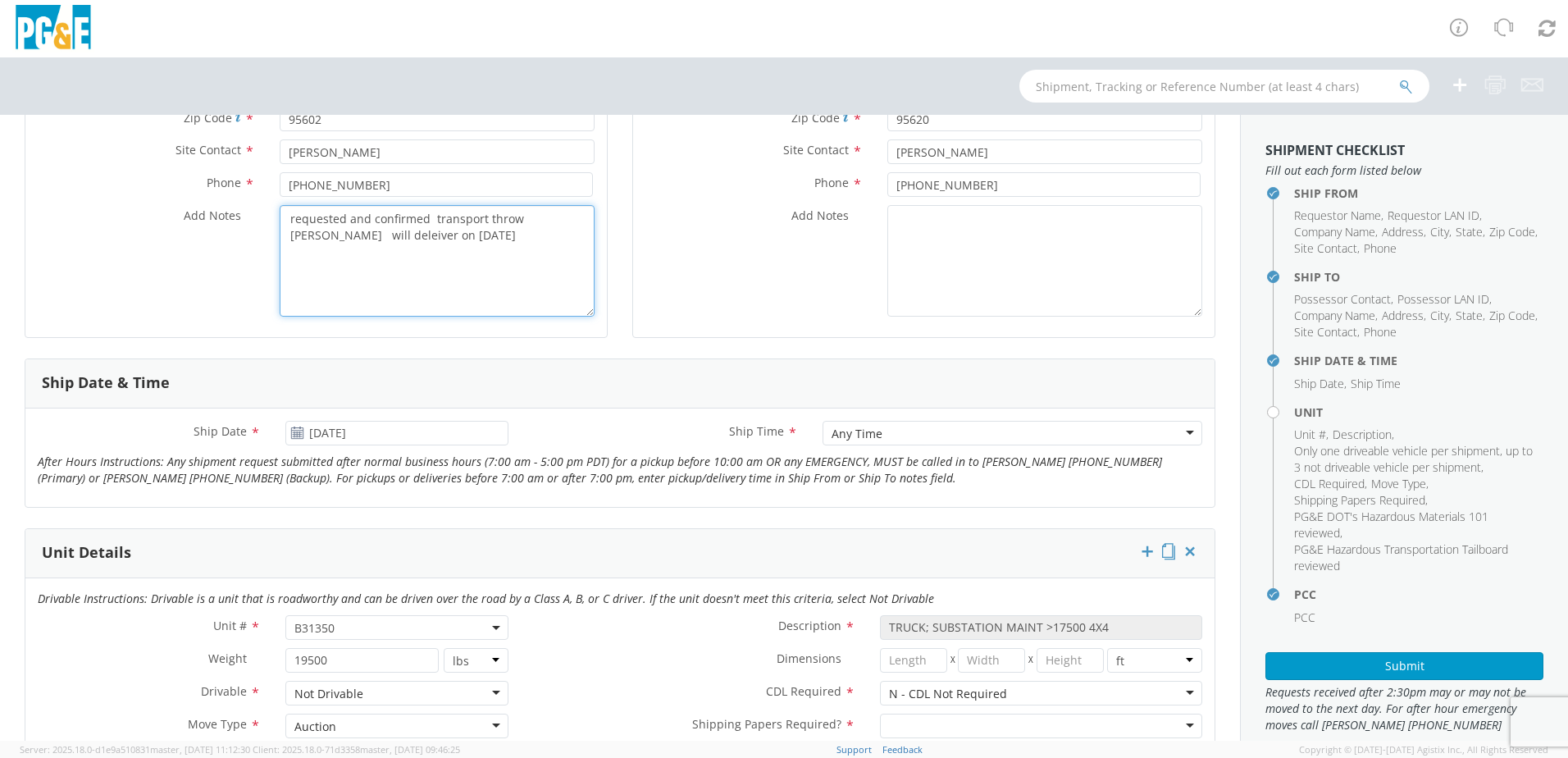
type textarea "requested and confirmed transport throw [PERSON_NAME] will deleiver on [DATE]"
click at [297, 432] on use at bounding box center [297, 432] width 11 height 11
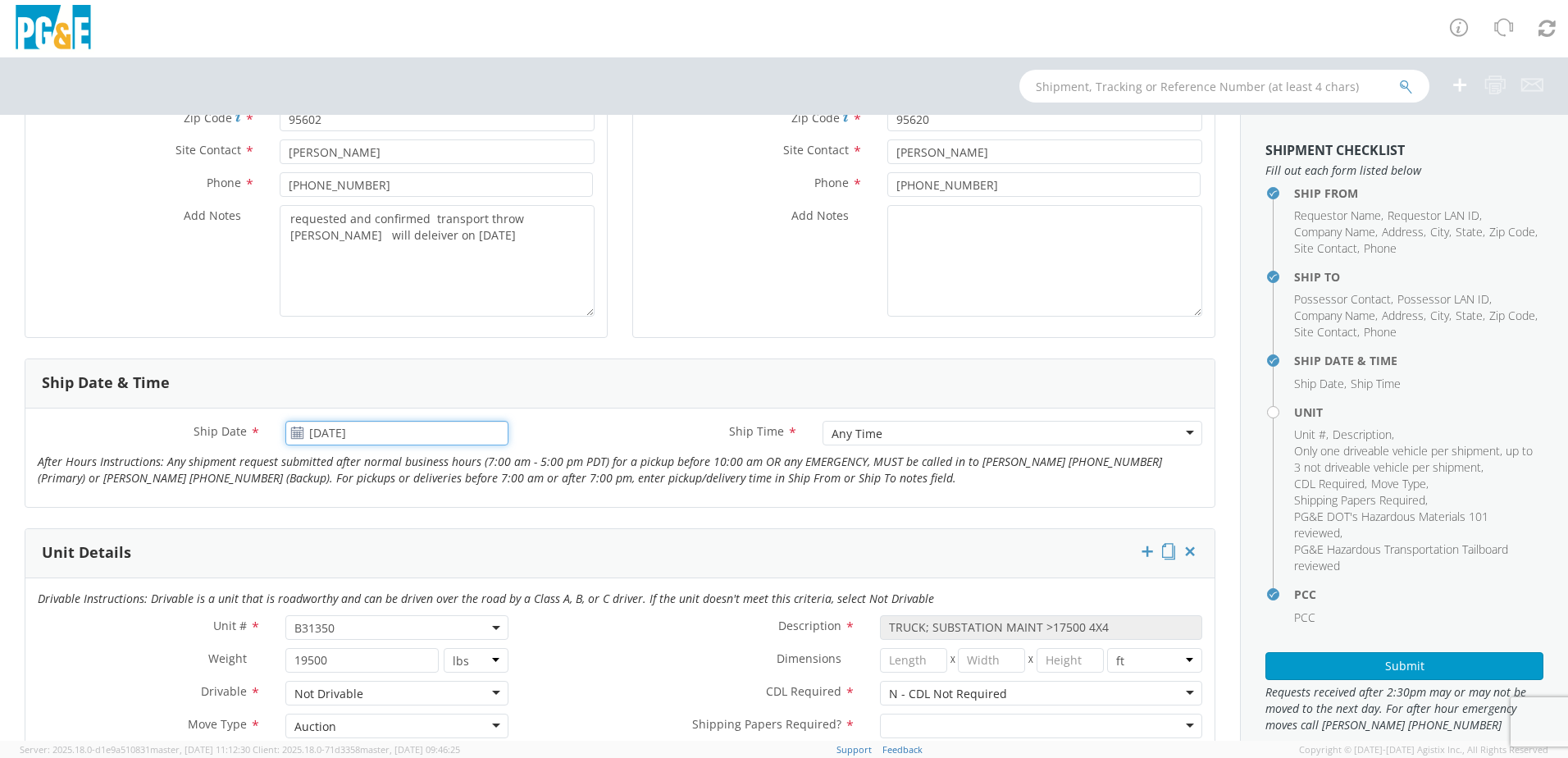
drag, startPoint x: 349, startPoint y: 430, endPoint x: 364, endPoint y: 429, distance: 15.0
click at [350, 430] on input "[DATE]" at bounding box center [396, 433] width 223 height 24
click at [486, 463] on span at bounding box center [485, 462] width 11 height 11
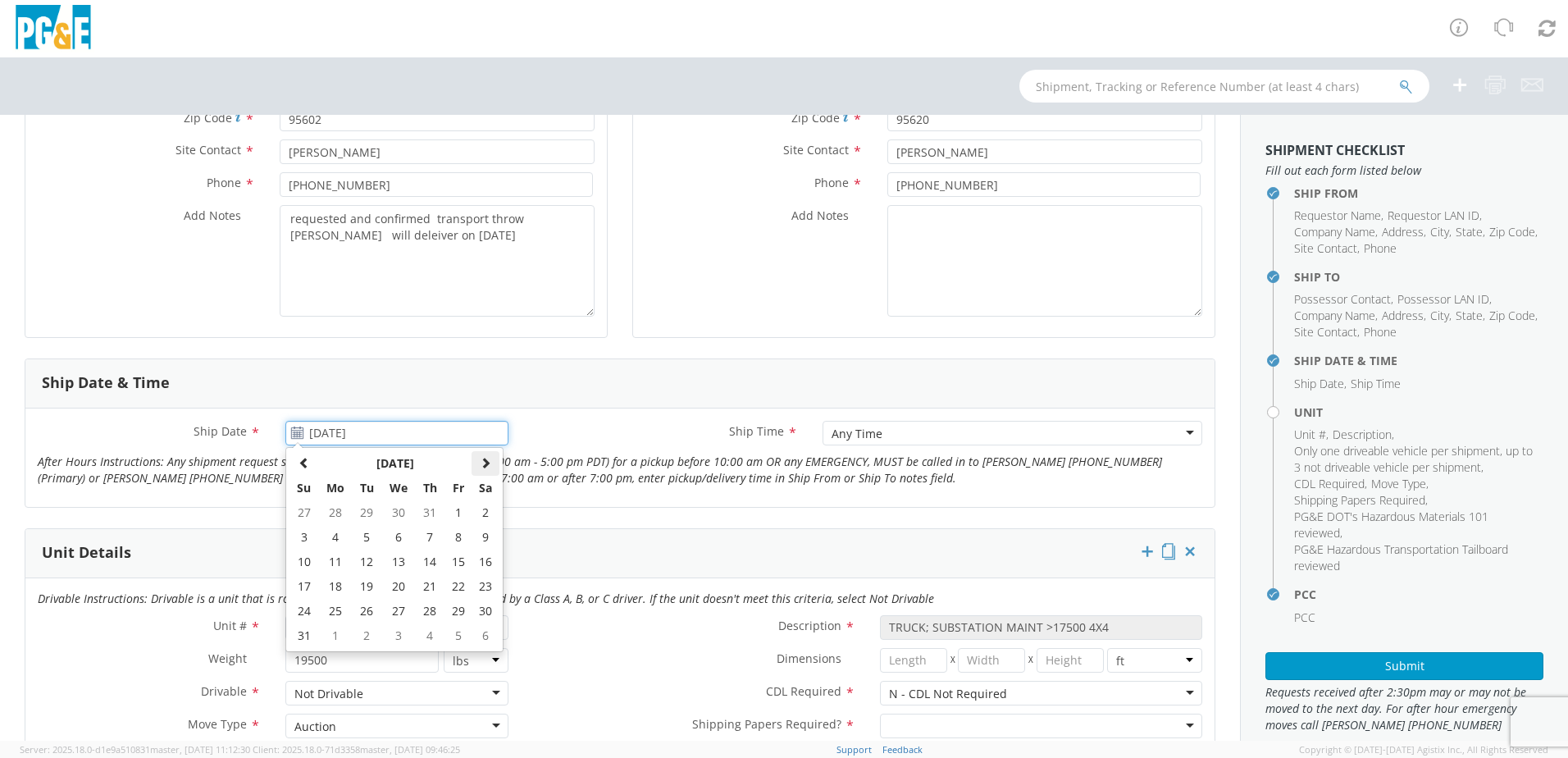
click at [486, 463] on span at bounding box center [485, 462] width 11 height 11
click at [334, 565] on td "15" at bounding box center [335, 562] width 35 height 24
type input "[DATE]"
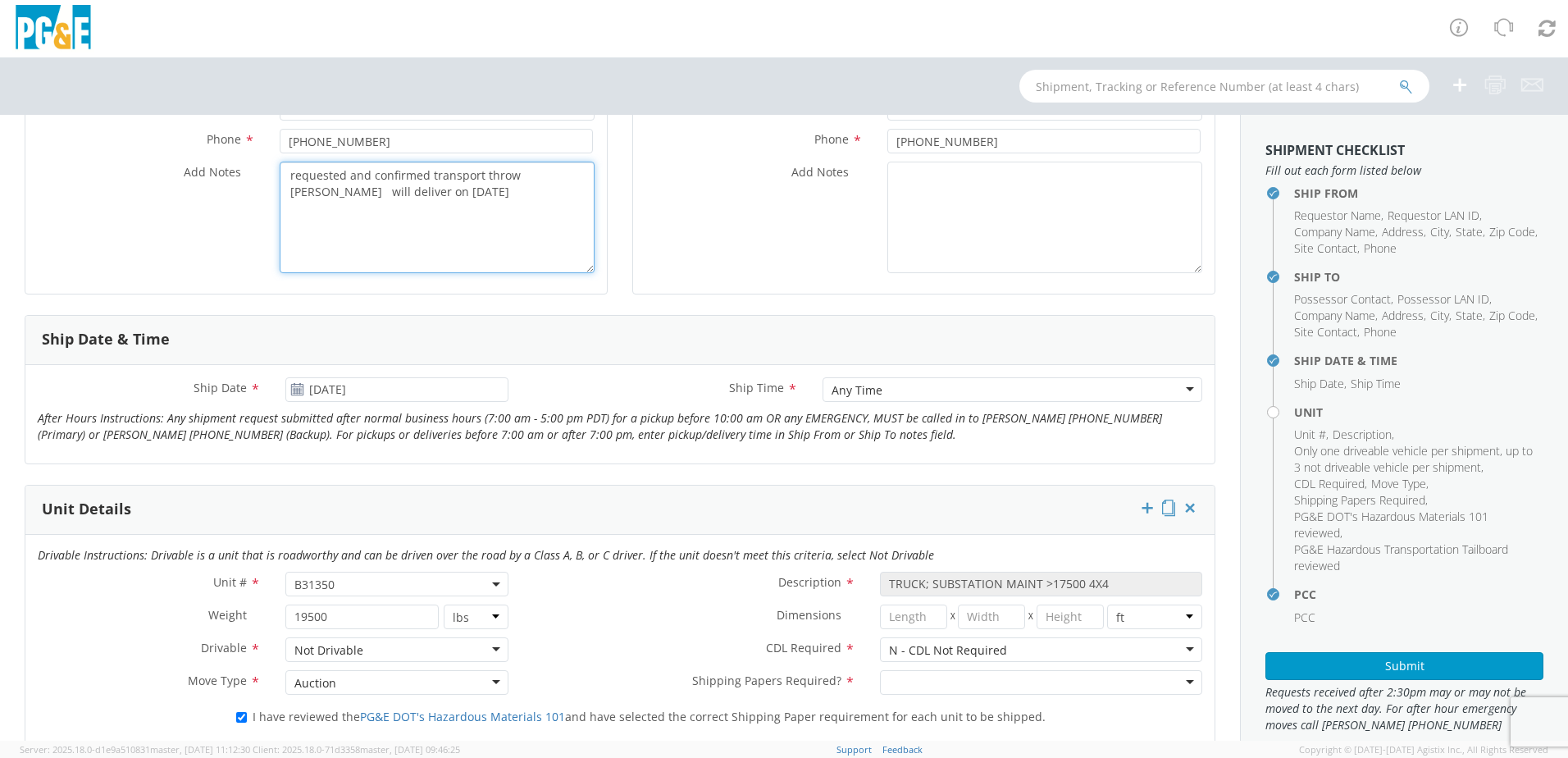
scroll to position [574, 0]
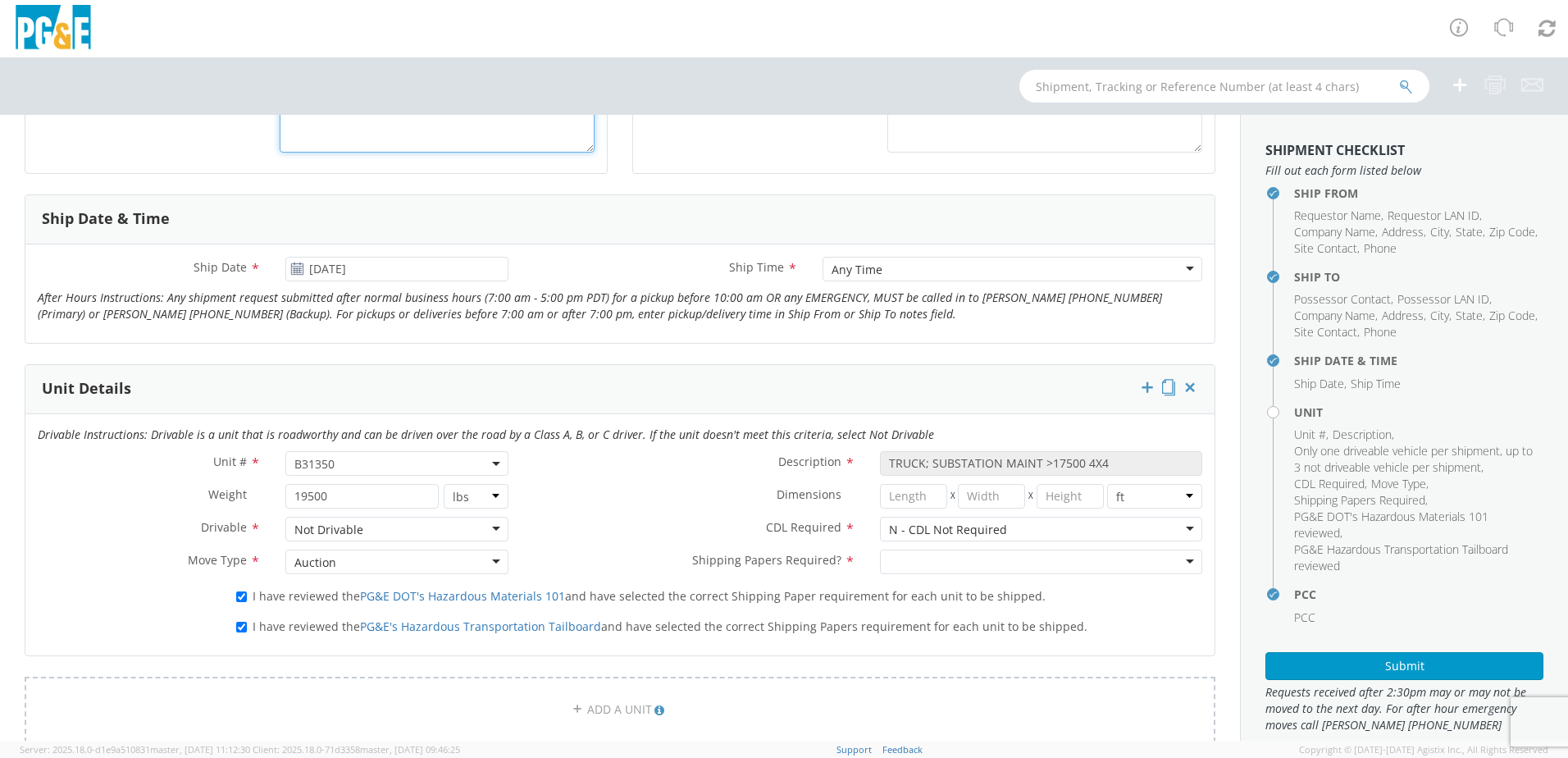
type textarea "requested and confirmed transport throw [PERSON_NAME] will deliver on [DATE]"
click at [1178, 558] on div at bounding box center [1042, 562] width 322 height 24
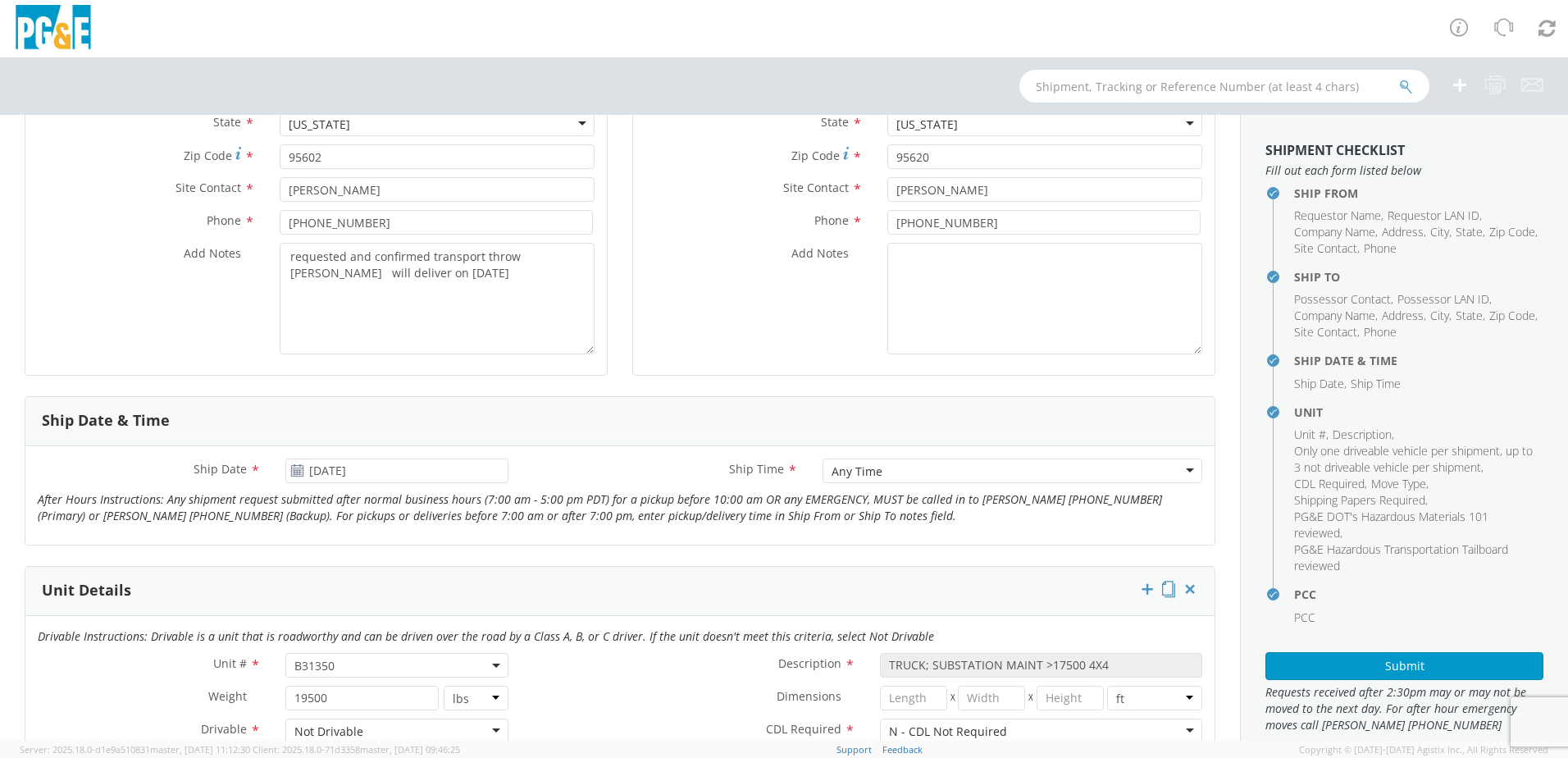
scroll to position [410, 0]
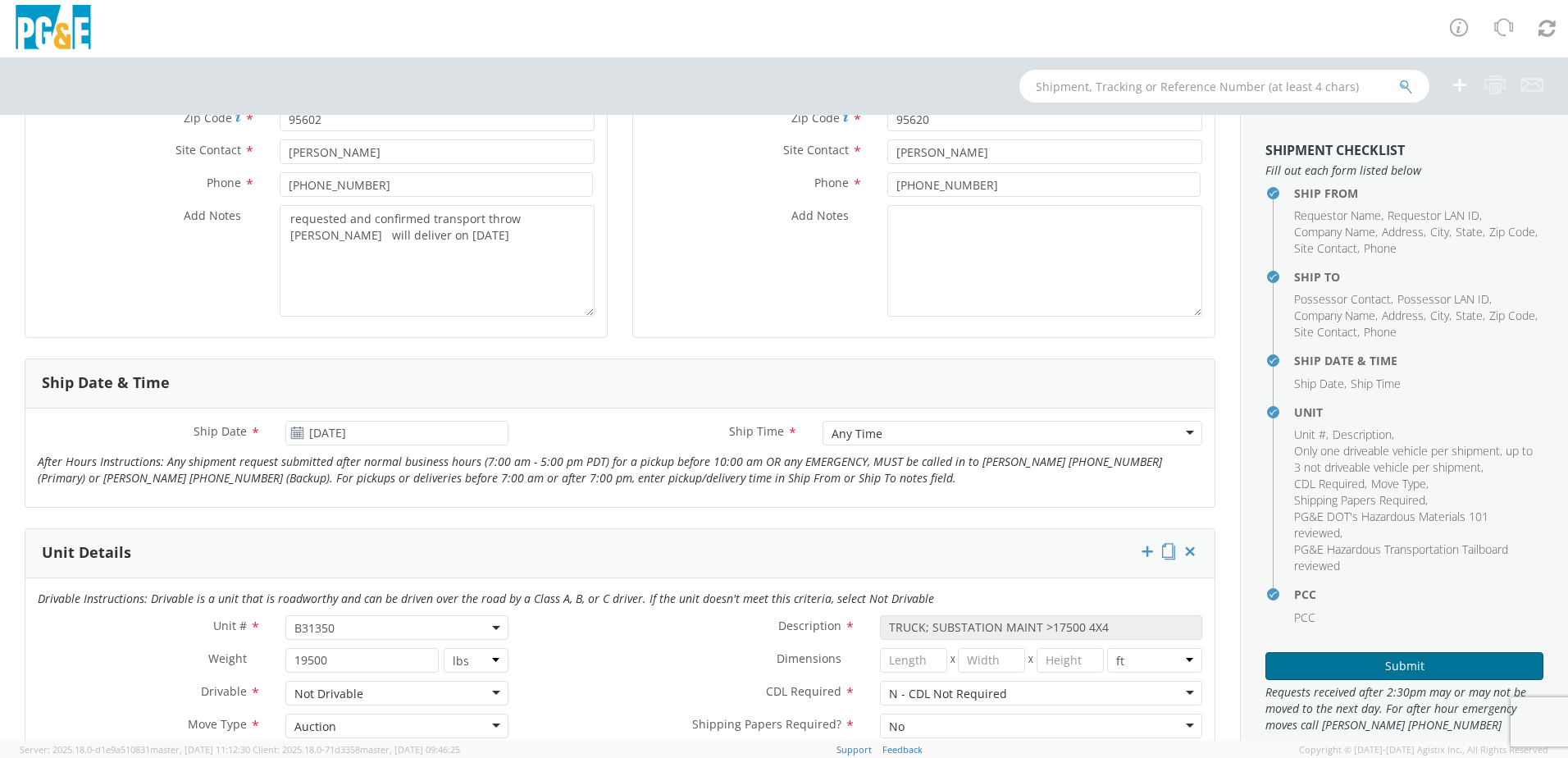
click at [1414, 659] on button "Submit" at bounding box center [1404, 666] width 278 height 28
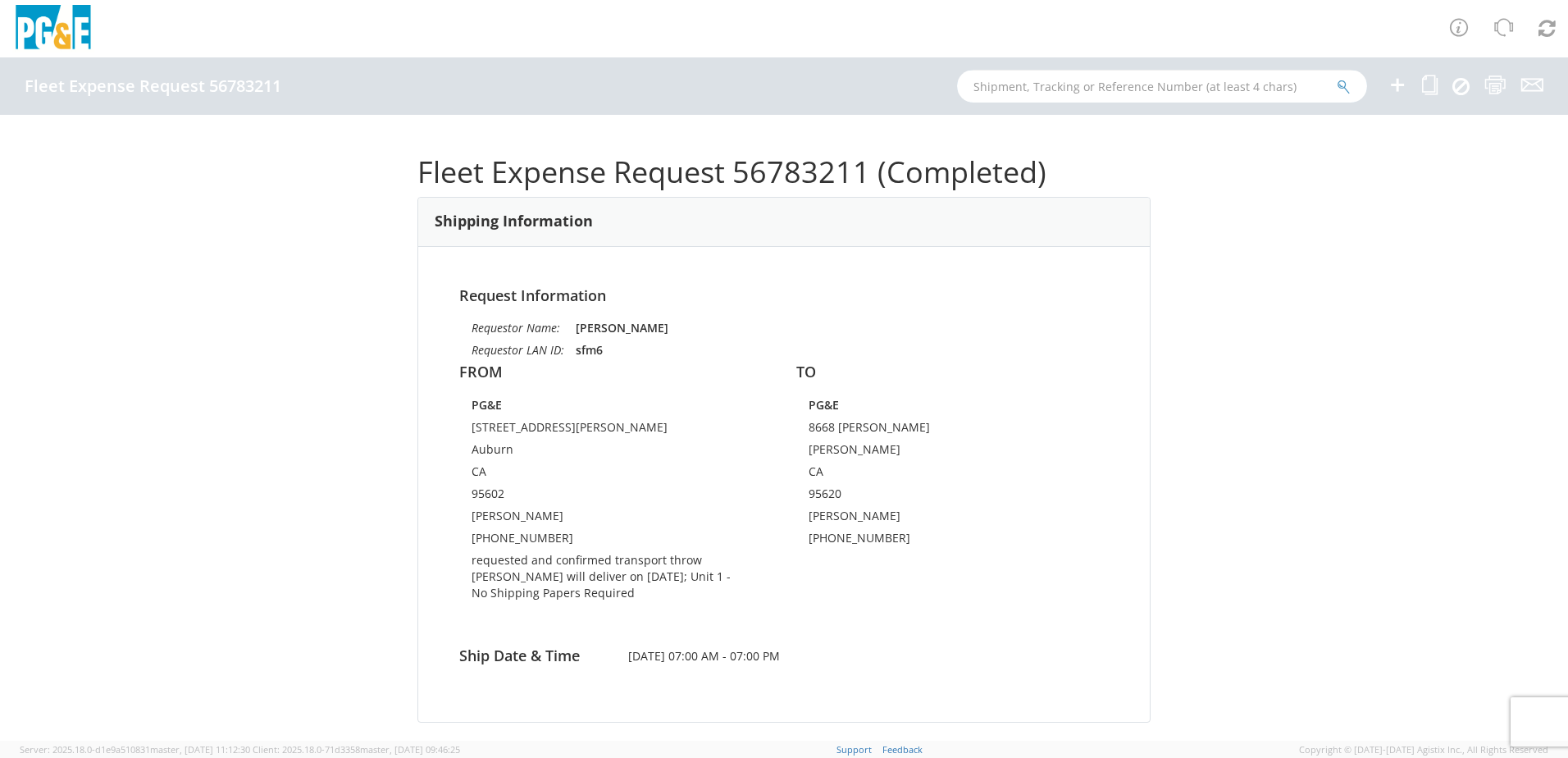
click at [1069, 84] on input "text" at bounding box center [1161, 86] width 410 height 33
type input "b31350"
click at [1343, 81] on icon "submit" at bounding box center [1344, 87] width 14 height 15
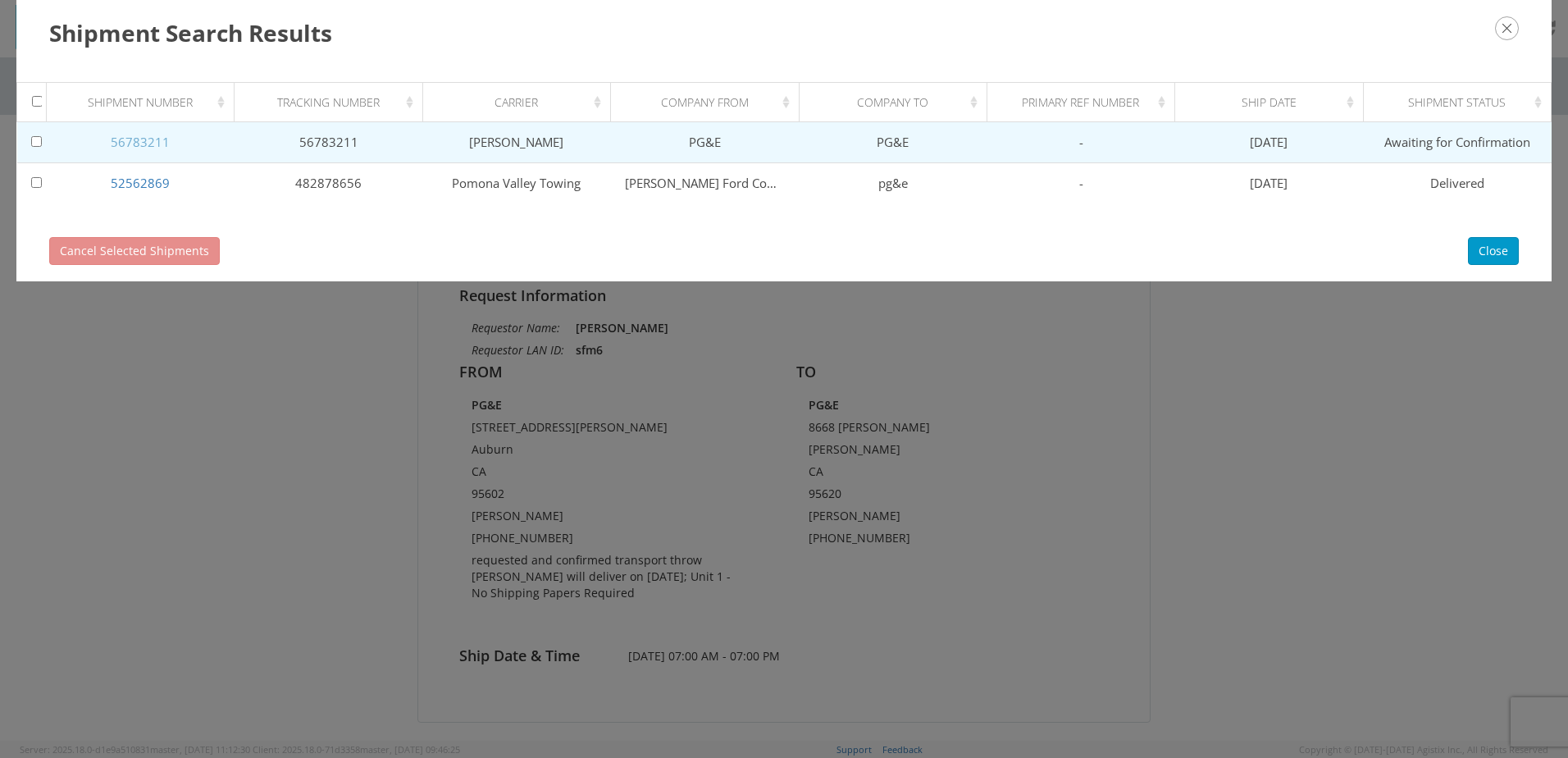
click at [151, 142] on link "56783211" at bounding box center [140, 141] width 59 height 16
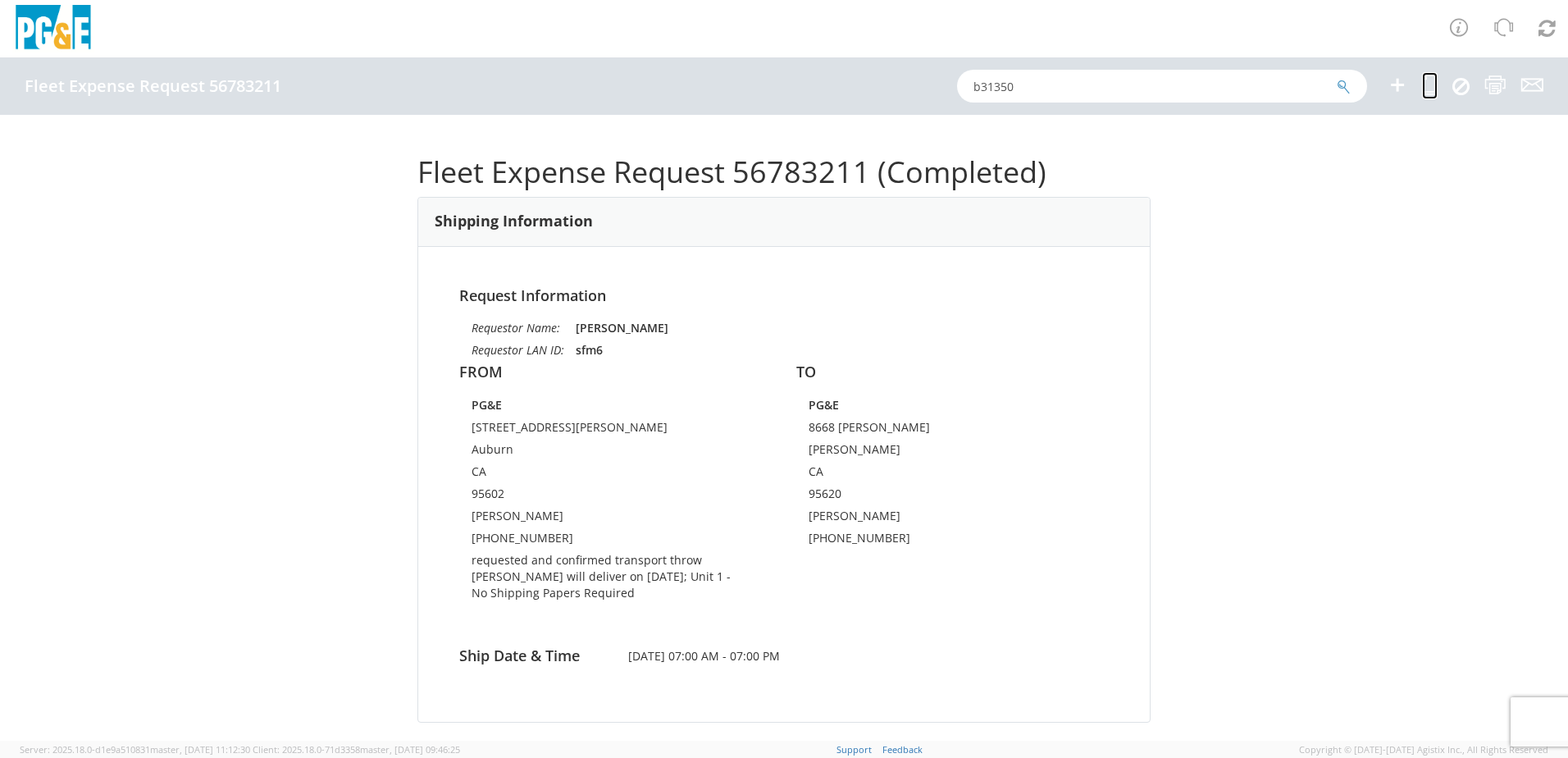
click at [1432, 85] on icon at bounding box center [1430, 85] width 16 height 21
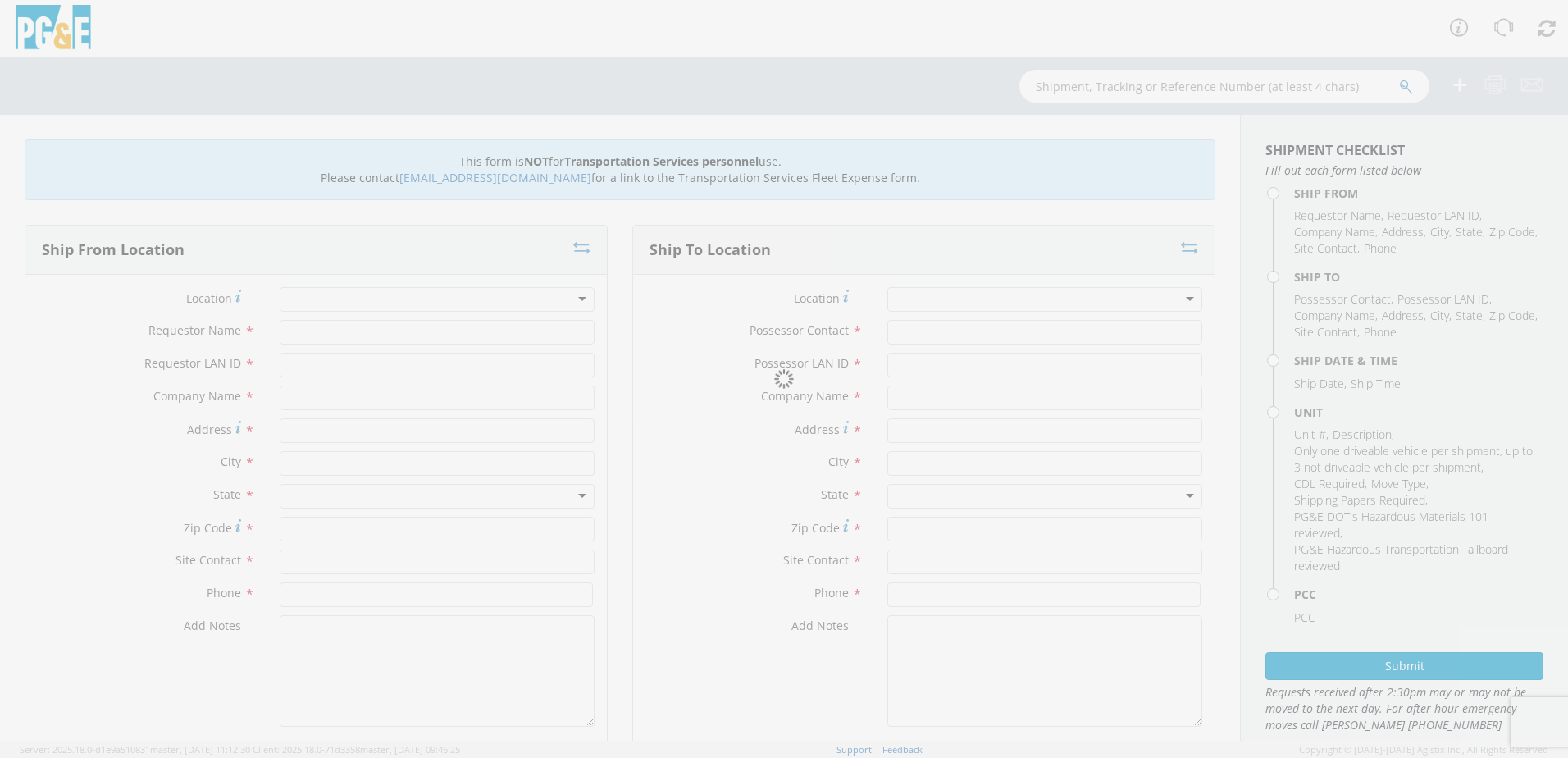
type input "[PERSON_NAME]"
type input "sfm6"
type input "PG&E"
type input "[STREET_ADDRESS][PERSON_NAME]"
type input "Auburn"
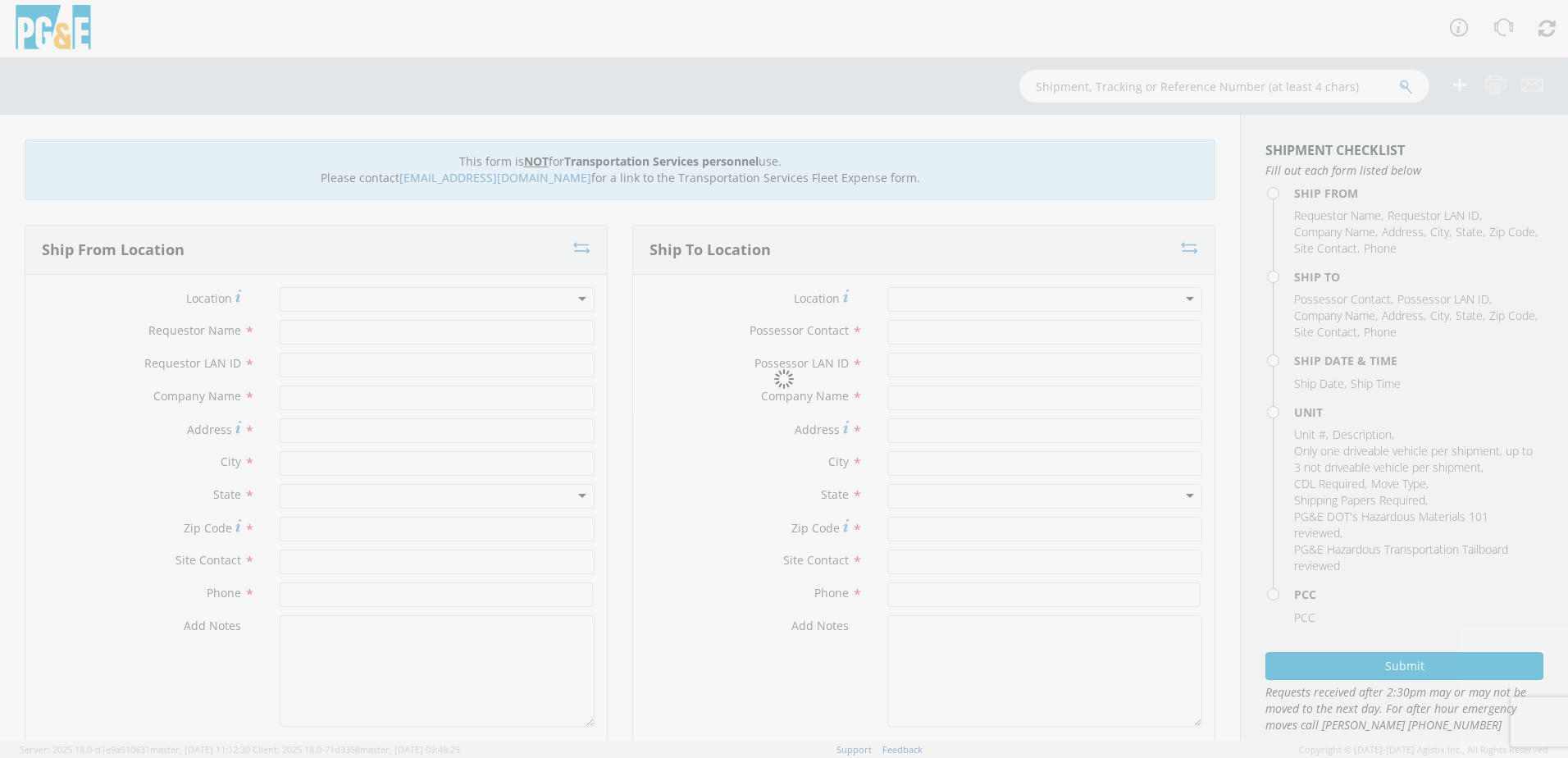
type input "95602"
type input "[PERSON_NAME]"
type input "[PHONE_NUMBER]"
type input "[PERSON_NAME]"
type input "sfm6"
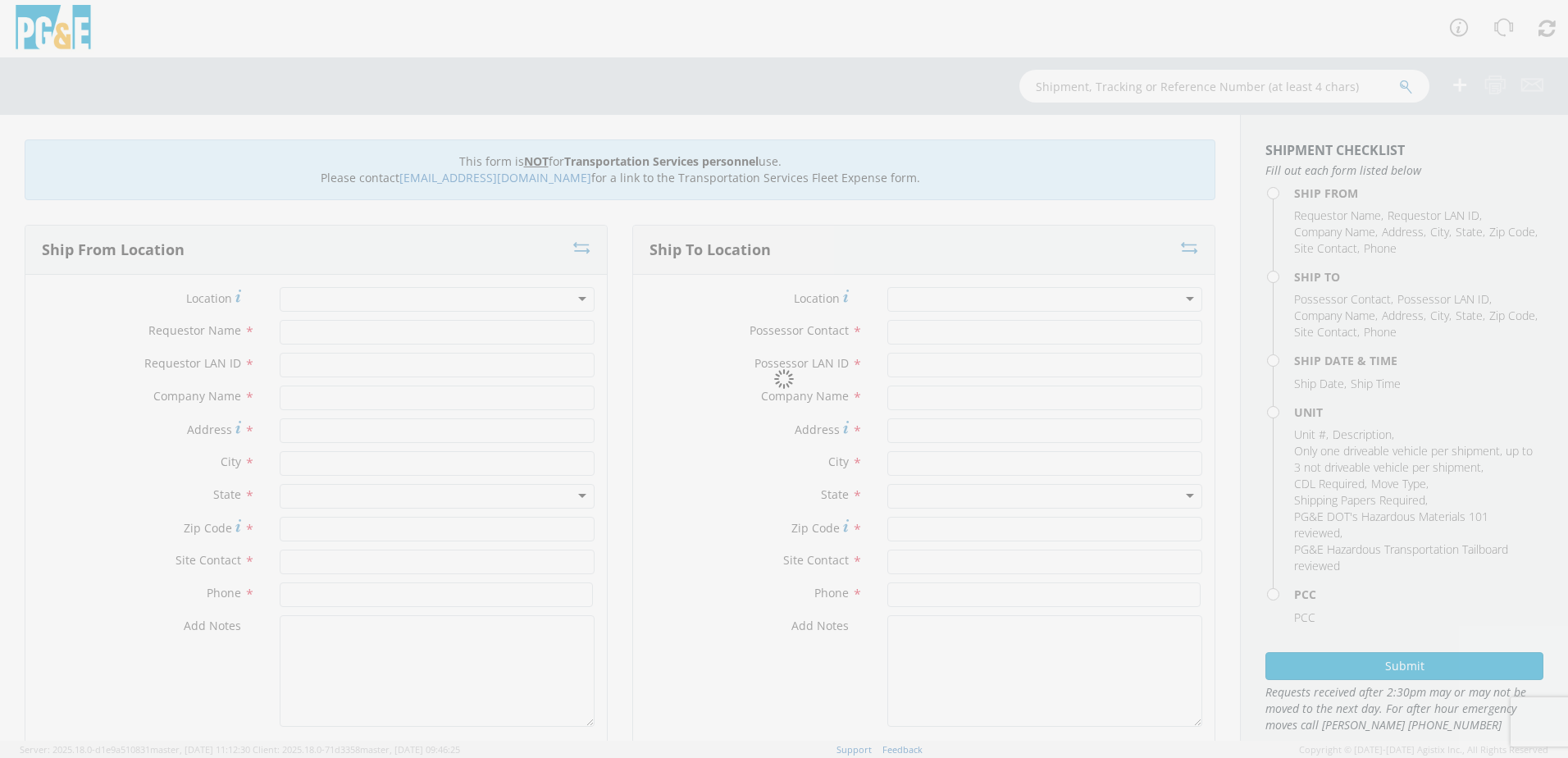
type input "PG&E"
type input "8668 [PERSON_NAME]"
type input "[PERSON_NAME]"
type input "95620"
type input "[PERSON_NAME]"
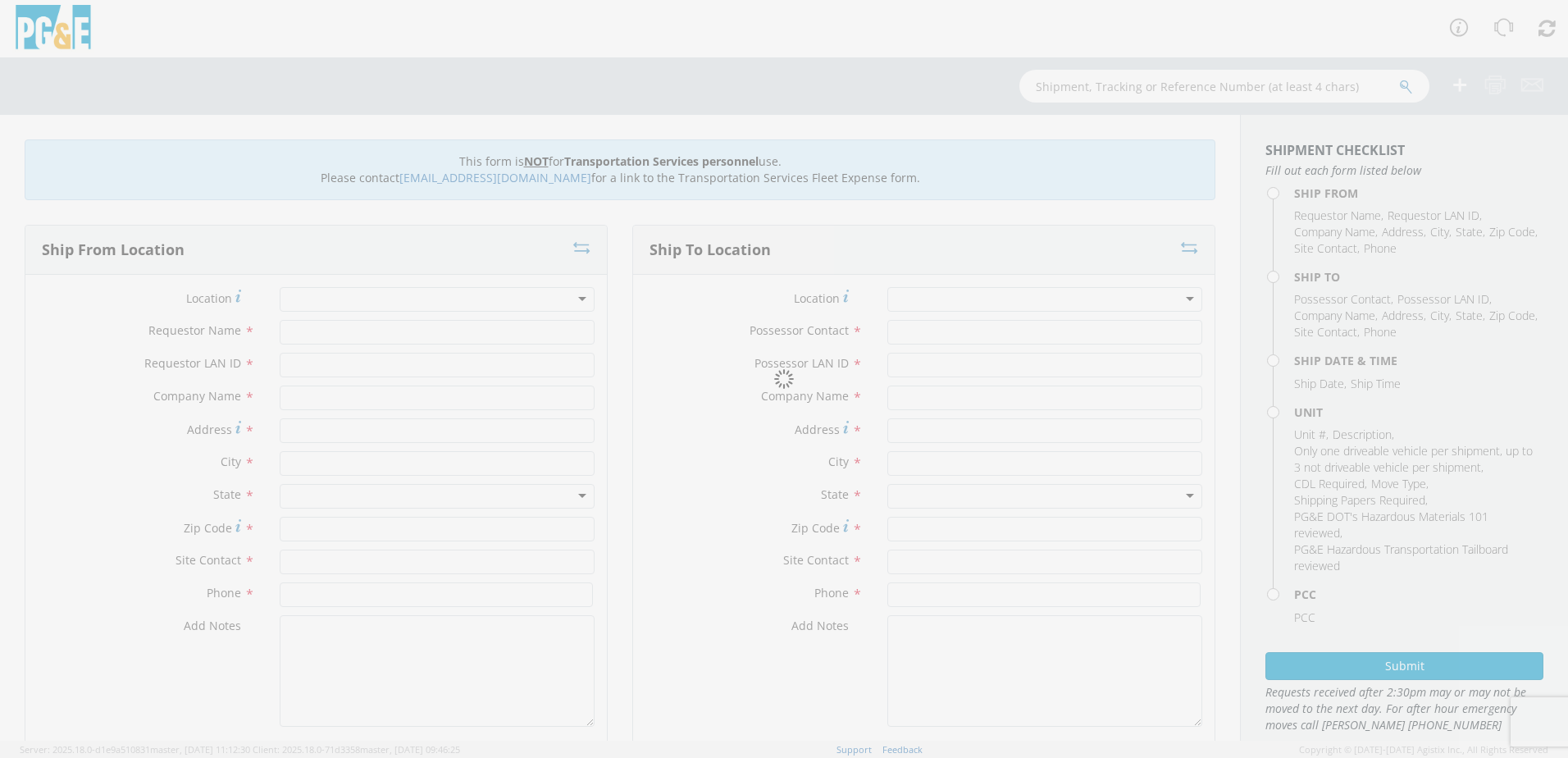
type input "[PHONE_NUMBER]"
type input "[DATE]"
type input "TRUCK; SUBSTATION MAINT >17500 4X4"
type input "19500"
select select "B31350"
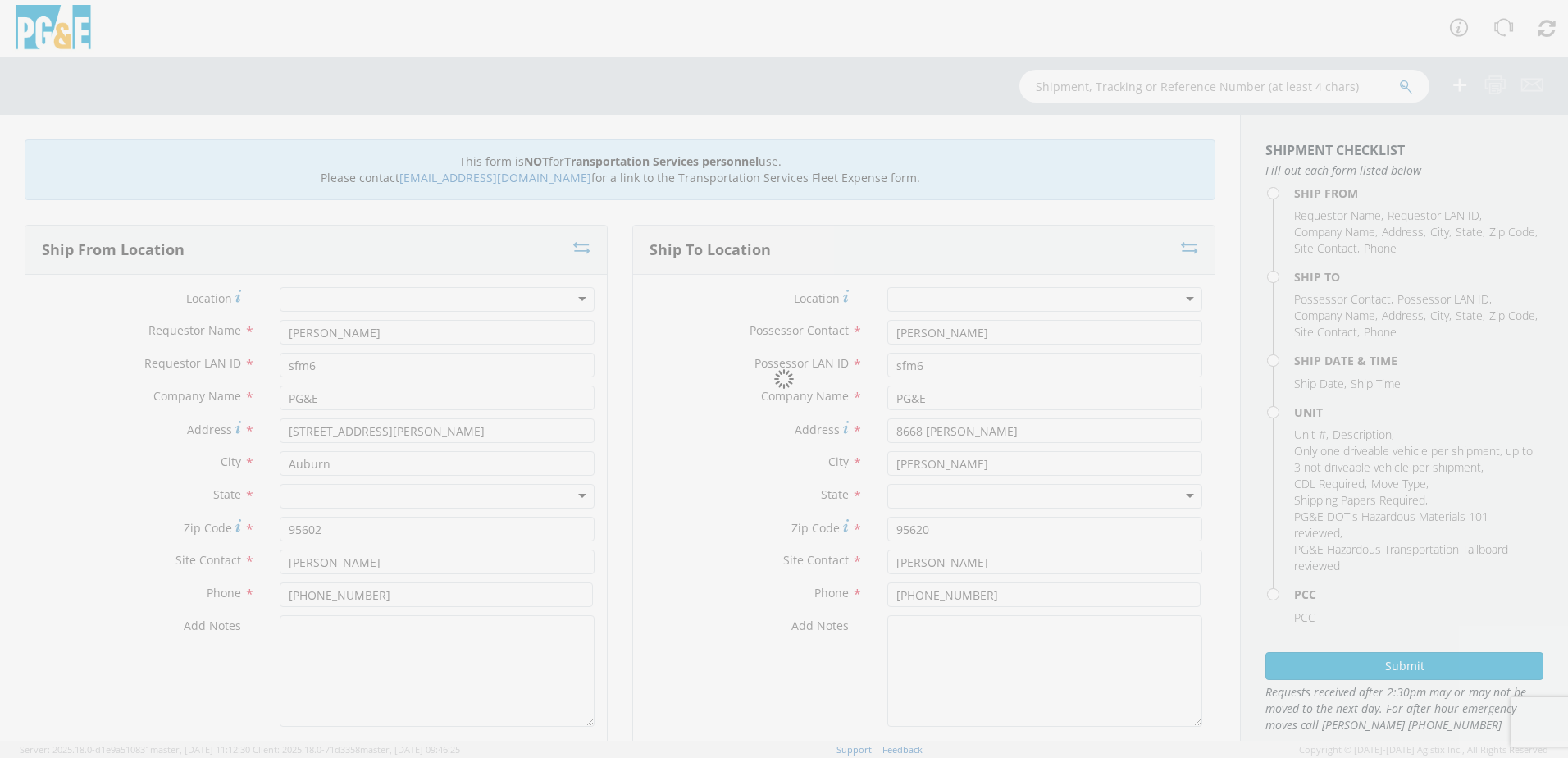
select select "11307"
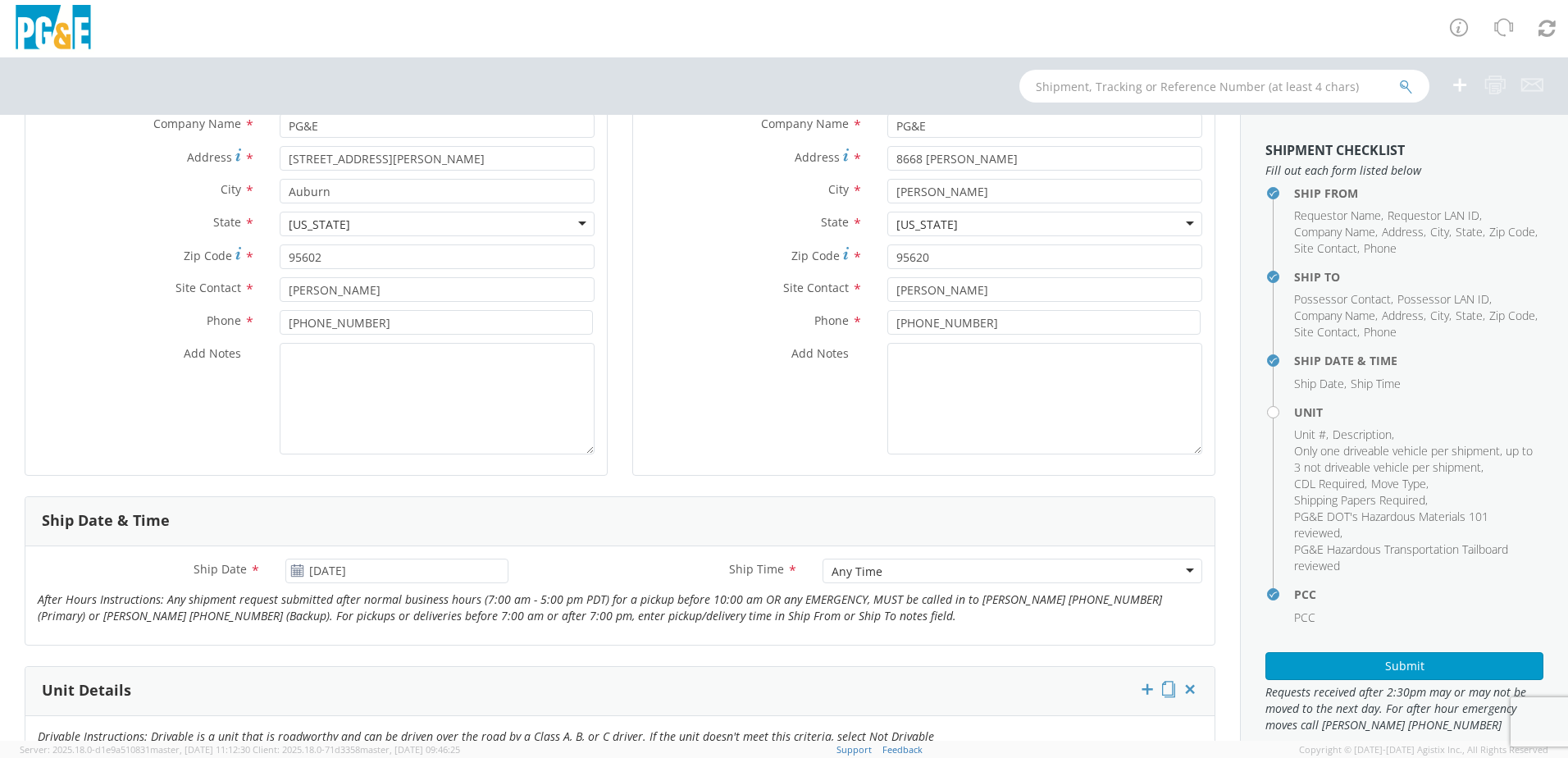
scroll to position [246, 0]
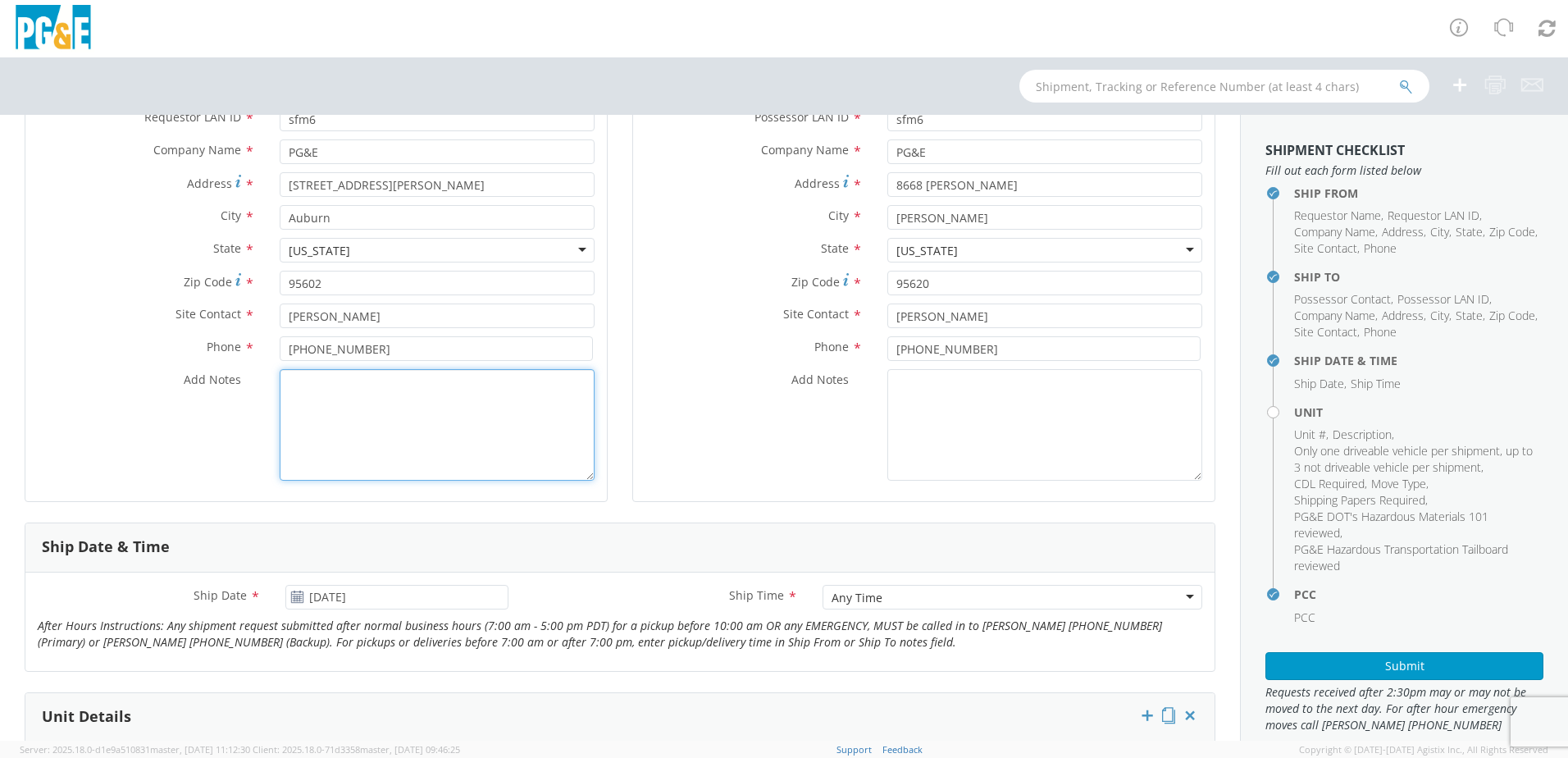
click at [418, 386] on textarea "Add Notes *" at bounding box center [437, 425] width 315 height 111
click at [410, 385] on textarea "Add Notes *" at bounding box center [437, 425] width 315 height 111
click at [470, 376] on textarea "requested and confirmed for" at bounding box center [437, 425] width 315 height 111
click at [469, 388] on textarea "requested and confirmed for tr" at bounding box center [437, 425] width 315 height 111
drag, startPoint x: 388, startPoint y: 397, endPoint x: 683, endPoint y: 438, distance: 297.8
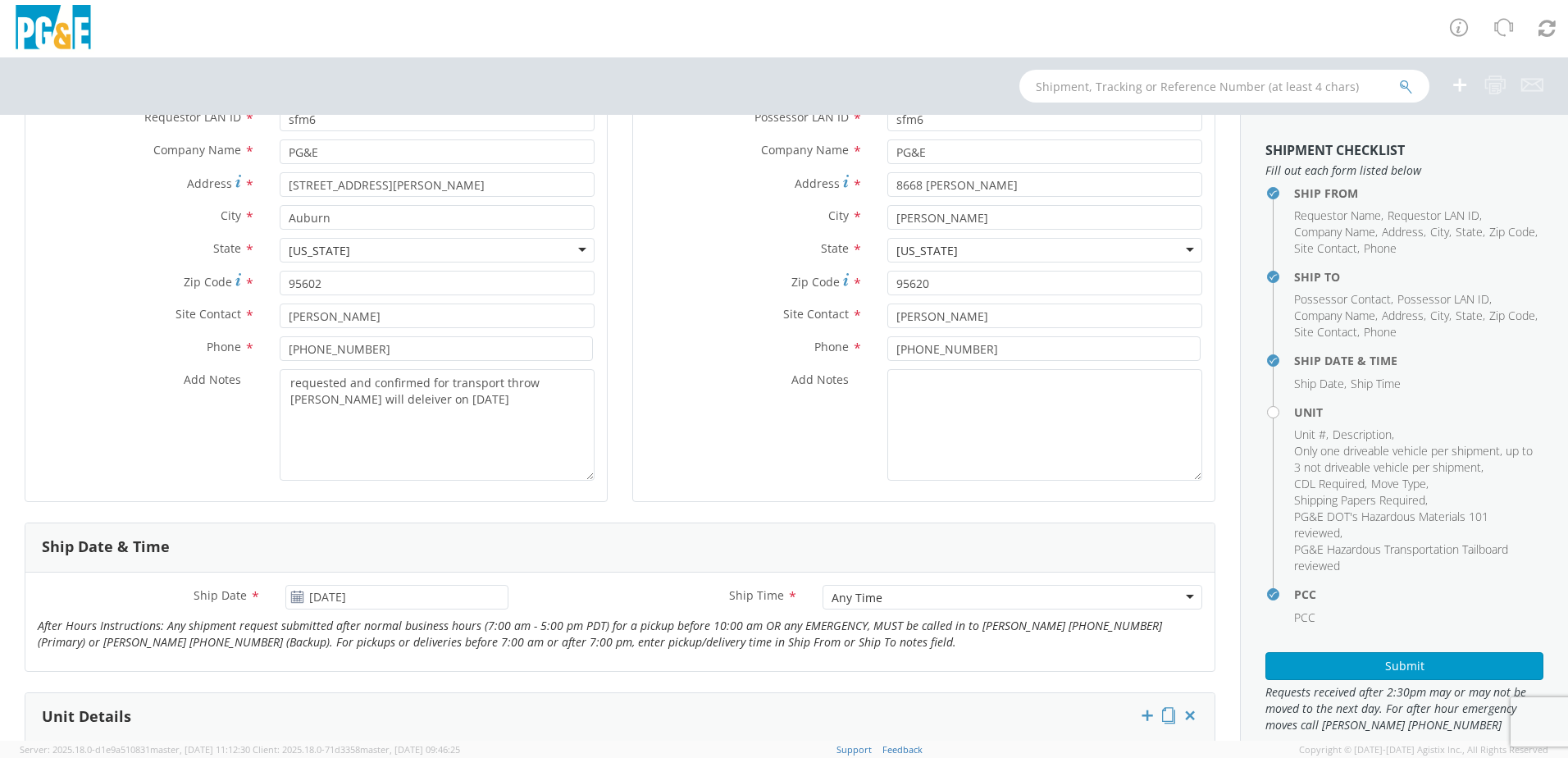
click at [683, 438] on div "Add Notes *" at bounding box center [923, 425] width 581 height 111
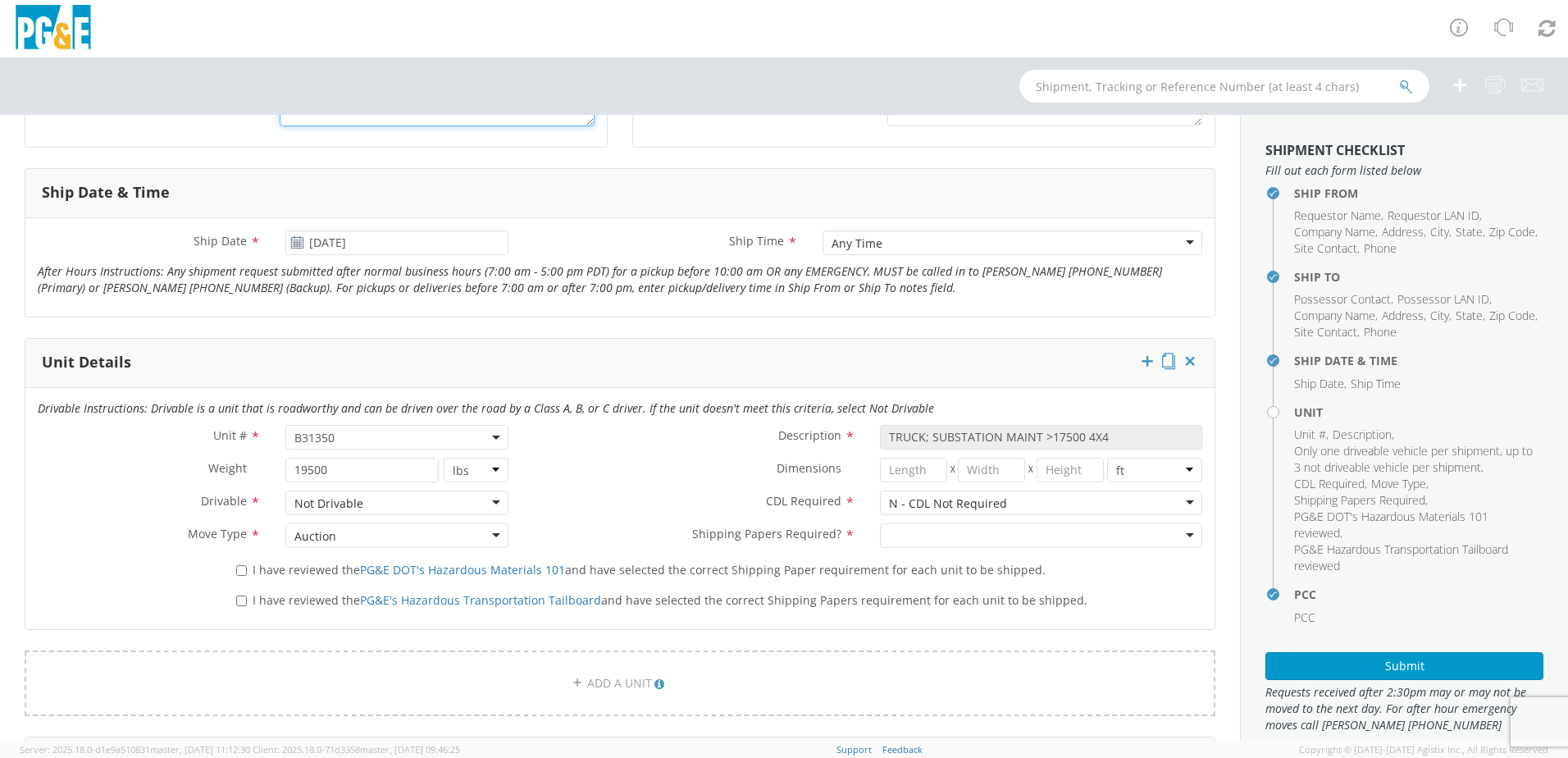
scroll to position [574, 0]
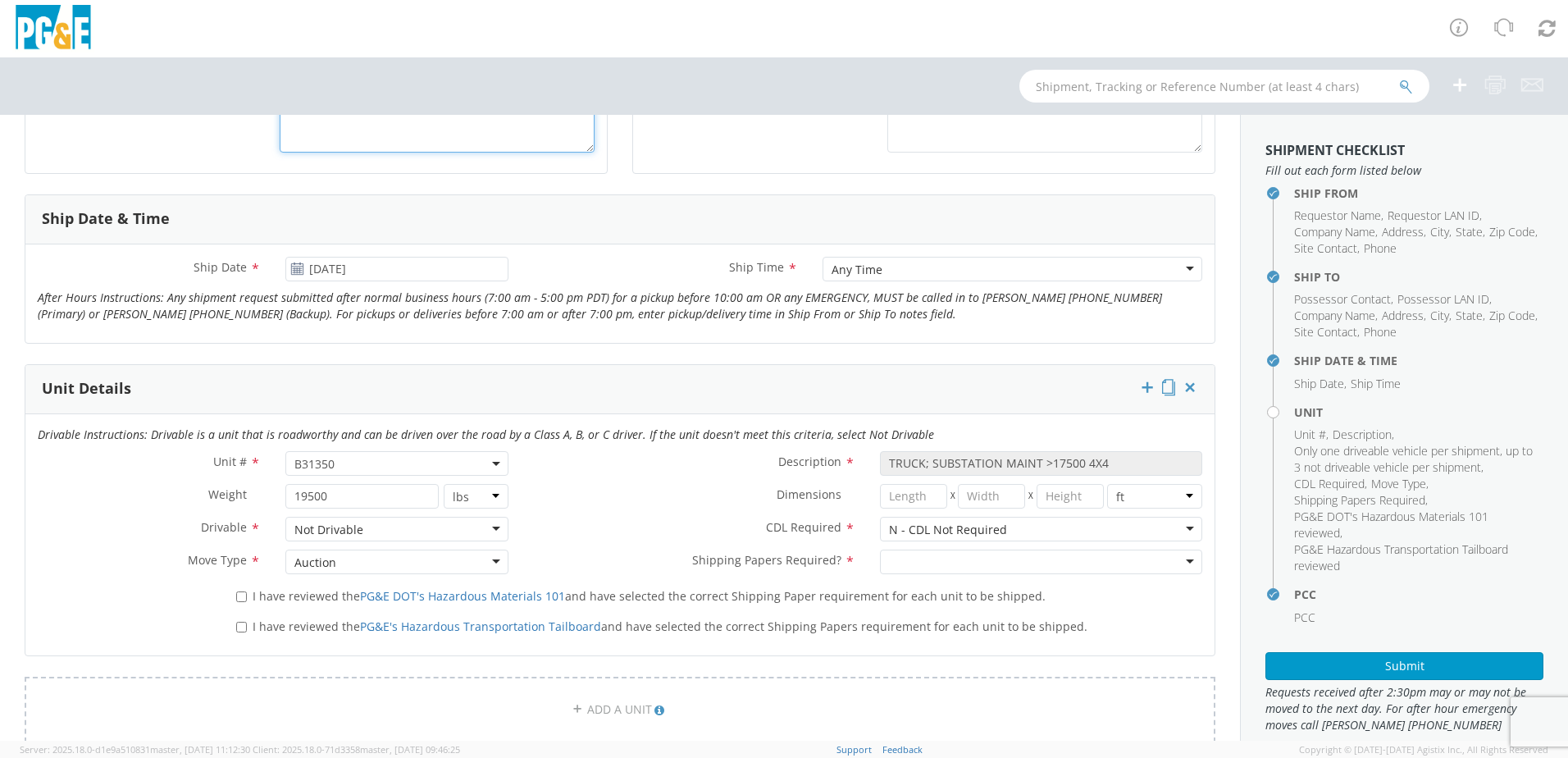
type textarea "requested and confirmed for transport throw [PERSON_NAME] will deliver on [DATE]"
click at [420, 464] on span "B31350" at bounding box center [397, 463] width 205 height 16
click at [405, 479] on input "search" at bounding box center [396, 491] width 213 height 24
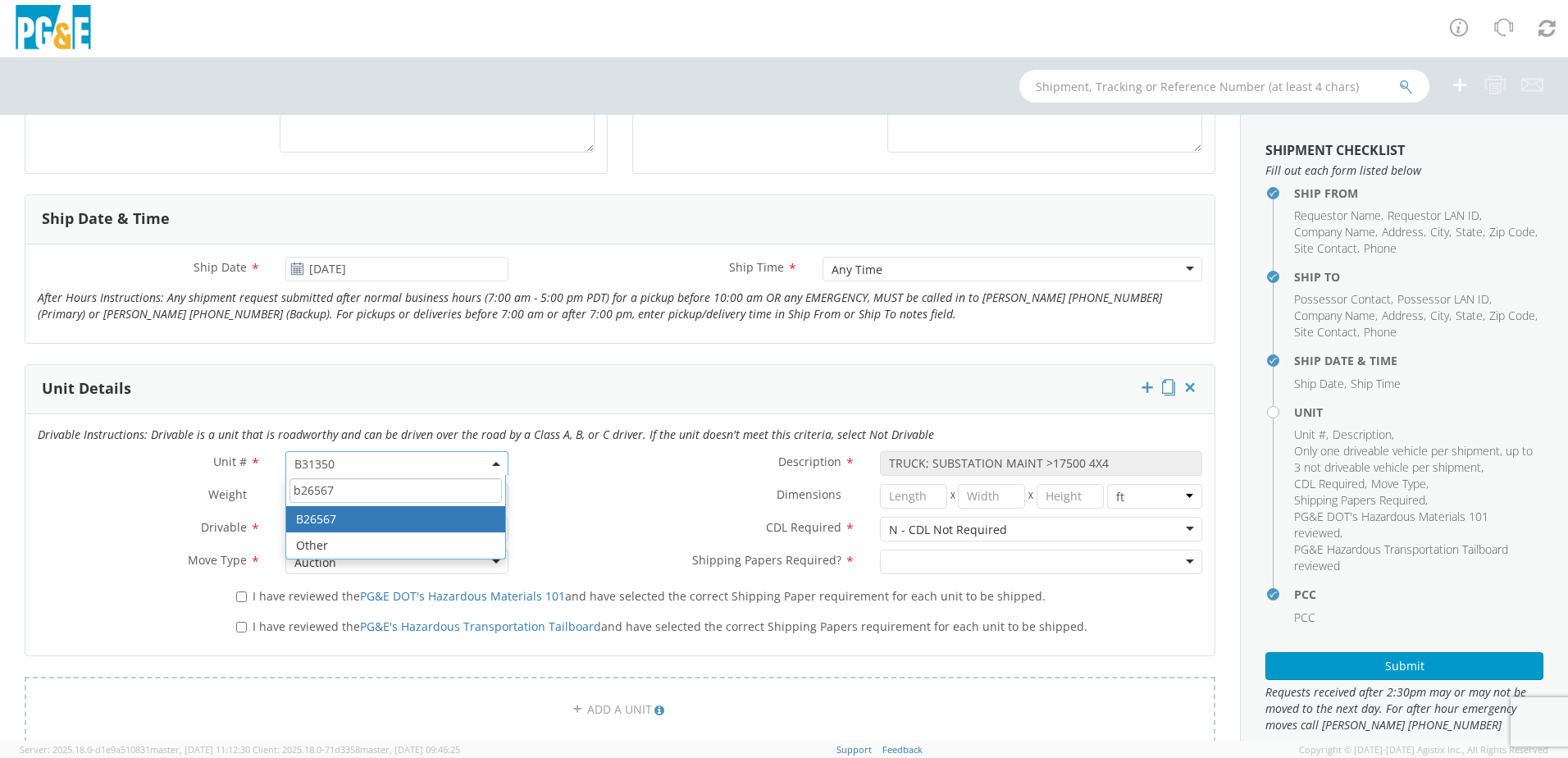
type input "b26567"
type input "TRUCK; FIELD MECHANIC 16-19.5K 4X4"
select select "B26567"
click at [236, 595] on input "I have reviewed the PG&E DOT's Hazardous Materials 101 and have selected the co…" at bounding box center [241, 596] width 10 height 10
checkbox input "true"
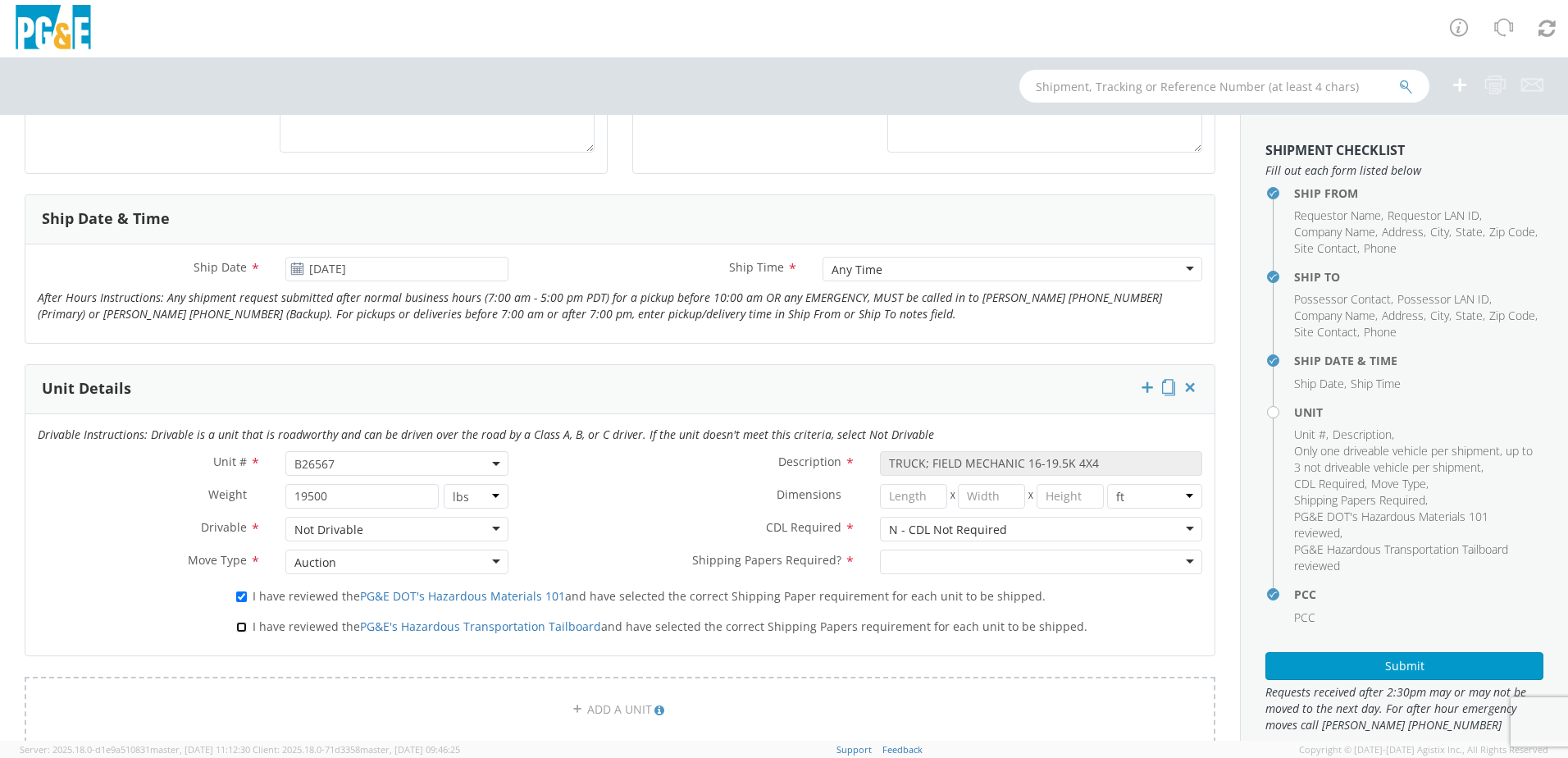
drag, startPoint x: 236, startPoint y: 628, endPoint x: 294, endPoint y: 615, distance: 59.4
click at [238, 627] on input "I have reviewed the PG&E's Hazardous Transportation Tailboard and have selected…" at bounding box center [241, 626] width 10 height 10
checkbox input "true"
click at [1179, 559] on div at bounding box center [1042, 562] width 322 height 24
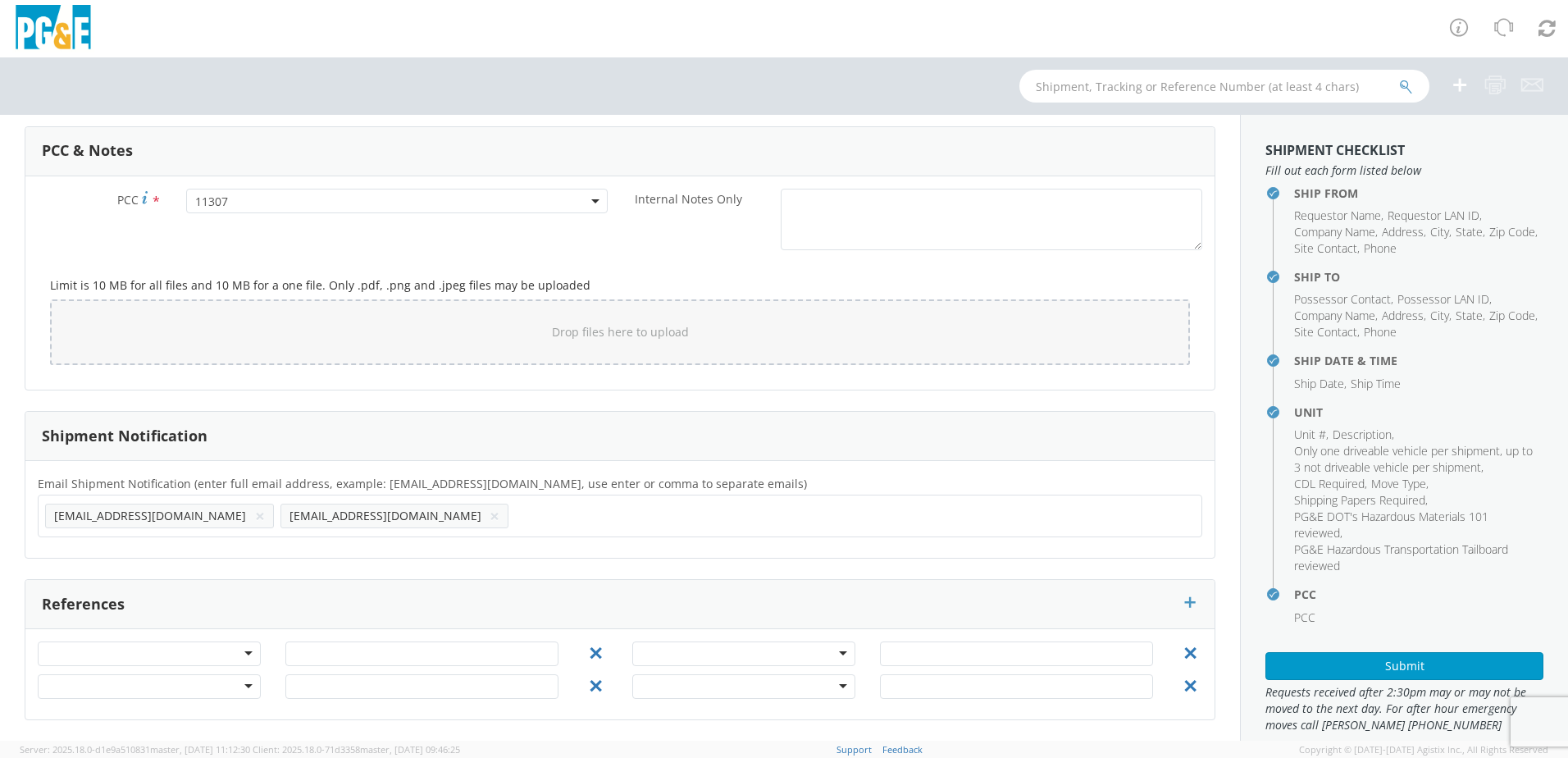
scroll to position [964, 0]
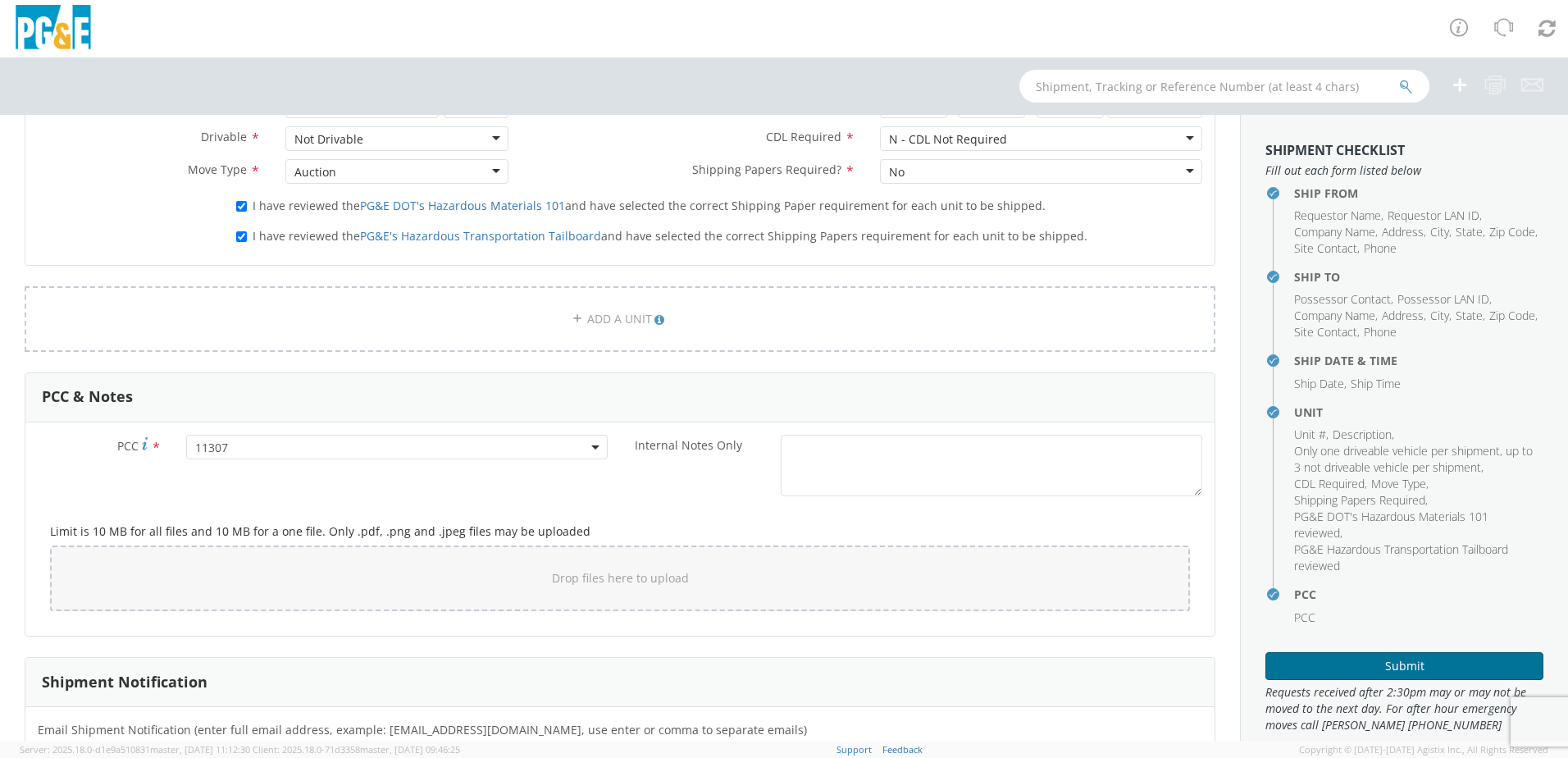
click at [1468, 665] on button "Submit" at bounding box center [1404, 666] width 278 height 28
